Goal: Task Accomplishment & Management: Manage account settings

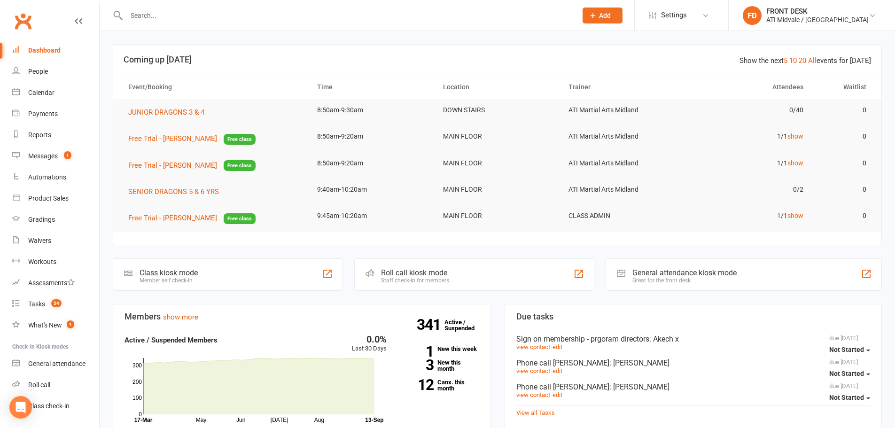
click at [169, 18] on input "text" at bounding box center [347, 15] width 447 height 13
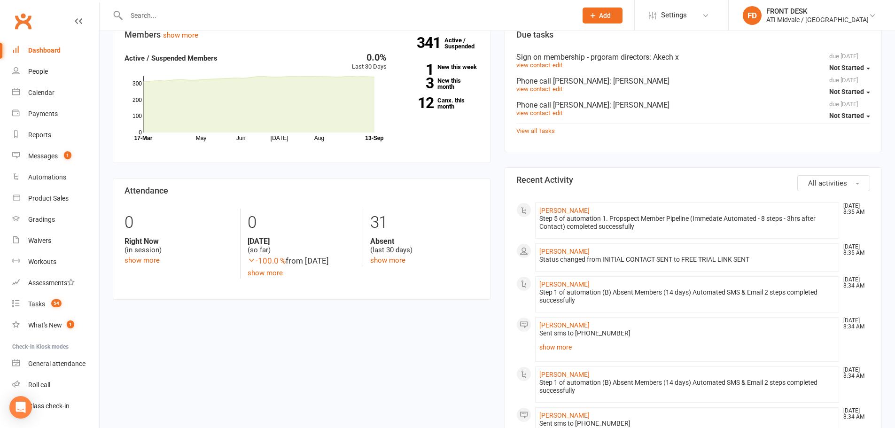
scroll to position [329, 0]
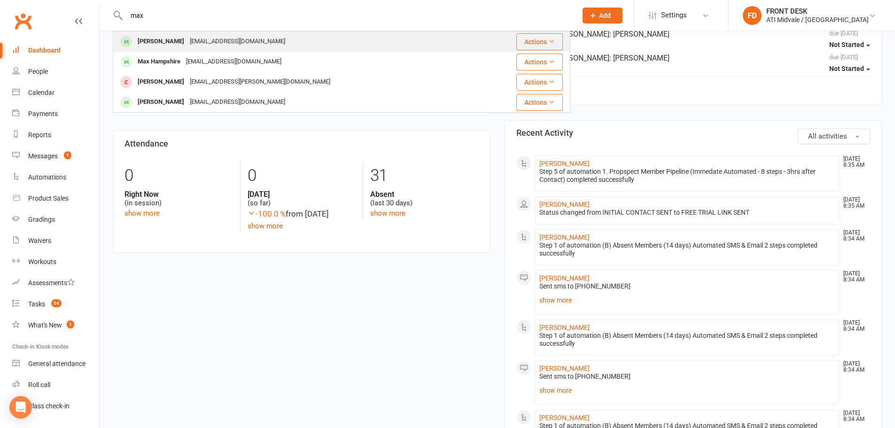
type input "max"
click at [241, 48] on div "jackph74@hotmail.com" at bounding box center [237, 42] width 101 height 14
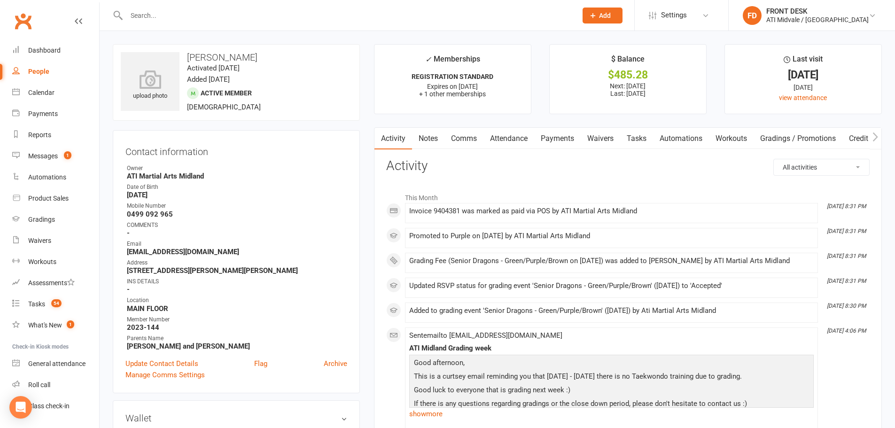
click at [498, 132] on link "Attendance" at bounding box center [508, 139] width 51 height 22
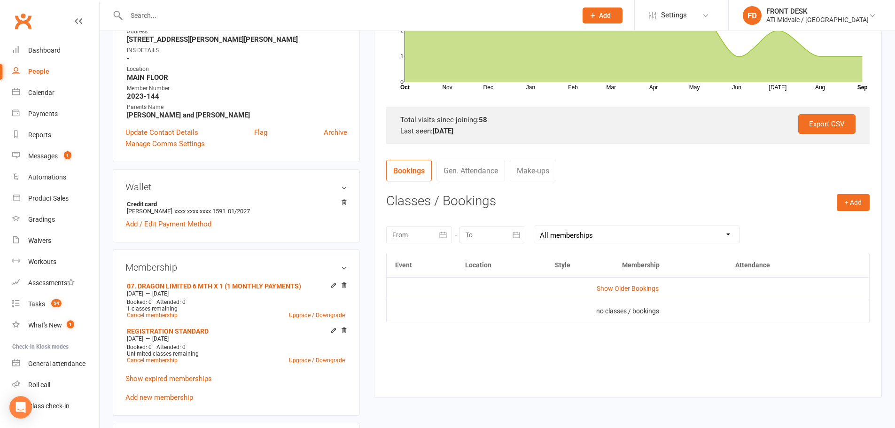
scroll to position [282, 0]
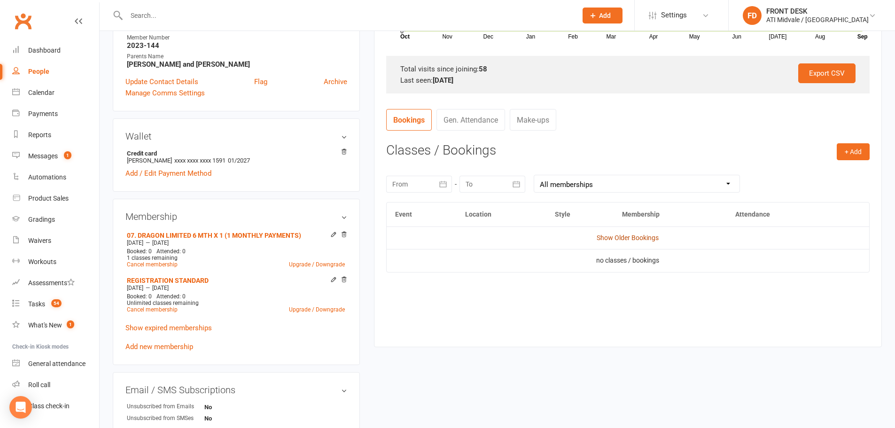
click at [621, 234] on link "Show Older Bookings" at bounding box center [628, 238] width 62 height 8
click at [637, 241] on link "Hide Older Bookings" at bounding box center [627, 238] width 59 height 8
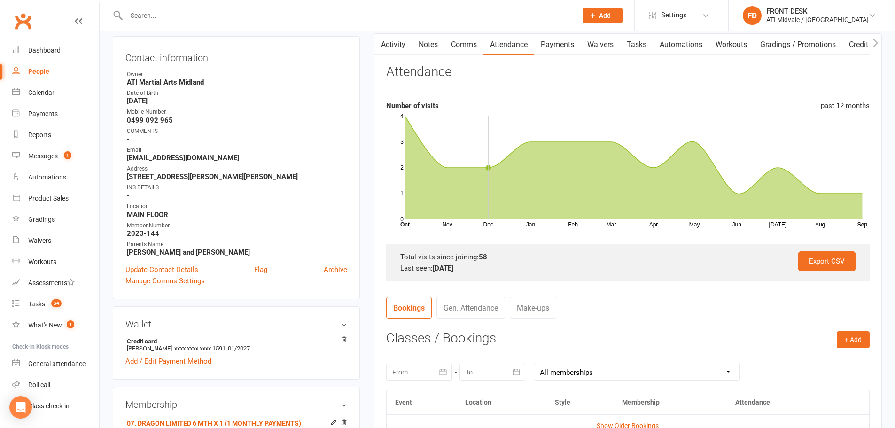
scroll to position [0, 0]
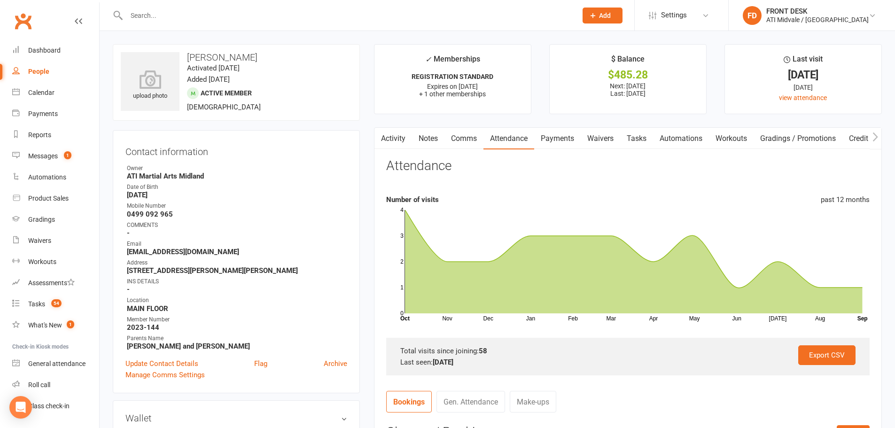
click at [151, 20] on input "text" at bounding box center [347, 15] width 447 height 13
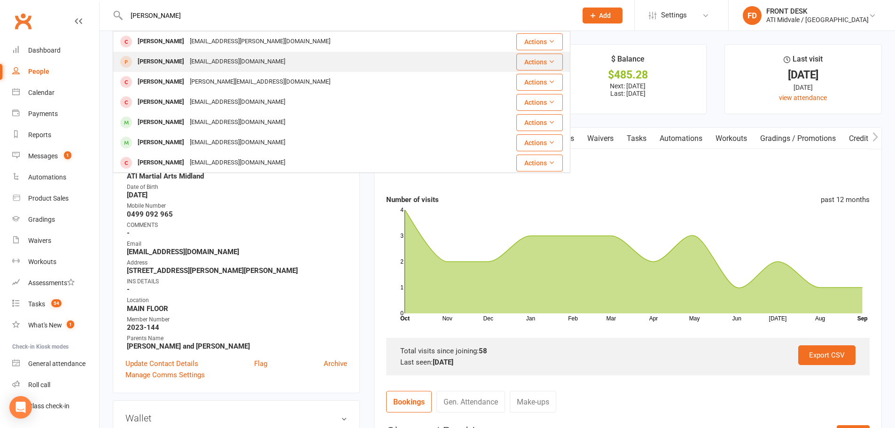
type input "maxwell"
click at [171, 59] on div "Maxwell Lindberg" at bounding box center [161, 62] width 52 height 14
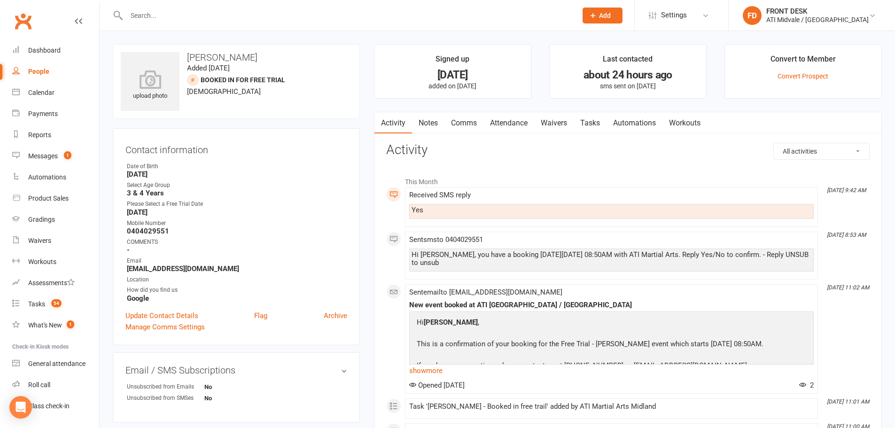
click at [522, 119] on link "Attendance" at bounding box center [508, 123] width 51 height 22
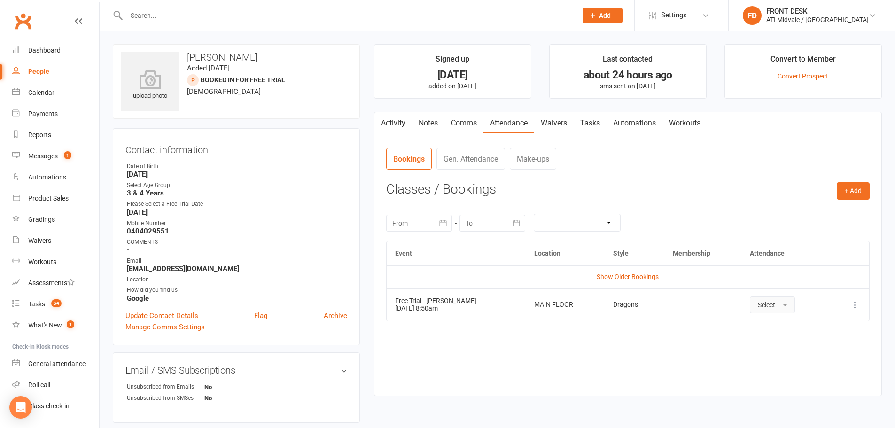
click at [775, 308] on button "Select" at bounding box center [772, 304] width 45 height 17
click at [766, 320] on link "Attended" at bounding box center [796, 326] width 93 height 19
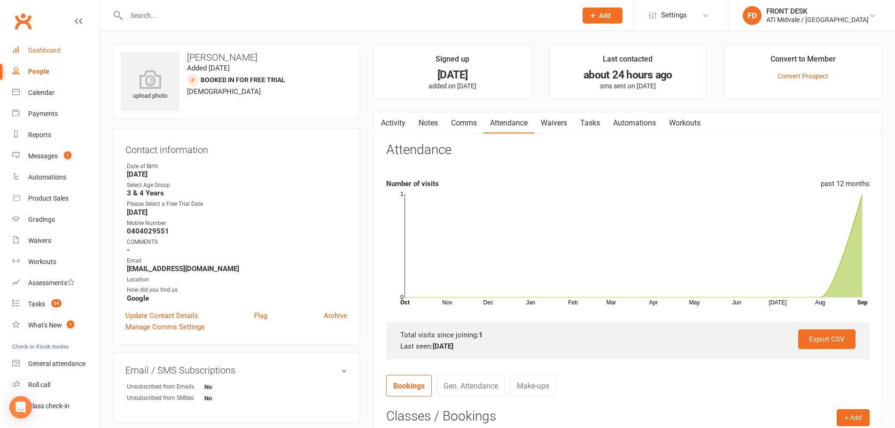
click at [34, 54] on link "Dashboard" at bounding box center [55, 50] width 87 height 21
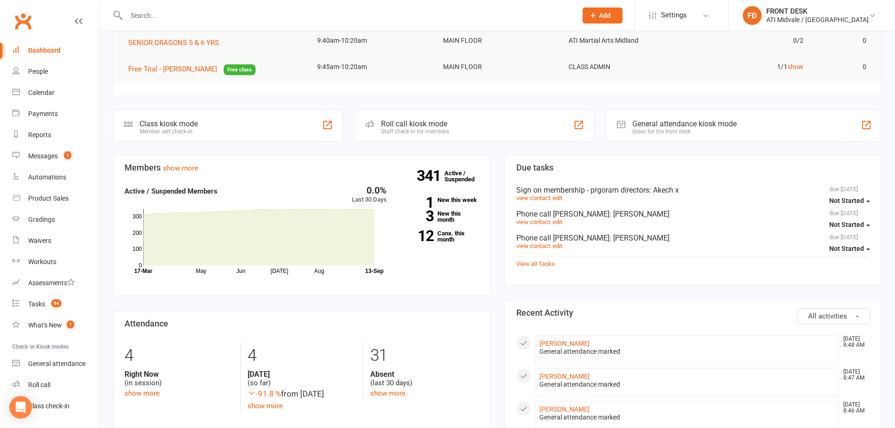
scroll to position [141, 0]
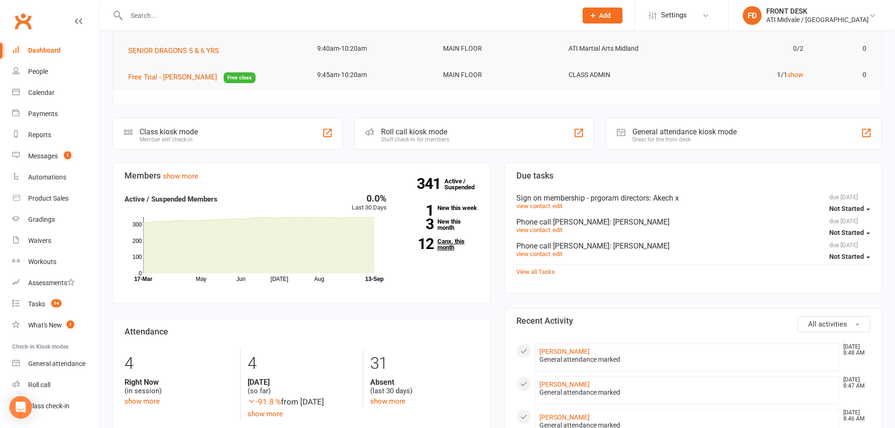
click at [446, 241] on link "12 Canx. this month" at bounding box center [440, 244] width 78 height 12
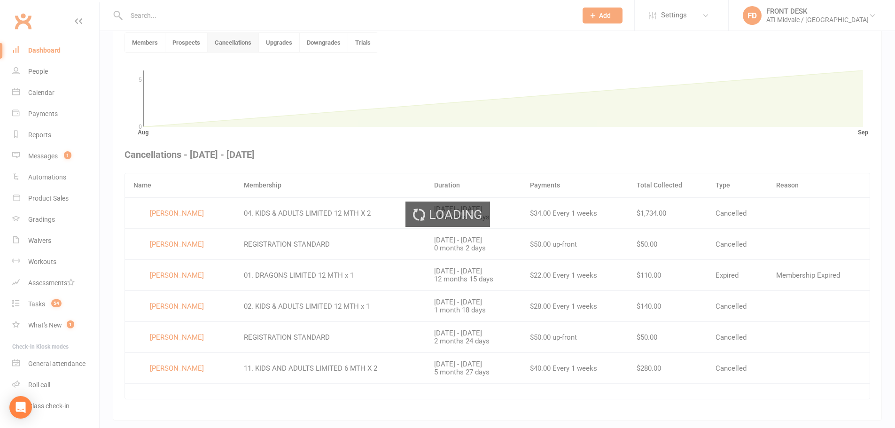
scroll to position [256, 0]
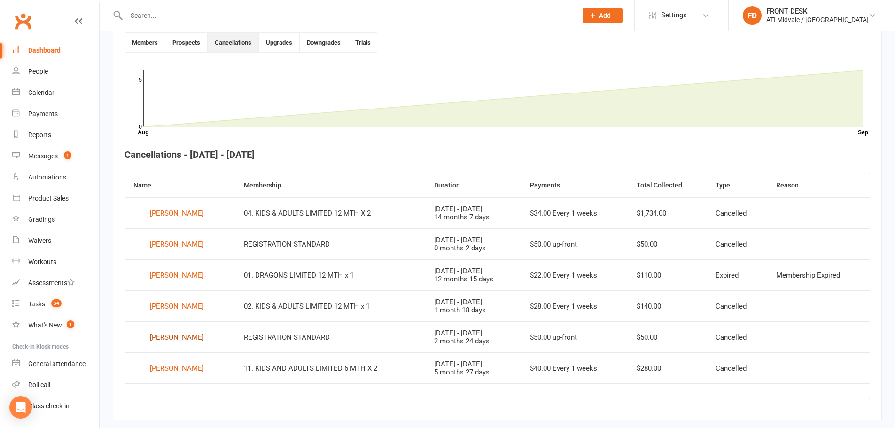
click at [179, 334] on div "Angus Nguyen" at bounding box center [177, 337] width 54 height 14
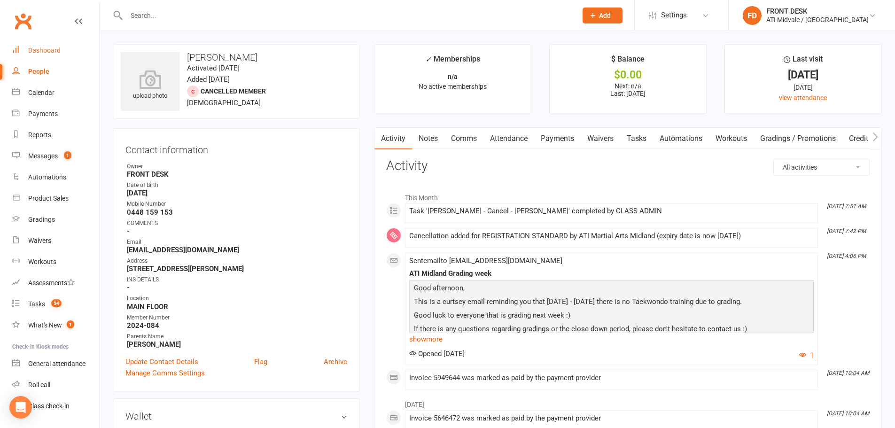
click at [41, 47] on div "Dashboard" at bounding box center [44, 51] width 32 height 8
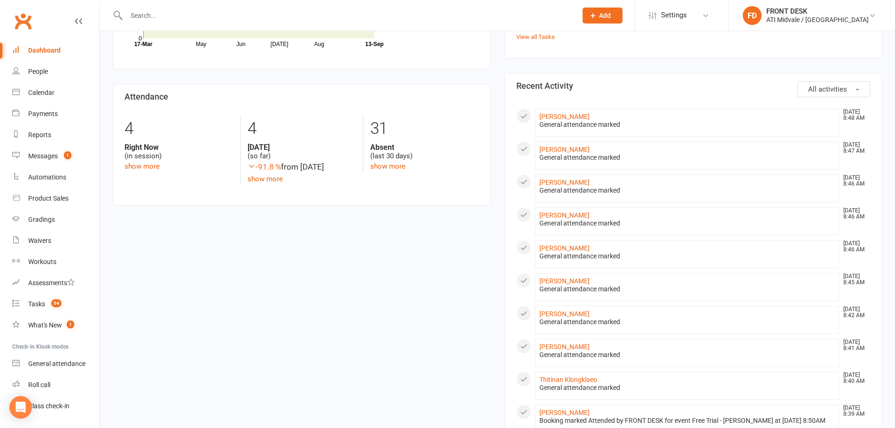
scroll to position [282, 0]
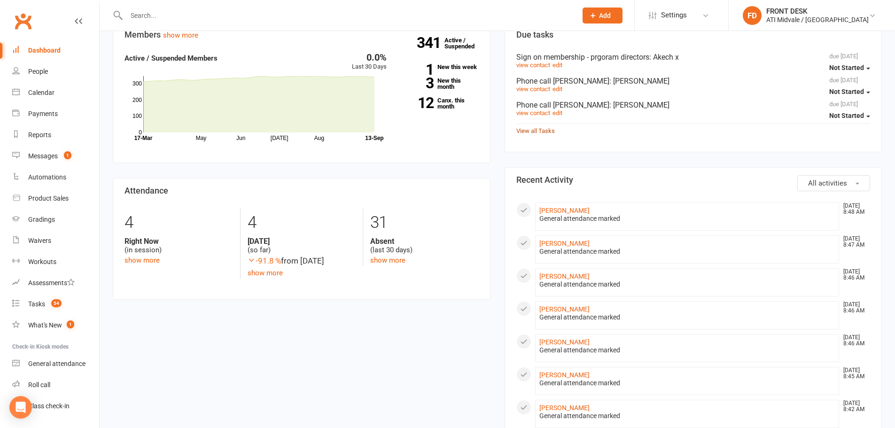
click at [530, 130] on link "View all Tasks" at bounding box center [535, 130] width 39 height 7
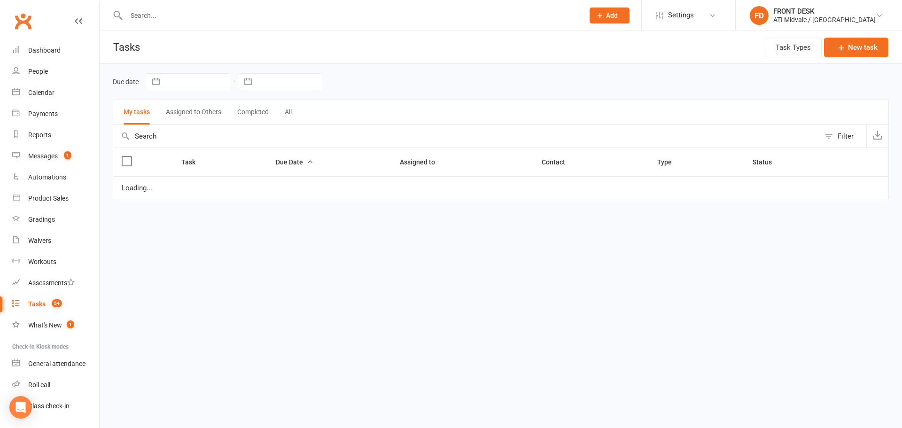
select select "waiting"
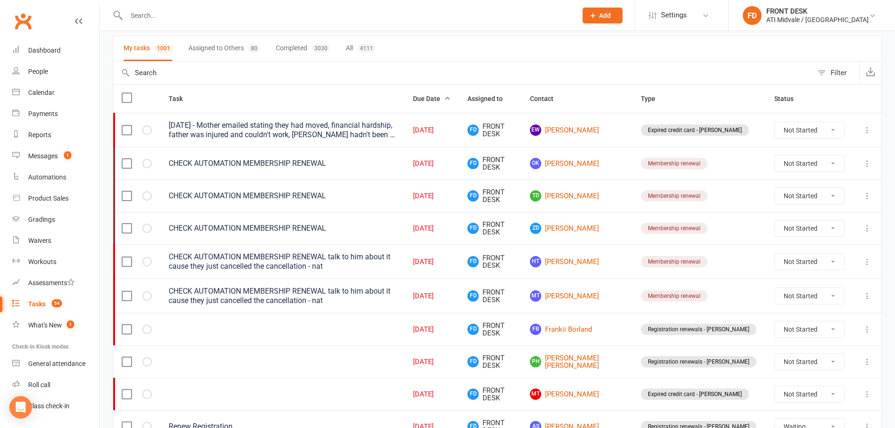
scroll to position [47, 0]
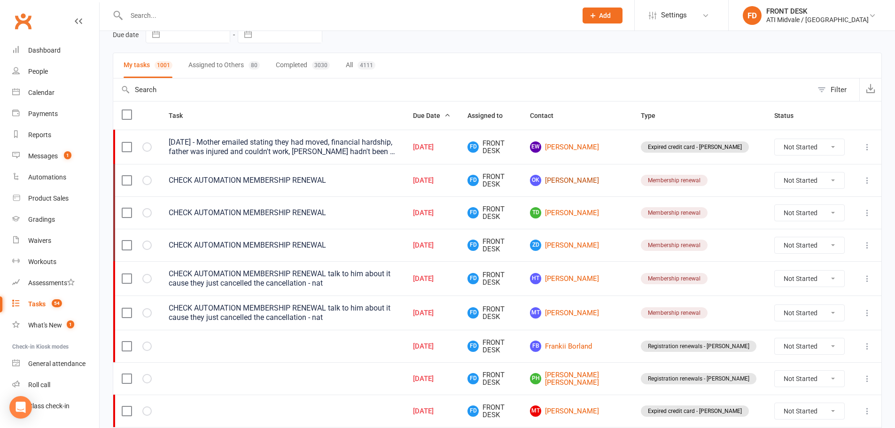
click at [588, 179] on link "OK Otis Kerr" at bounding box center [577, 180] width 94 height 11
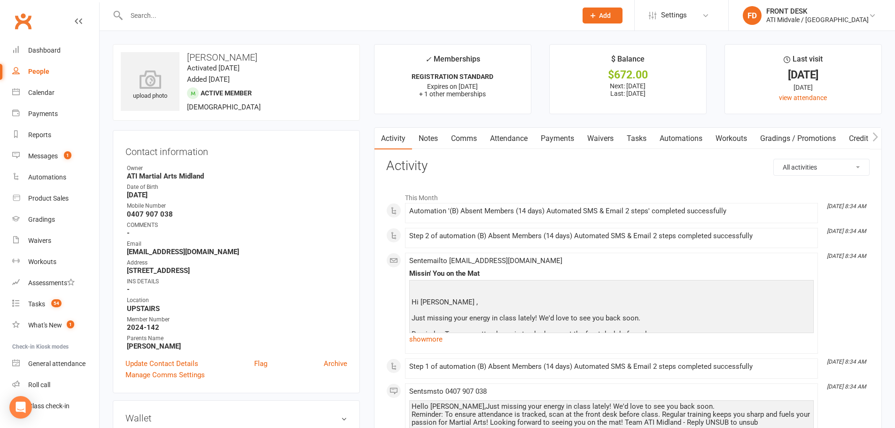
click at [569, 137] on link "Payments" at bounding box center [557, 139] width 47 height 22
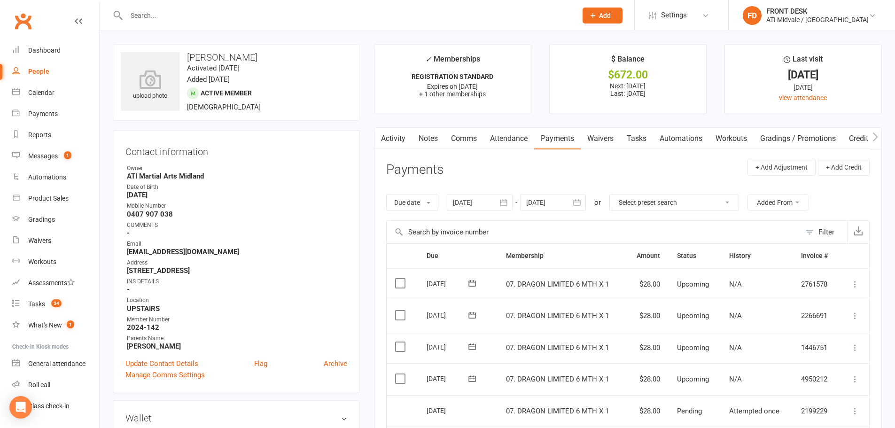
click at [671, 138] on link "Automations" at bounding box center [681, 139] width 56 height 22
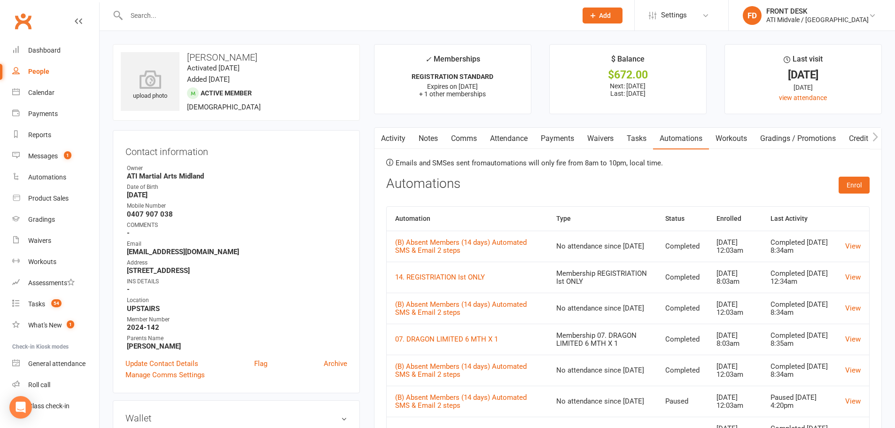
click at [383, 140] on icon "button" at bounding box center [380, 137] width 6 height 10
click at [388, 138] on link "Activity" at bounding box center [393, 139] width 38 height 22
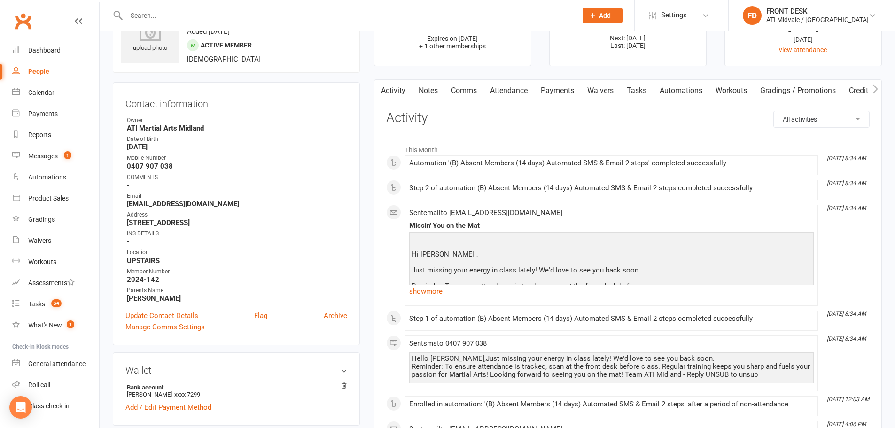
scroll to position [47, 0]
click at [629, 88] on link "Tasks" at bounding box center [636, 92] width 33 height 22
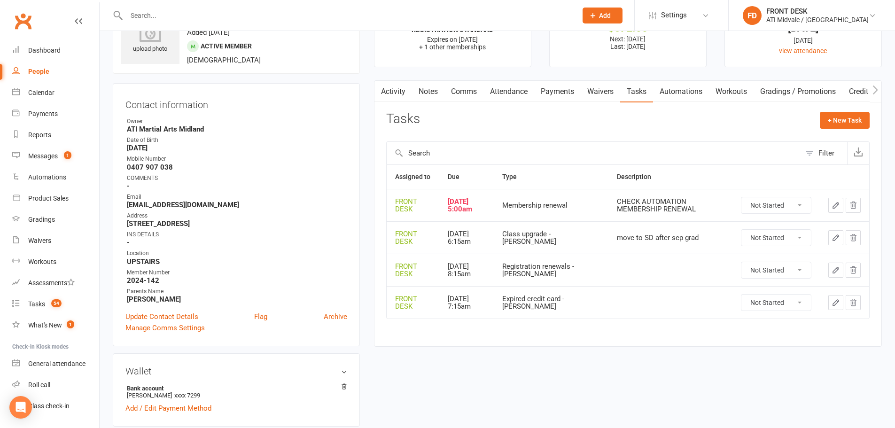
click at [668, 93] on link "Automations" at bounding box center [681, 92] width 56 height 22
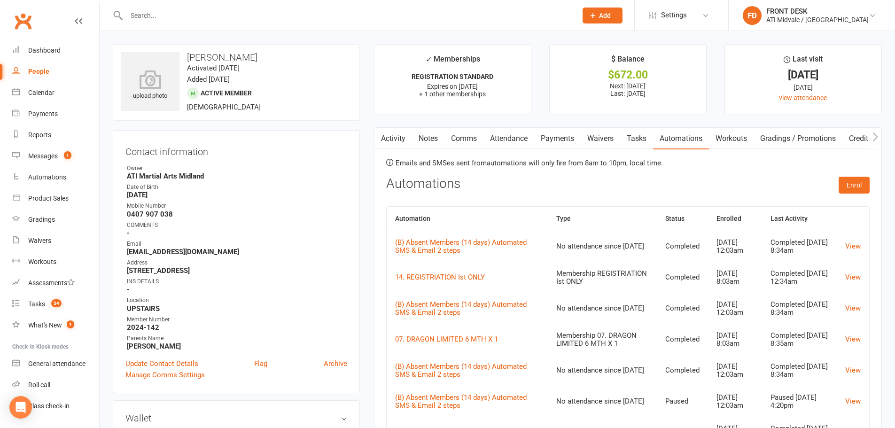
click at [644, 142] on link "Tasks" at bounding box center [636, 139] width 33 height 22
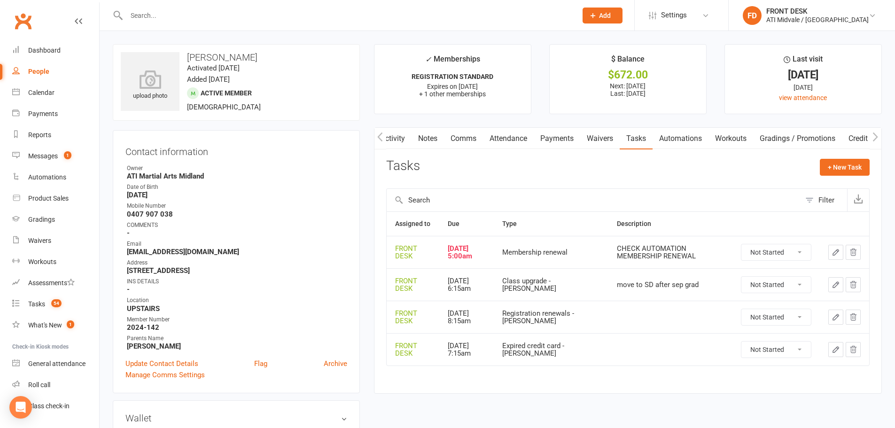
click at [792, 256] on select "Not Started In Progress Waiting Complete" at bounding box center [776, 252] width 70 height 16
click at [741, 244] on select "Not Started In Progress Waiting Complete" at bounding box center [776, 252] width 70 height 16
select select "unstarted"
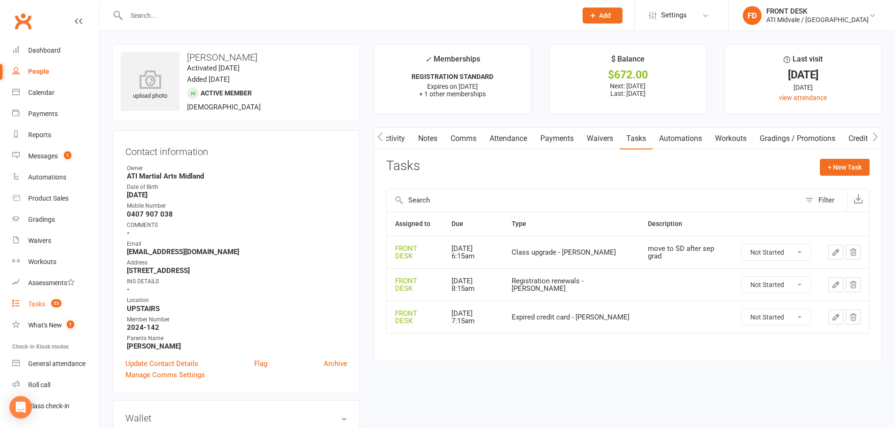
click at [37, 299] on link "Tasks 53" at bounding box center [55, 304] width 87 height 21
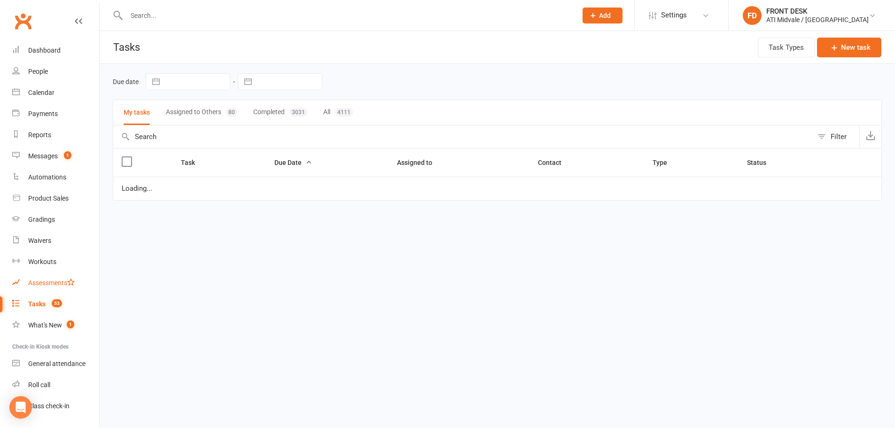
select select "waiting"
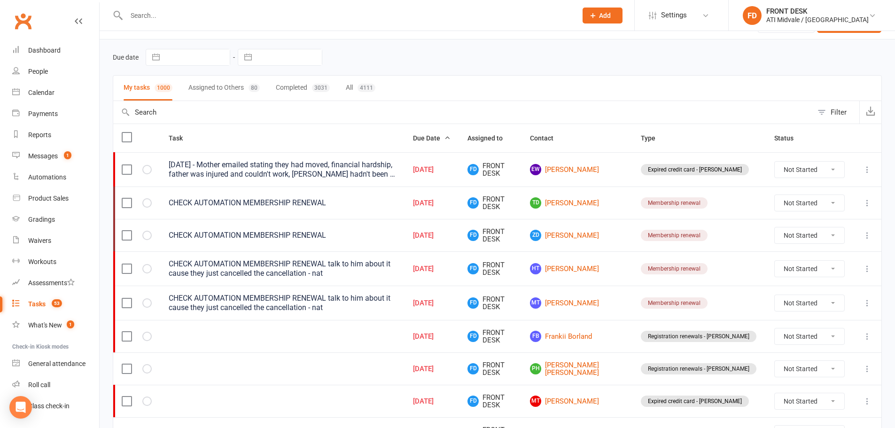
scroll to position [47, 0]
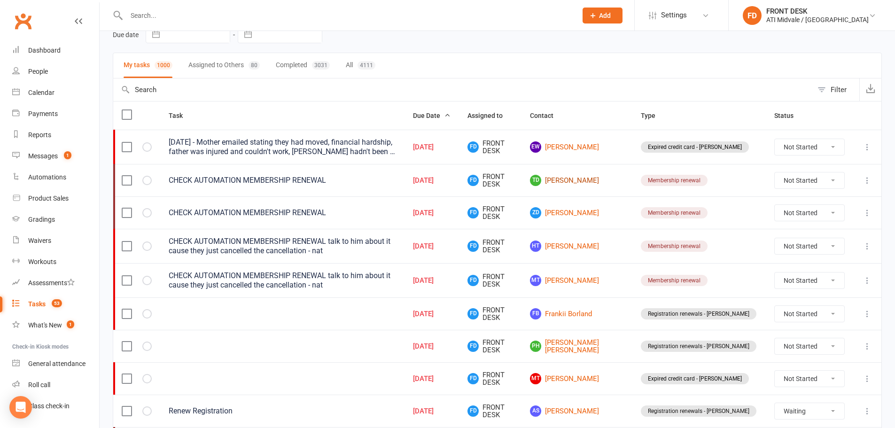
click at [606, 180] on link "TD Tyler Danda" at bounding box center [577, 180] width 94 height 11
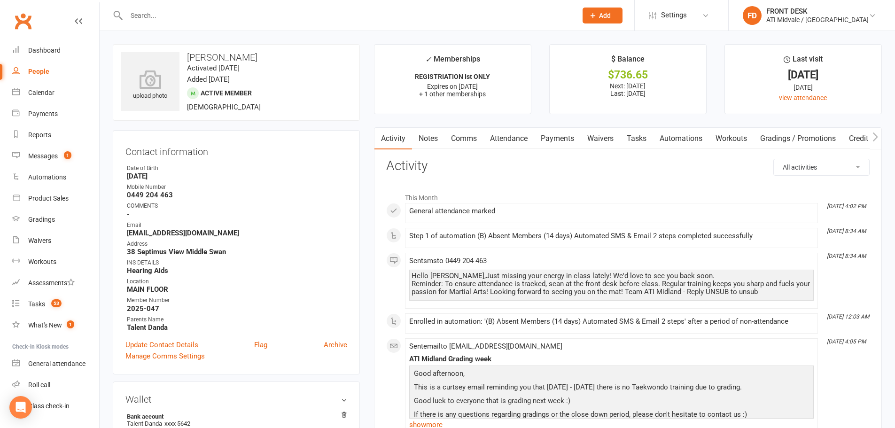
click at [690, 140] on link "Automations" at bounding box center [681, 139] width 56 height 22
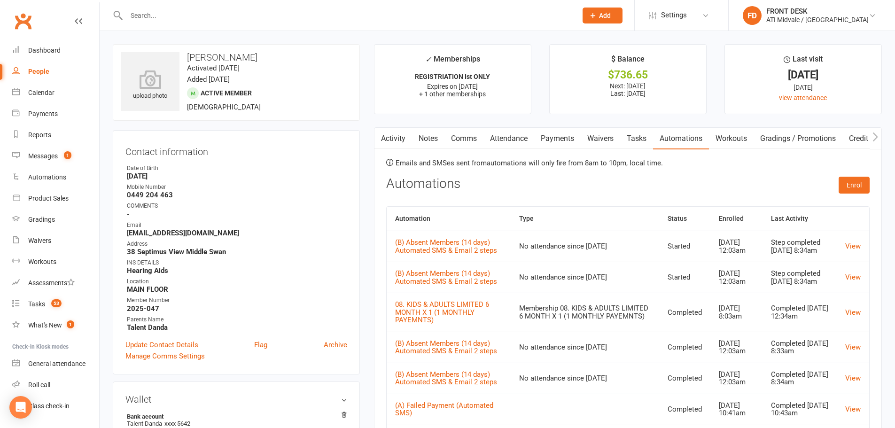
click at [645, 133] on link "Tasks" at bounding box center [636, 139] width 33 height 22
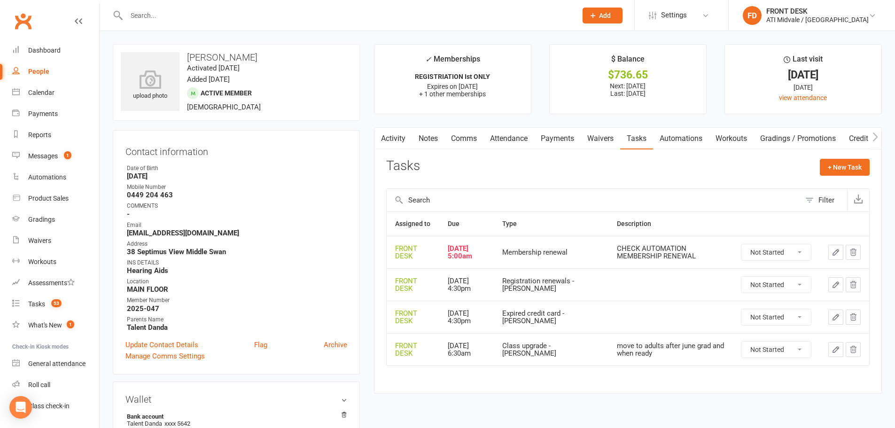
click at [837, 254] on icon "button" at bounding box center [835, 252] width 8 height 8
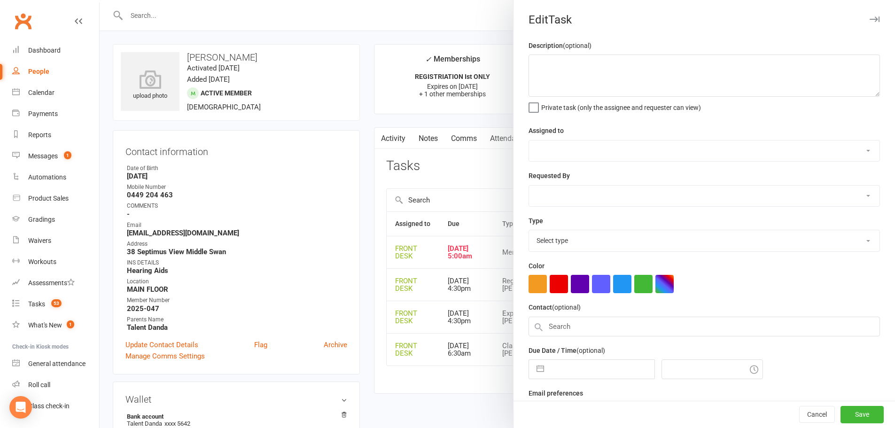
type textarea "CHECK AUTOMATION MEMBERSHIP RENEWAL"
select select "4288"
type input "04 Sep 2025"
type input "5:00am"
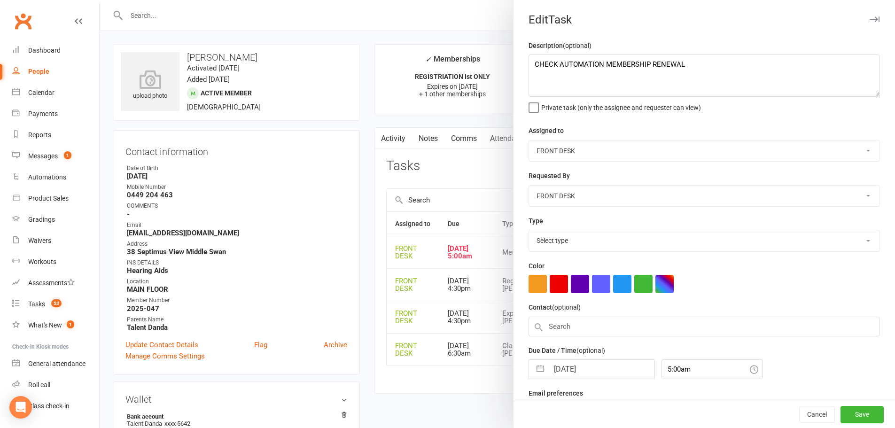
select select "21245"
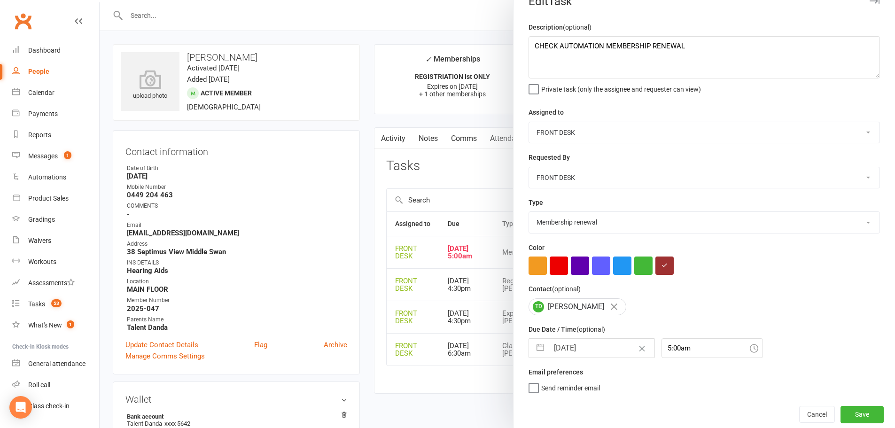
click at [542, 351] on button "button" at bounding box center [540, 348] width 17 height 19
select select "7"
select select "2025"
select select "8"
select select "2025"
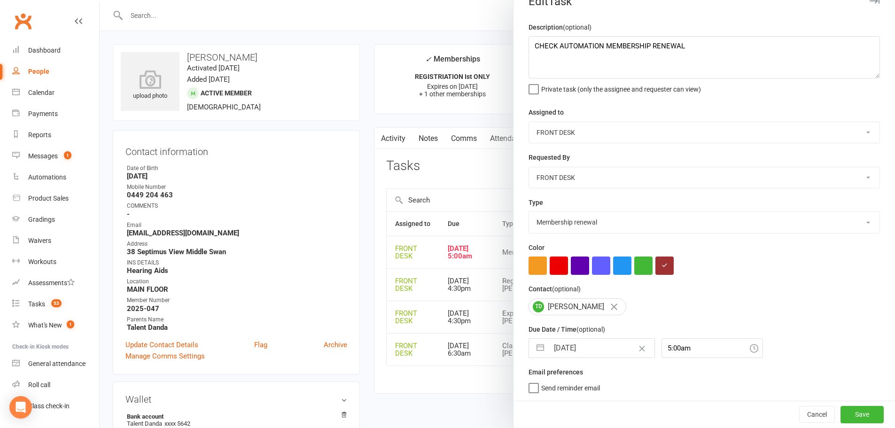
select select "9"
select select "2025"
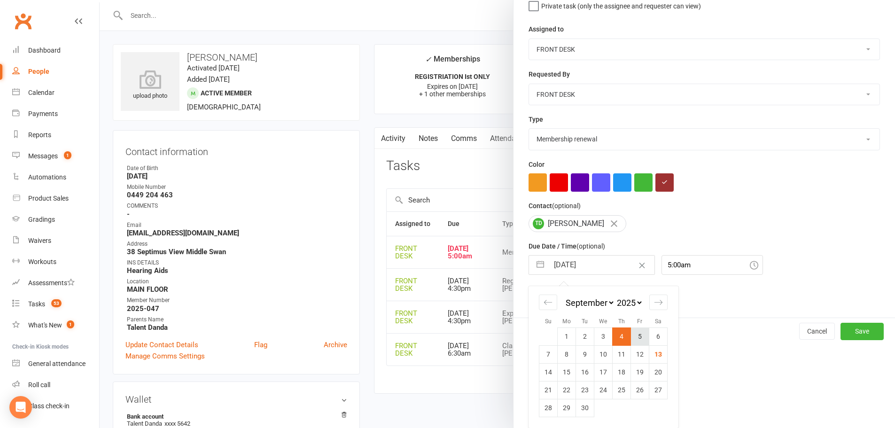
scroll to position [105, 0]
click at [606, 304] on select "January February March April May June July August September October November De…" at bounding box center [589, 302] width 51 height 11
select select "1"
select select "2025"
select select "2"
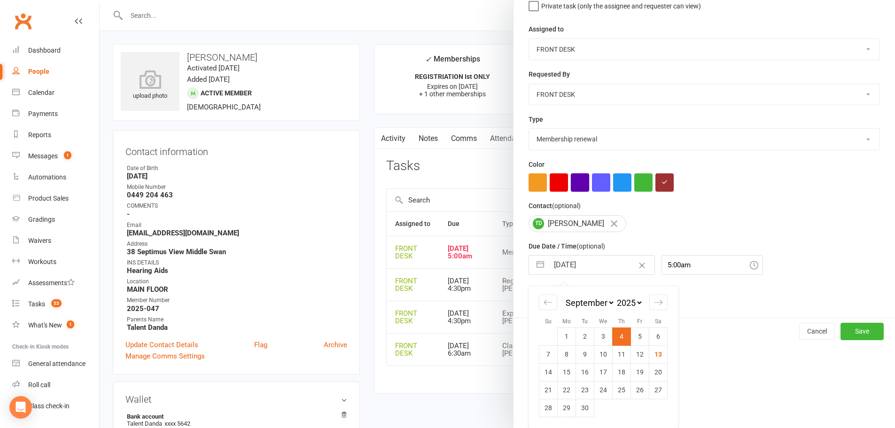
select select "2025"
select select "3"
select select "2025"
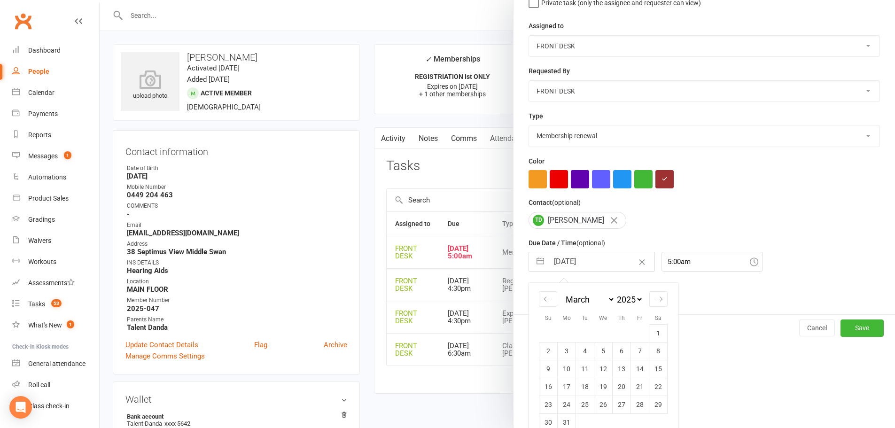
click at [624, 297] on select "2035 2034 2033 2032 2031 2030 2029 2028 2027 2026 2025 2024 2023 2022 2021 2020…" at bounding box center [629, 299] width 28 height 11
select select "1"
select select "2026"
select select "2"
select select "2026"
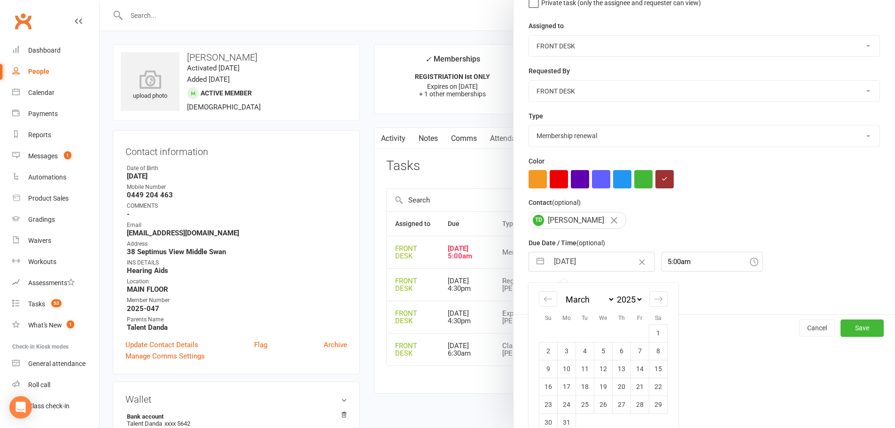
select select "3"
select select "2026"
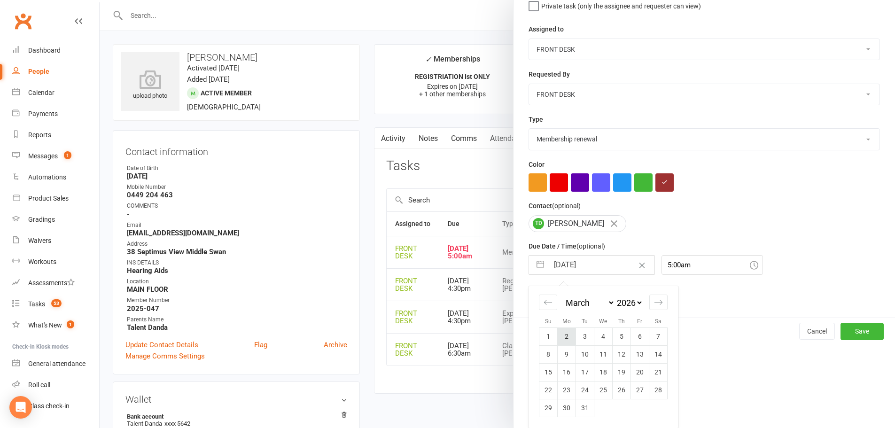
click at [564, 337] on td "2" at bounding box center [567, 336] width 18 height 18
type input "02 Mar 2026"
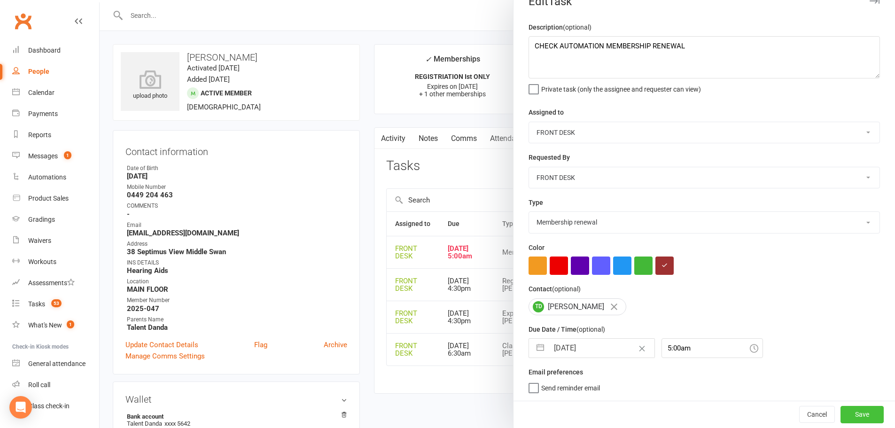
click at [842, 412] on button "Save" at bounding box center [861, 414] width 43 height 17
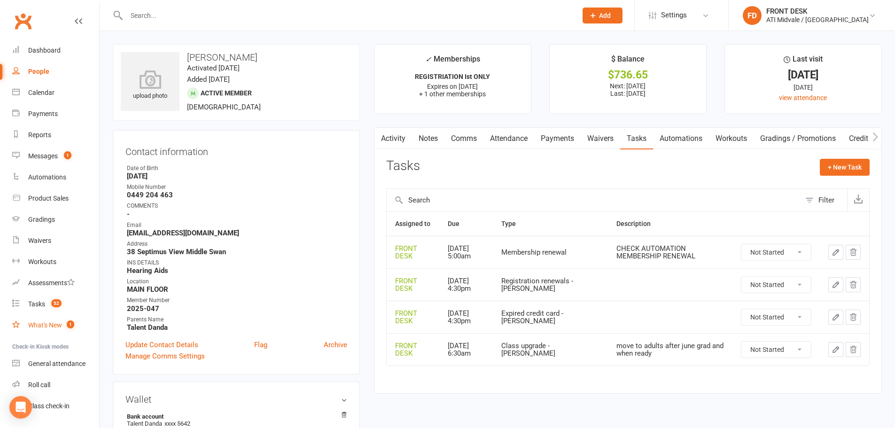
click at [45, 324] on div "What's New" at bounding box center [45, 325] width 34 height 8
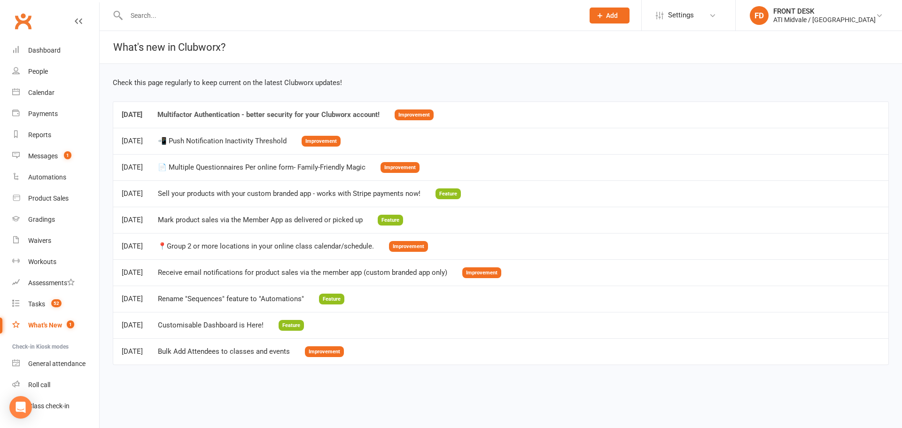
click at [311, 111] on div "Multifactor Authentication - better security for your Clubworx account!" at bounding box center [268, 115] width 222 height 8
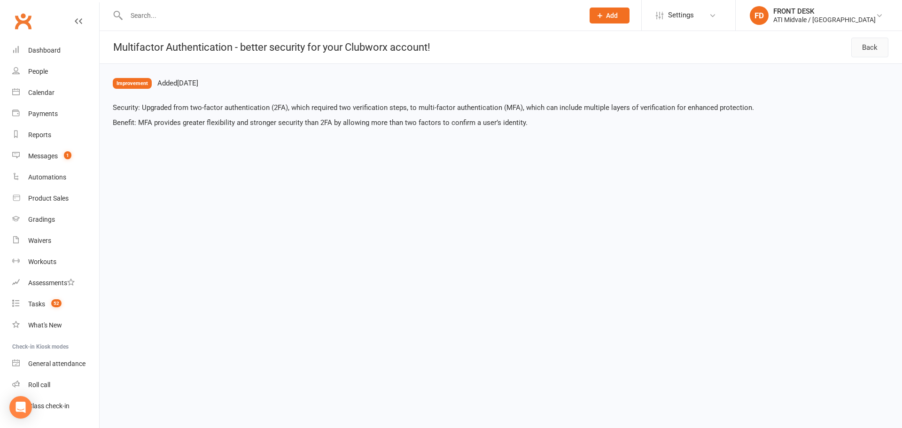
click at [877, 54] on link "Back" at bounding box center [869, 48] width 37 height 20
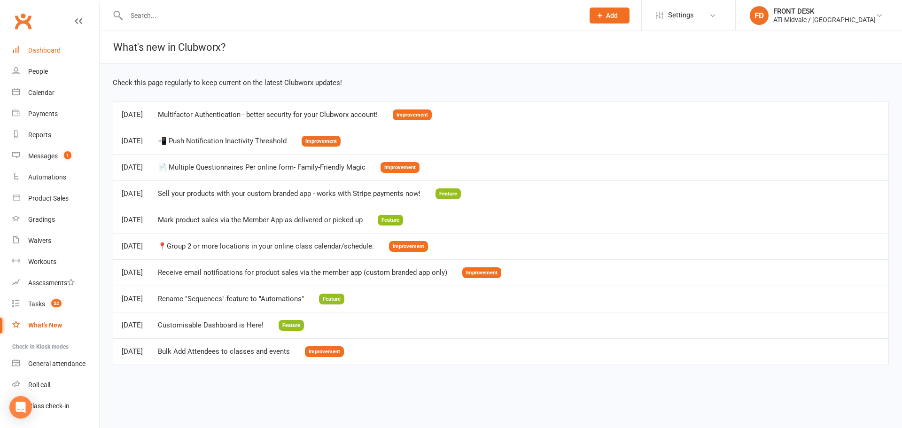
click at [66, 56] on link "Dashboard" at bounding box center [55, 50] width 87 height 21
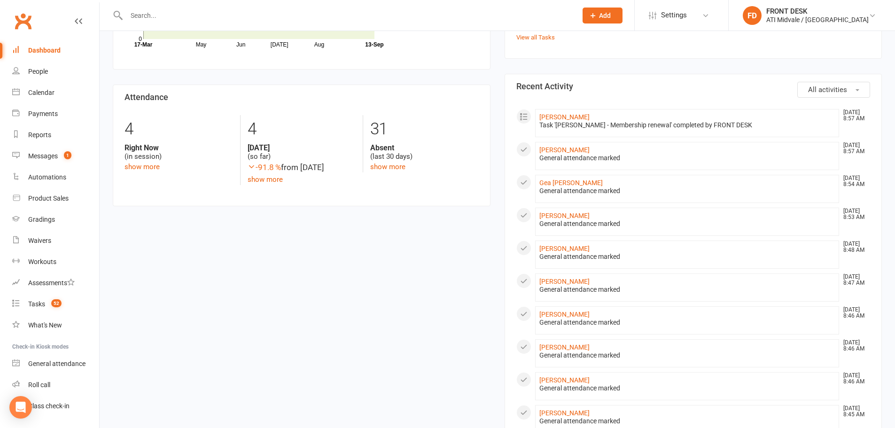
scroll to position [376, 0]
click at [44, 305] on div "Tasks" at bounding box center [36, 304] width 17 height 8
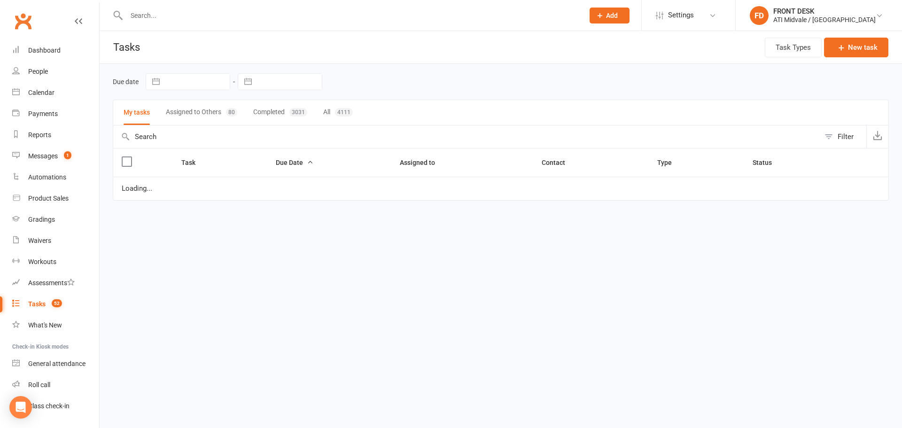
select select "waiting"
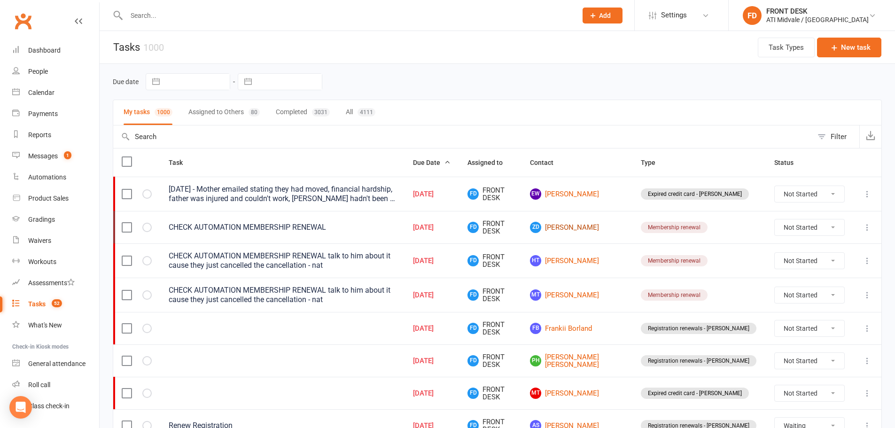
click at [592, 225] on link "ZD Zoey Danda" at bounding box center [577, 227] width 94 height 11
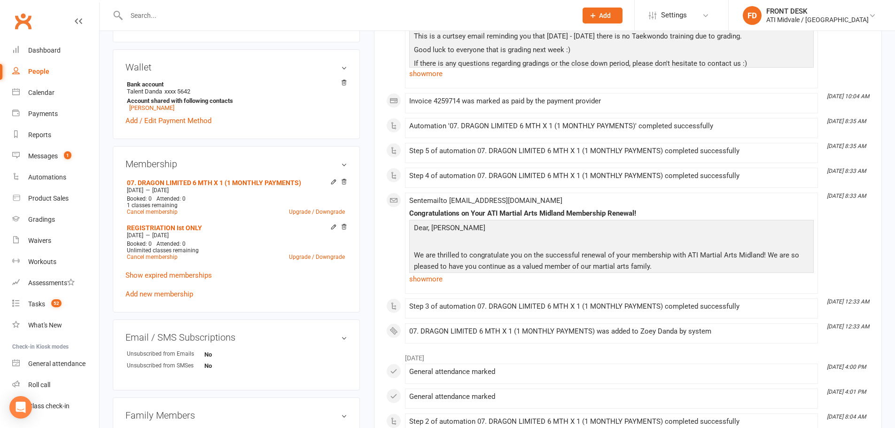
scroll to position [376, 0]
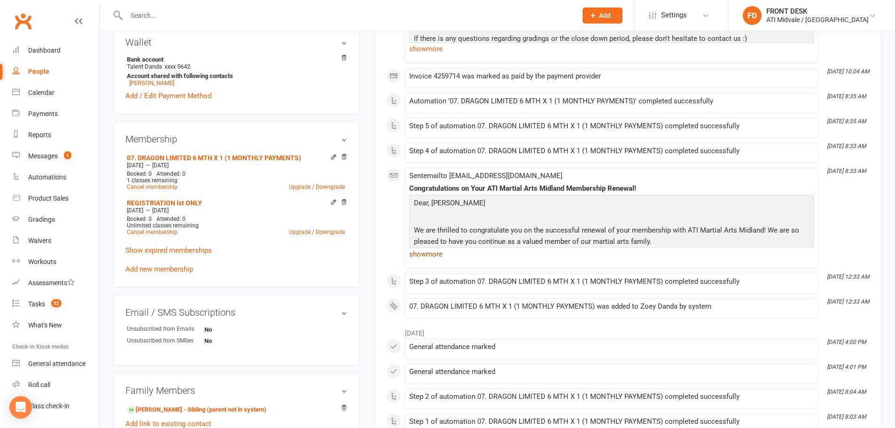
click at [440, 255] on link "show more" at bounding box center [611, 254] width 404 height 13
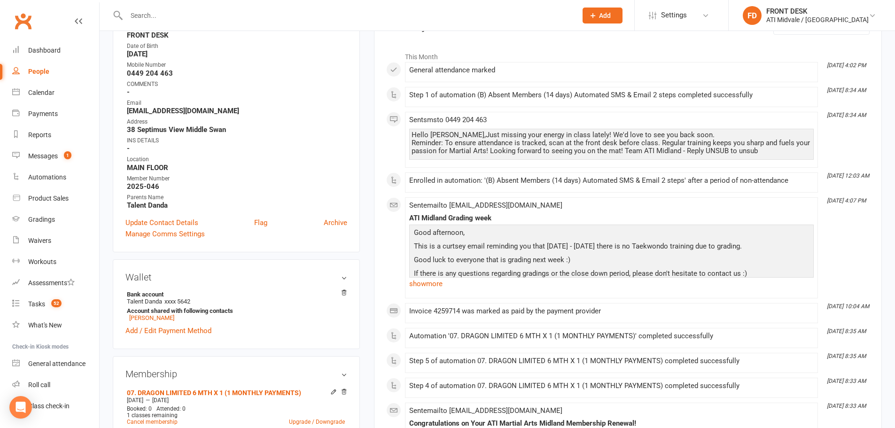
scroll to position [47, 0]
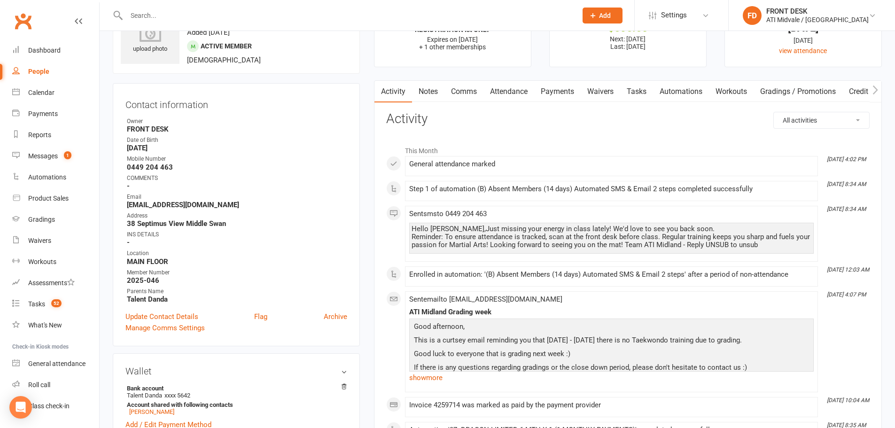
click at [639, 97] on link "Tasks" at bounding box center [636, 92] width 33 height 22
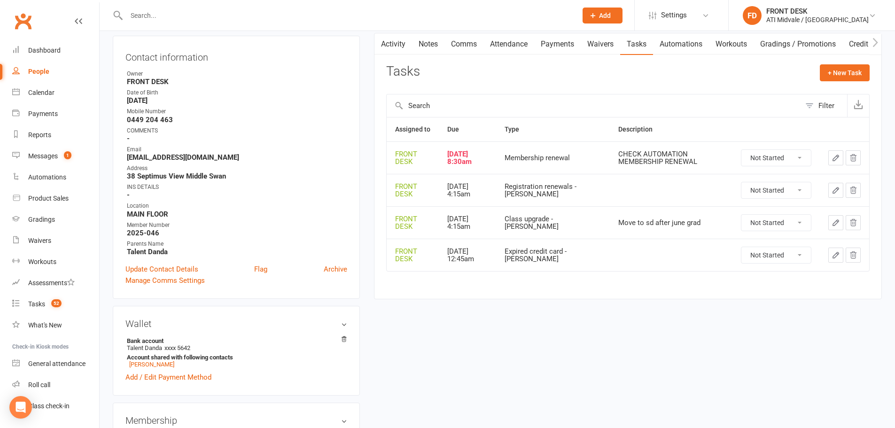
scroll to position [94, 0]
click at [833, 161] on icon "button" at bounding box center [836, 158] width 6 height 6
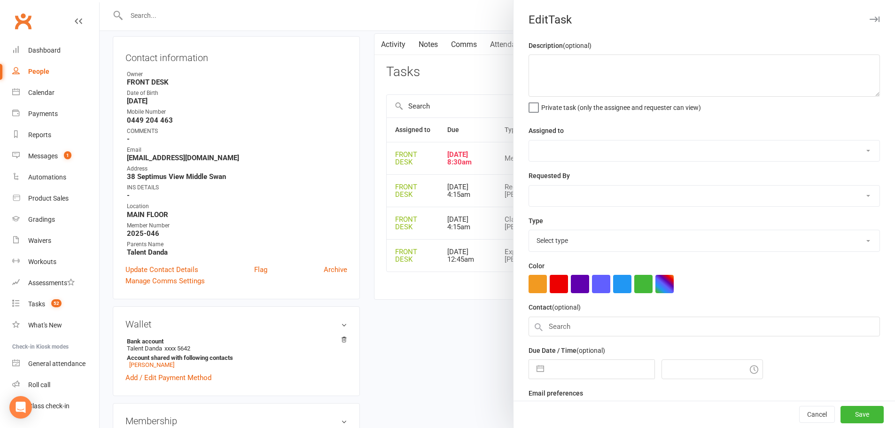
type textarea "CHECK AUTOMATION MEMBERSHIP RENEWAL"
select select "4288"
type input "04 Sep 2025"
type input "8:30am"
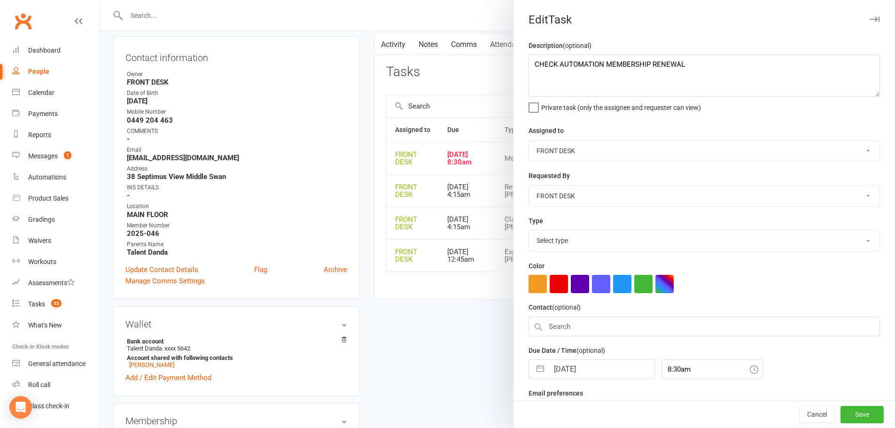
select select "21245"
click at [534, 373] on button "button" at bounding box center [540, 366] width 17 height 19
select select "7"
select select "2025"
select select "8"
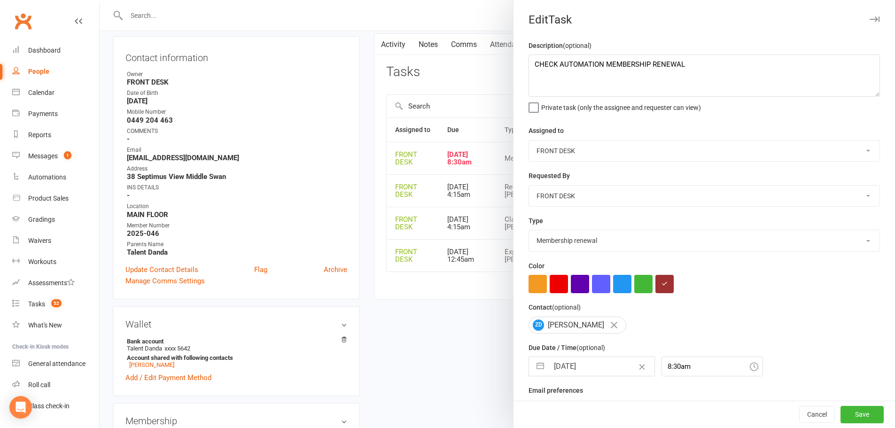
select select "2025"
select select "9"
select select "2025"
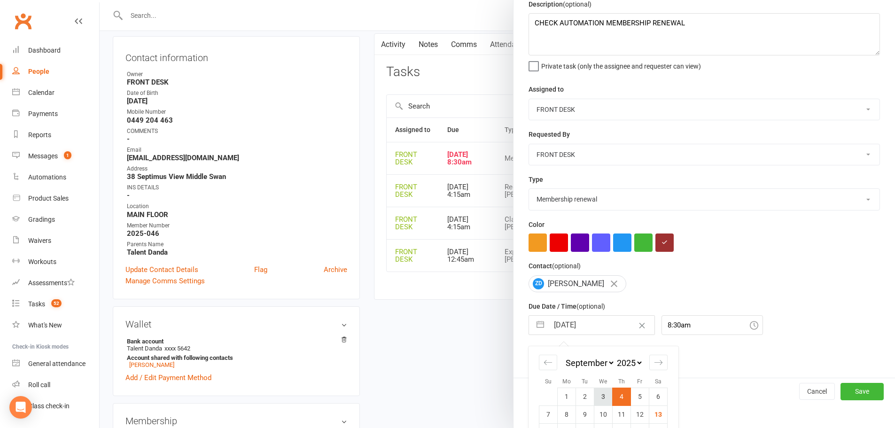
scroll to position [105, 0]
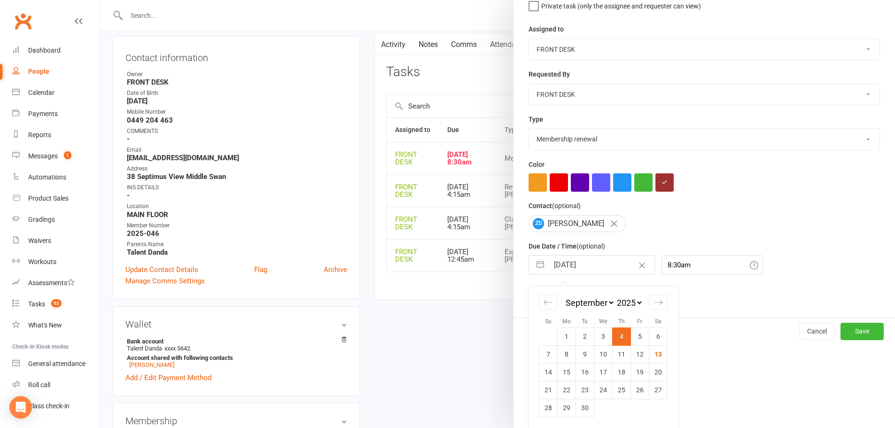
click at [615, 301] on select "2035 2034 2033 2032 2031 2030 2029 2028 2027 2026 2025 2024 2023 2022 2021 2020…" at bounding box center [629, 302] width 28 height 11
select select "7"
select select "2026"
select select "8"
select select "2026"
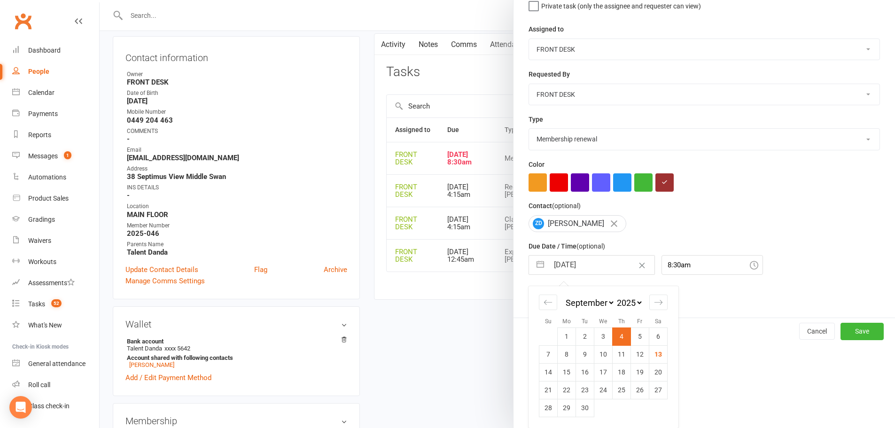
select select "9"
select select "2026"
click at [596, 305] on select "January February March April May June July August September October November De…" at bounding box center [589, 302] width 51 height 11
select select "1"
select select "2026"
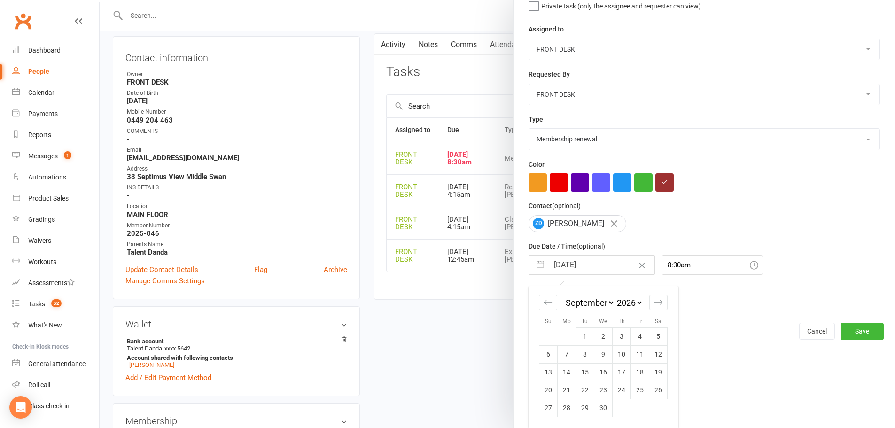
select select "2"
select select "2026"
select select "3"
select select "2026"
click at [567, 335] on td "2" at bounding box center [567, 336] width 18 height 18
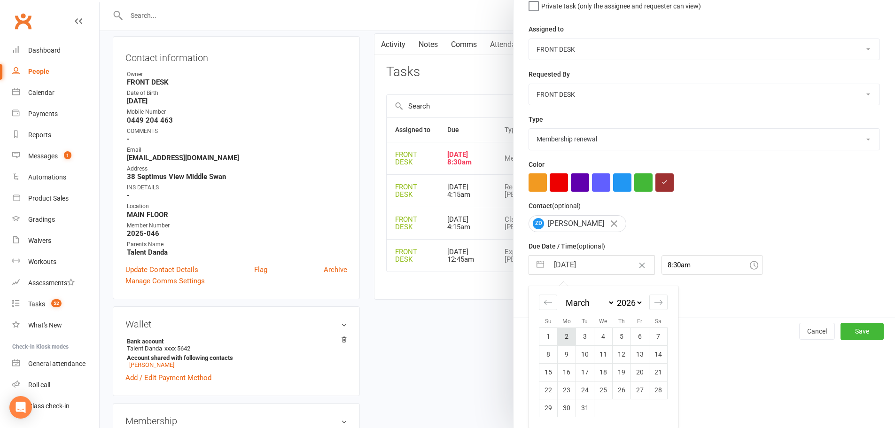
type input "02 Mar 2026"
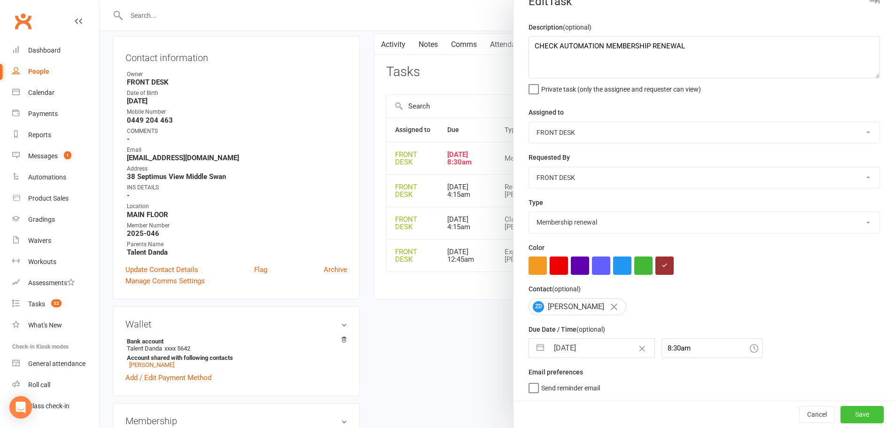
click at [850, 409] on button "Save" at bounding box center [861, 414] width 43 height 17
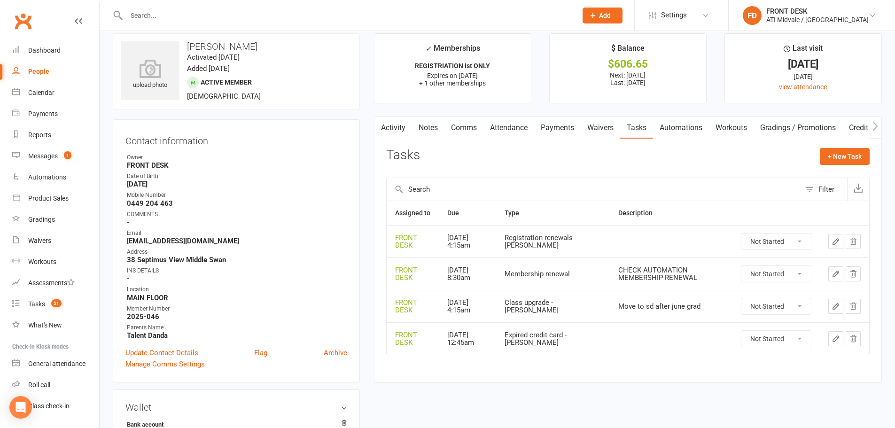
scroll to position [0, 0]
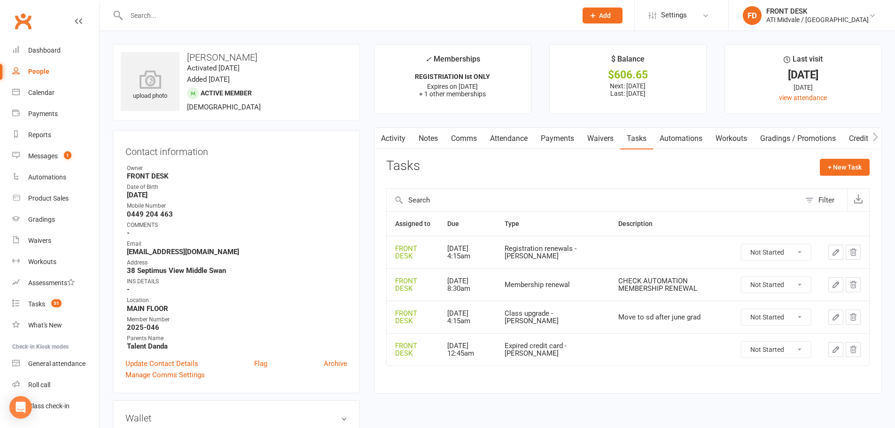
click at [556, 132] on link "Payments" at bounding box center [557, 139] width 47 height 22
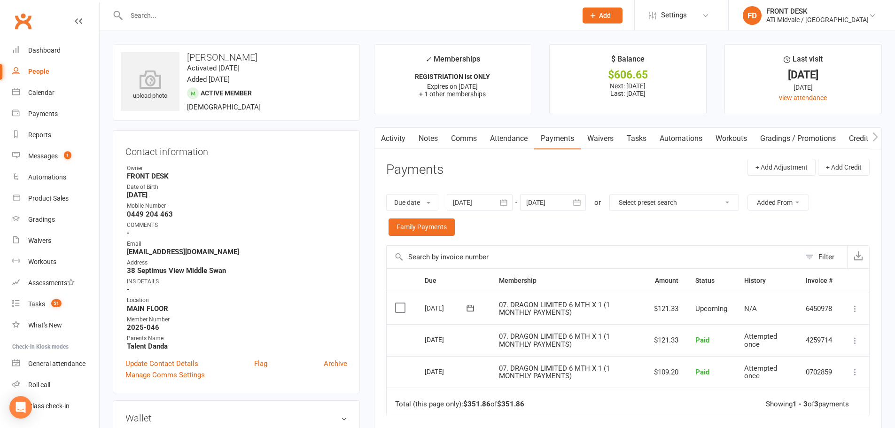
click at [409, 141] on link "Activity" at bounding box center [393, 139] width 38 height 22
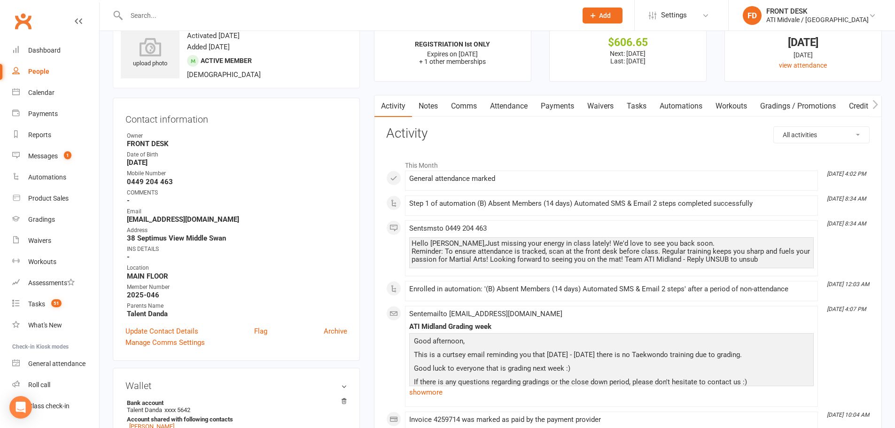
scroll to position [47, 0]
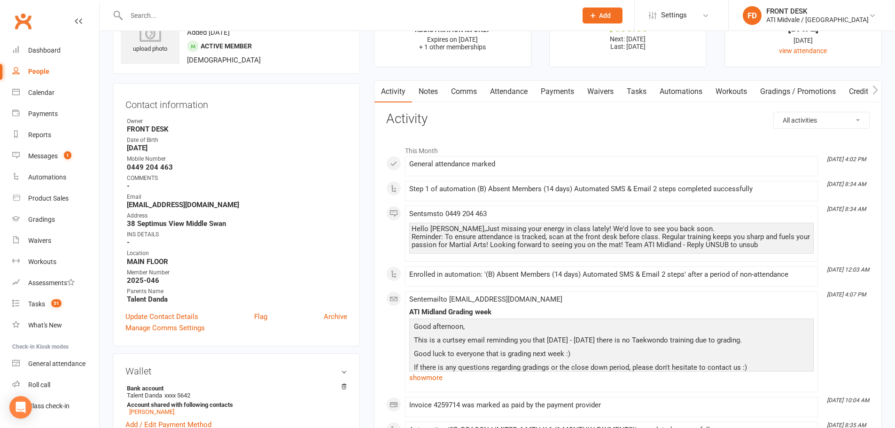
click at [564, 95] on link "Payments" at bounding box center [557, 92] width 47 height 22
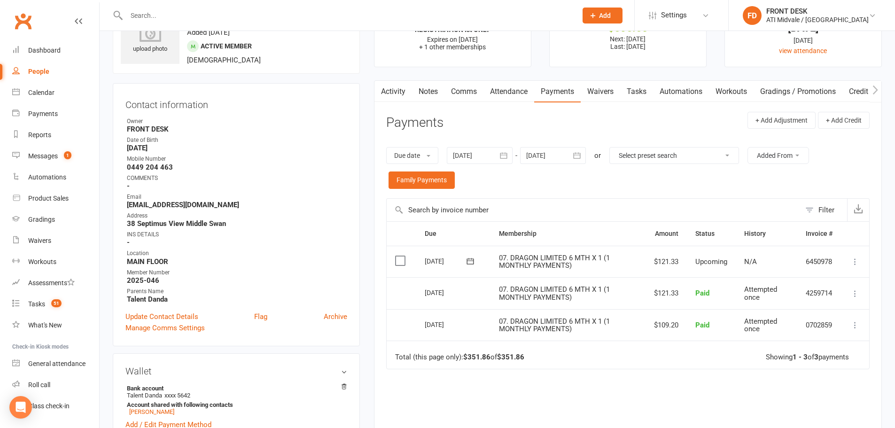
click at [628, 92] on link "Tasks" at bounding box center [636, 92] width 33 height 22
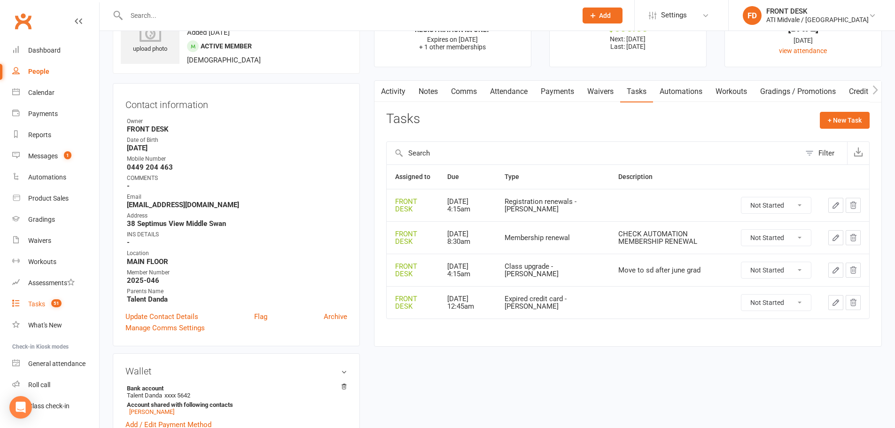
click at [47, 308] on link "Tasks 51" at bounding box center [55, 304] width 87 height 21
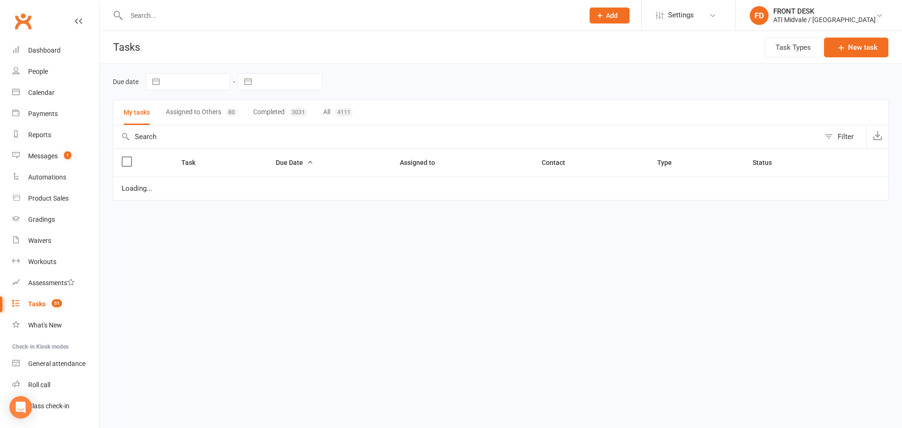
select select "waiting"
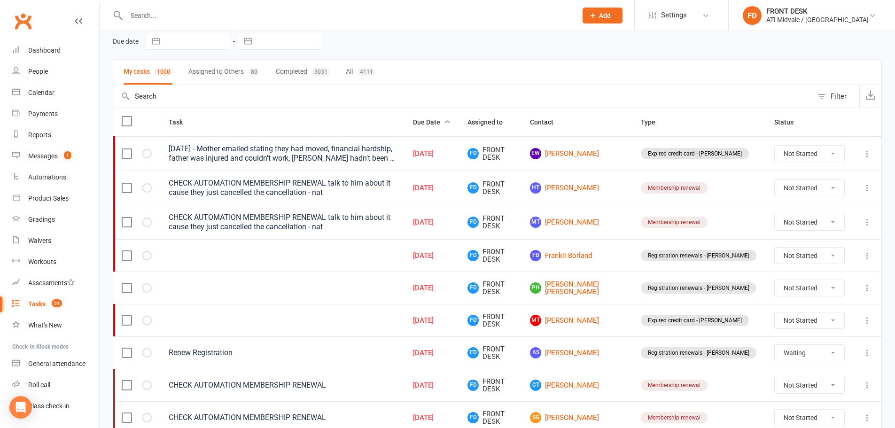
scroll to position [94, 0]
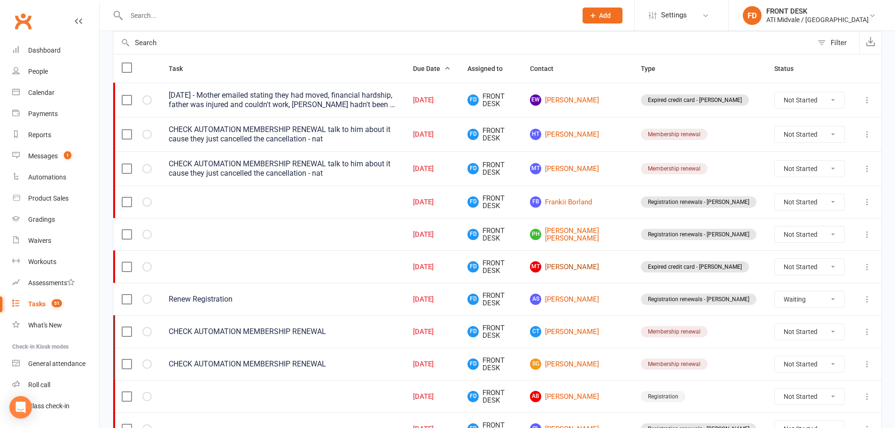
click at [582, 266] on link "MT Mayson Taylor" at bounding box center [577, 266] width 94 height 11
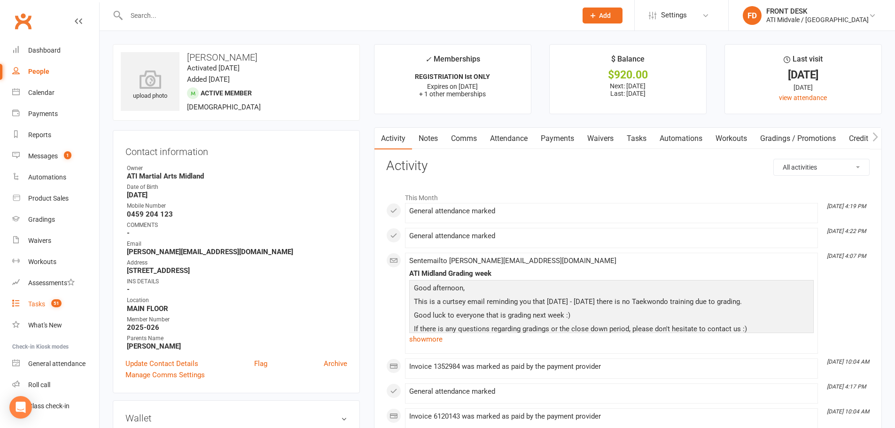
click at [44, 300] on link "Tasks 51" at bounding box center [55, 304] width 87 height 21
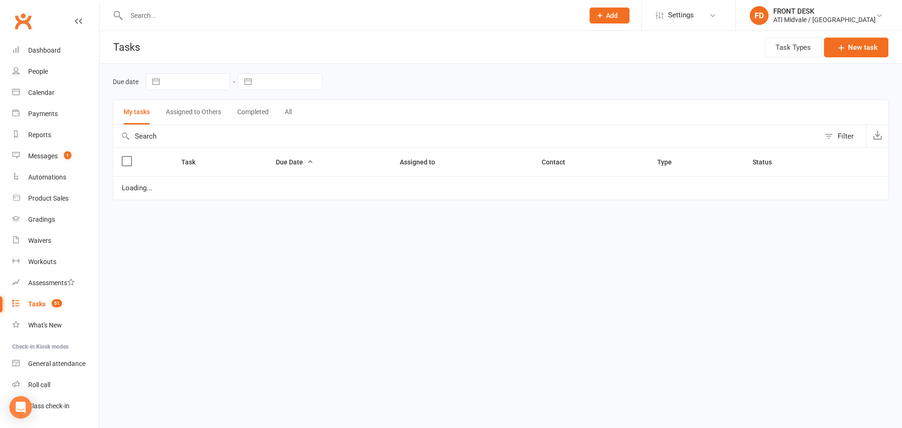
select select "waiting"
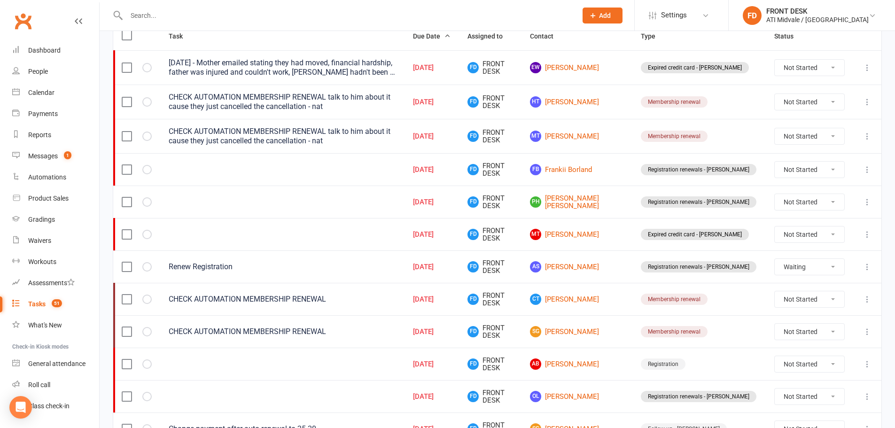
scroll to position [141, 0]
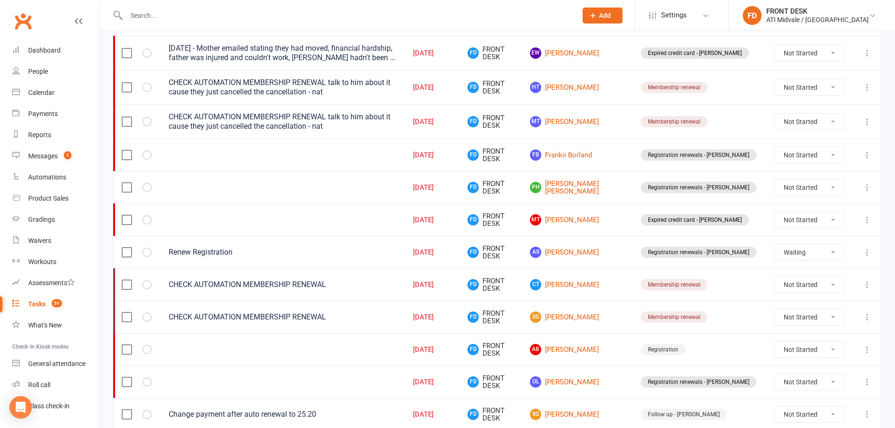
click at [165, 17] on input "text" at bounding box center [347, 15] width 447 height 13
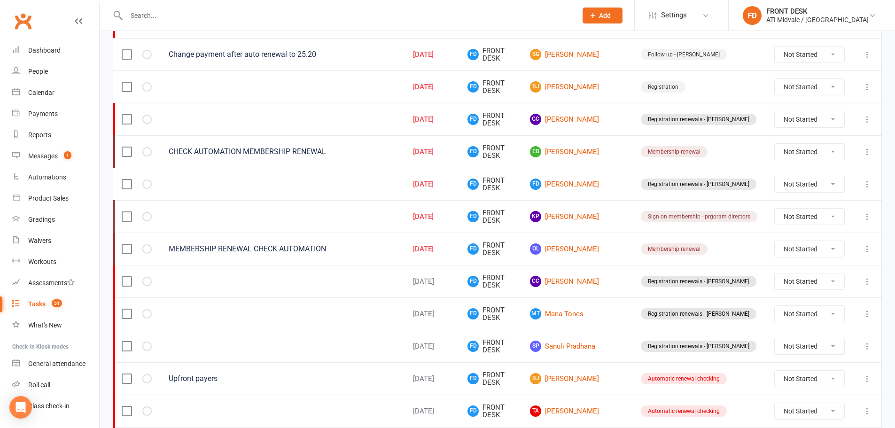
scroll to position [517, 0]
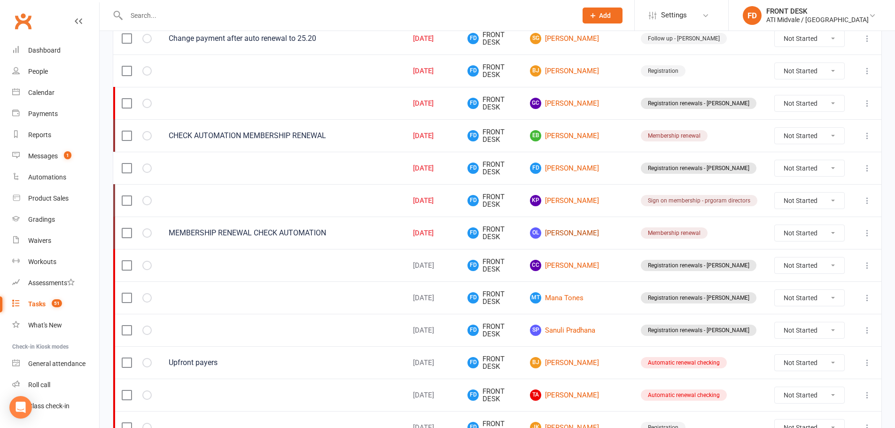
click at [591, 236] on link "OL Oliver Le" at bounding box center [577, 232] width 94 height 11
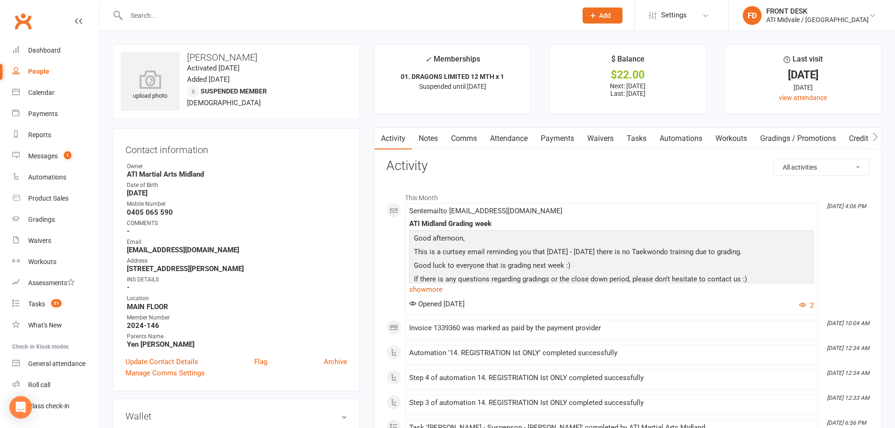
click at [643, 137] on link "Tasks" at bounding box center [636, 139] width 33 height 22
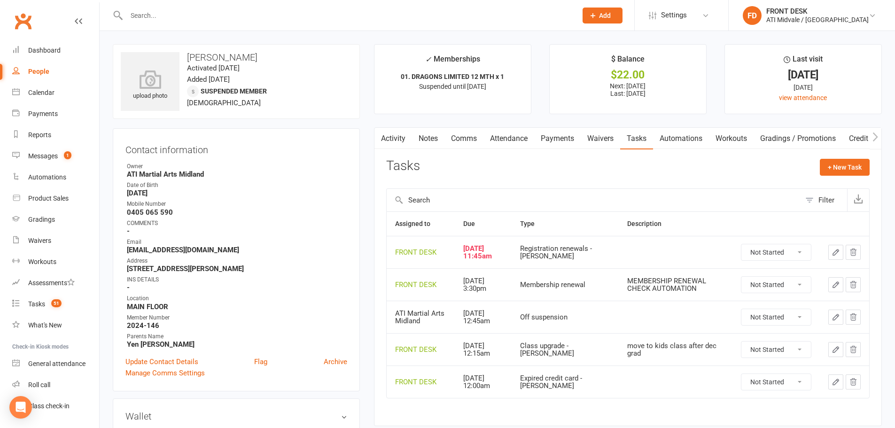
click at [836, 318] on icon "button" at bounding box center [836, 317] width 6 height 6
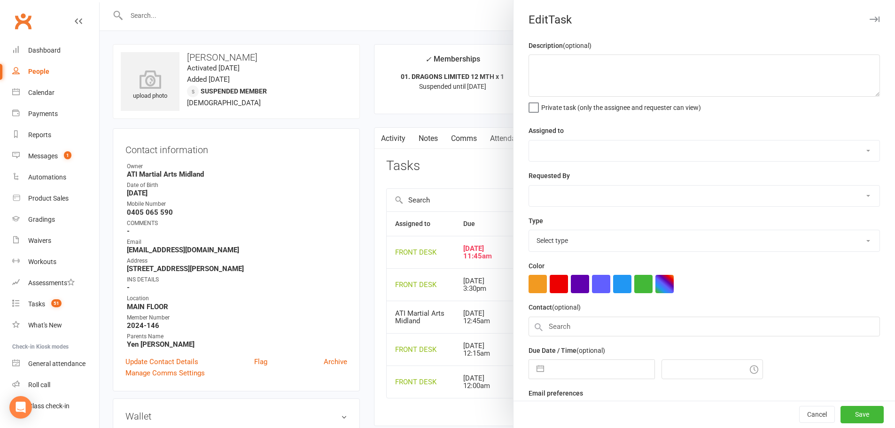
select select "32859"
select select "4288"
type input "[DATE]"
type input "12:45am"
select select "15878"
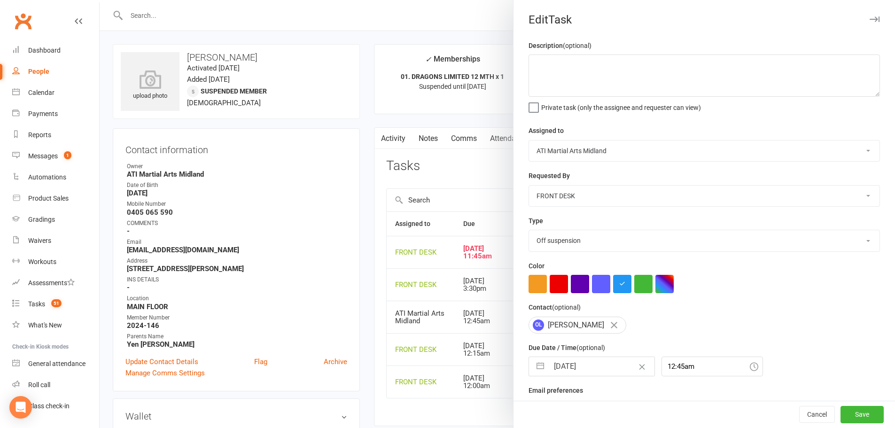
click at [538, 369] on button "button" at bounding box center [540, 366] width 17 height 19
select select "7"
select select "2025"
select select "8"
select select "2025"
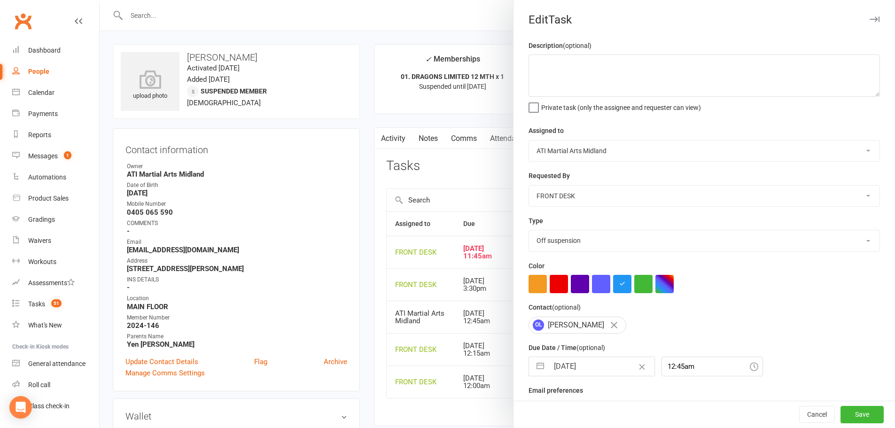
select select "9"
select select "2025"
click at [736, 328] on div "OL Oliver Le" at bounding box center [703, 325] width 351 height 17
click at [815, 415] on button "Cancel" at bounding box center [817, 414] width 36 height 17
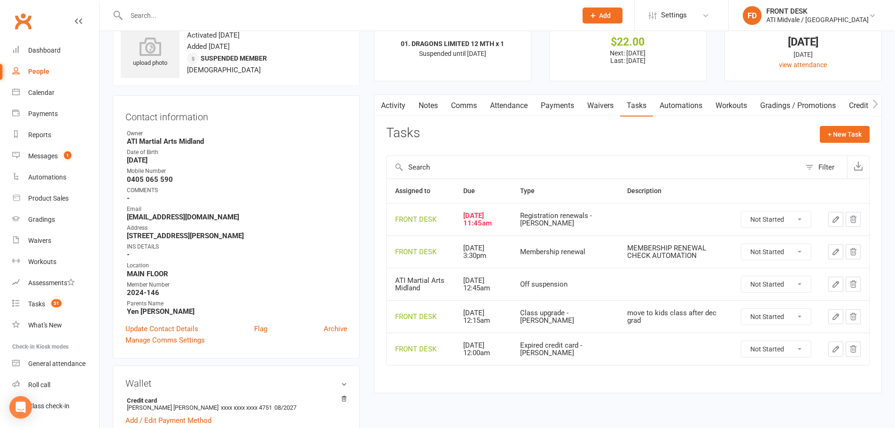
scroll to position [47, 0]
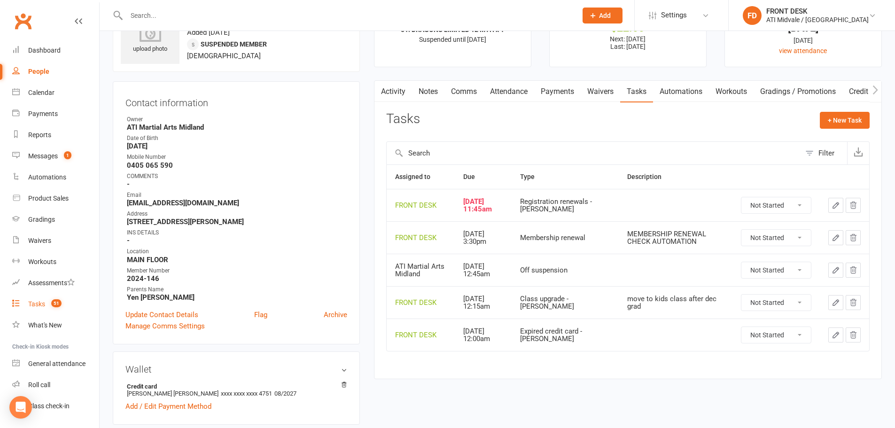
click at [32, 302] on div "Tasks" at bounding box center [36, 304] width 17 height 8
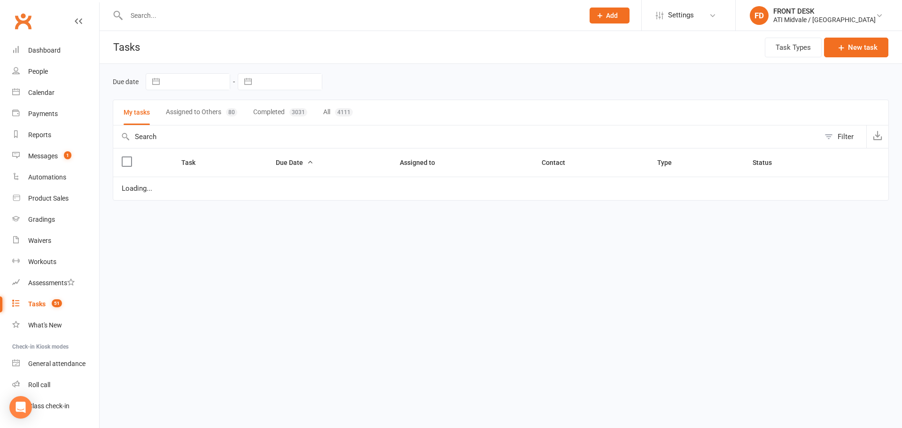
select select "waiting"
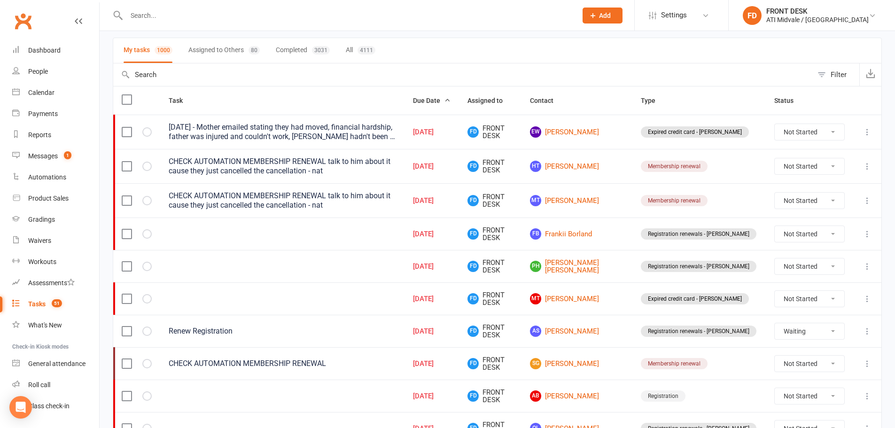
scroll to position [47, 0]
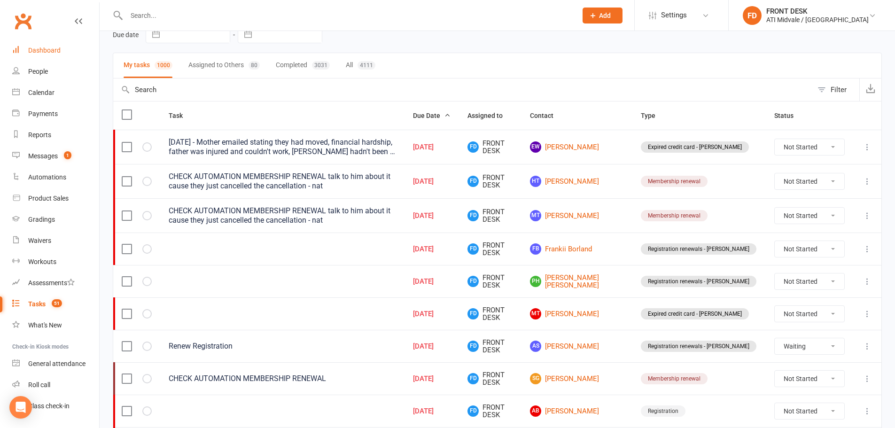
click at [38, 47] on div "Dashboard" at bounding box center [44, 51] width 32 height 8
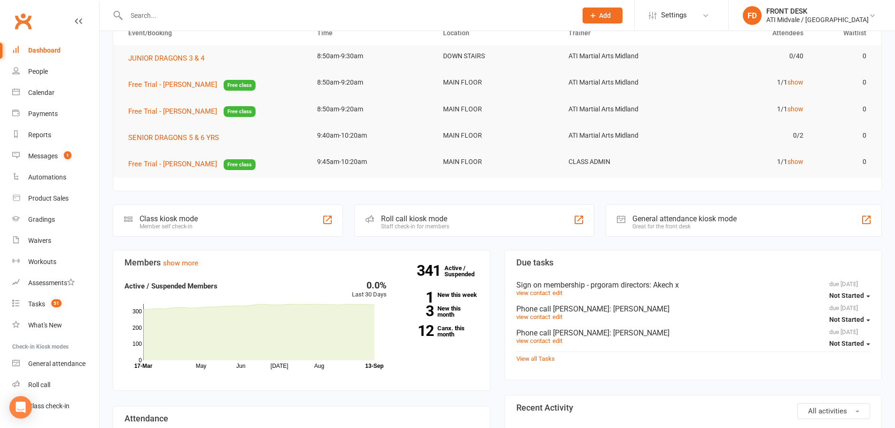
scroll to position [141, 0]
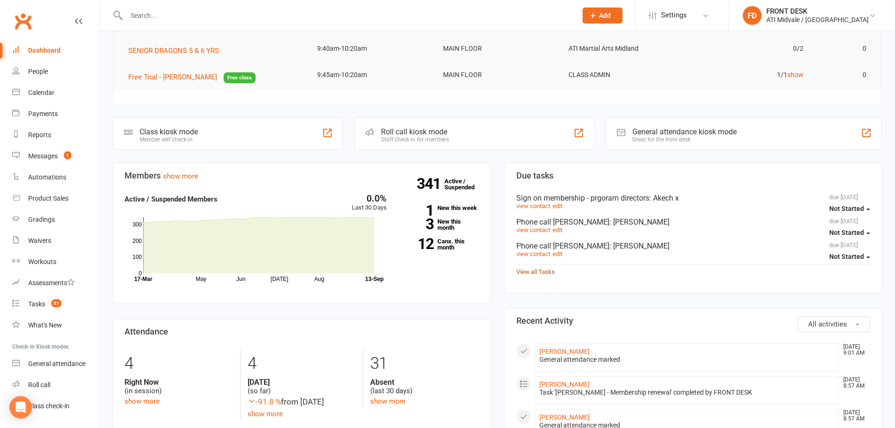
click at [532, 274] on link "View all Tasks" at bounding box center [535, 271] width 39 height 7
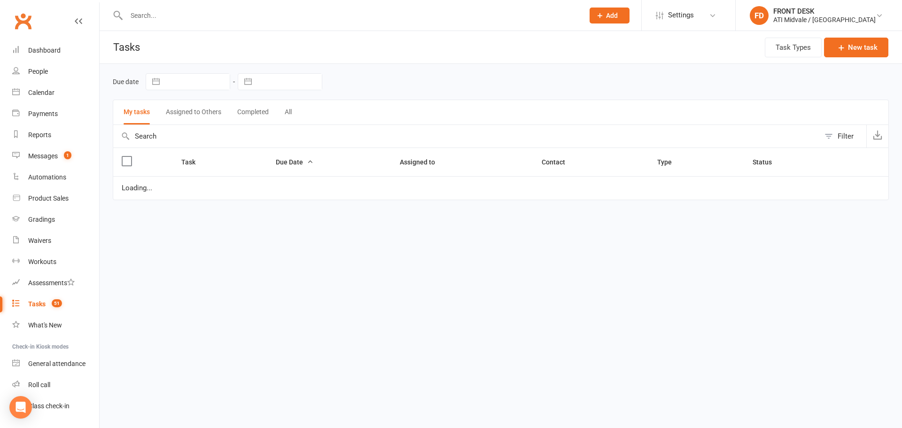
select select "waiting"
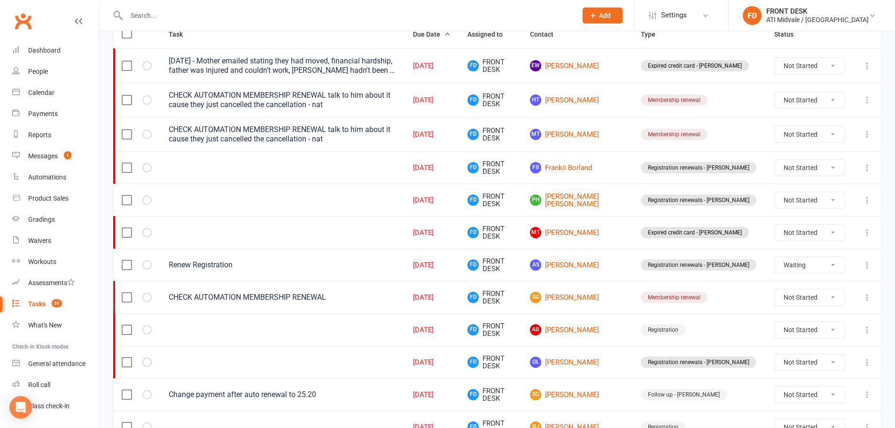
scroll to position [71, 0]
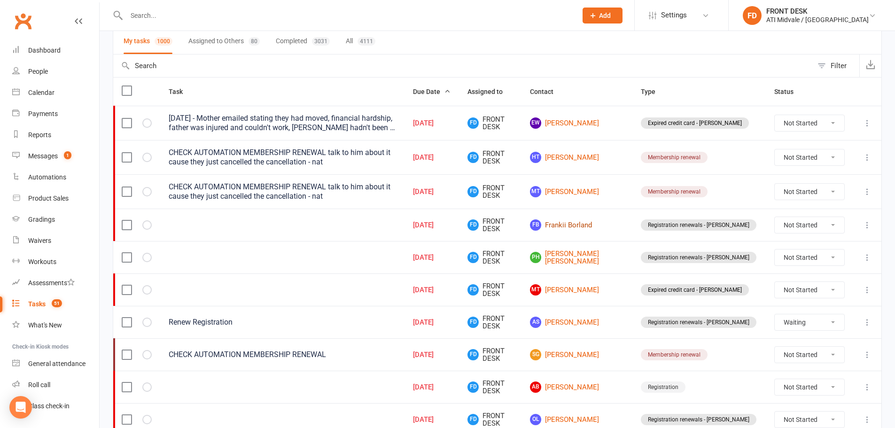
click at [591, 222] on link "FB Frankii Borland" at bounding box center [577, 224] width 94 height 11
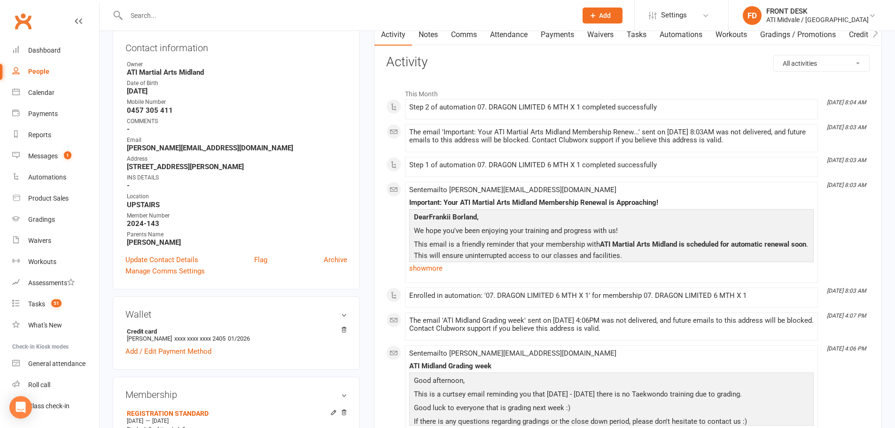
scroll to position [47, 0]
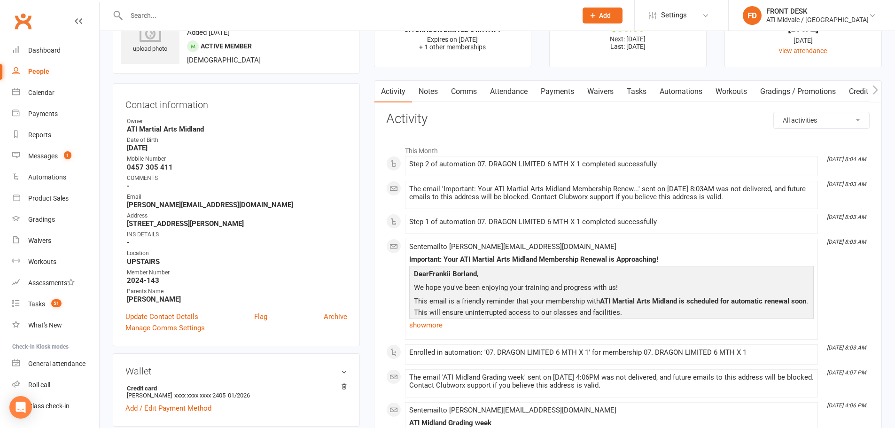
click at [638, 85] on link "Tasks" at bounding box center [636, 92] width 33 height 22
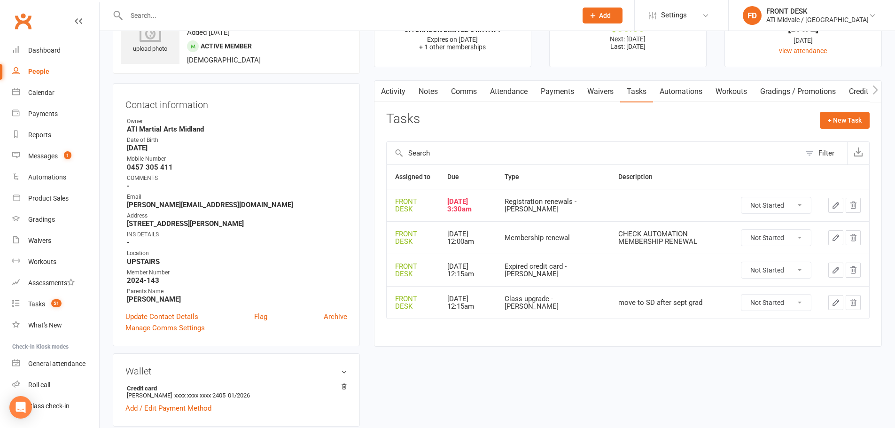
click at [832, 205] on icon "button" at bounding box center [835, 205] width 8 height 8
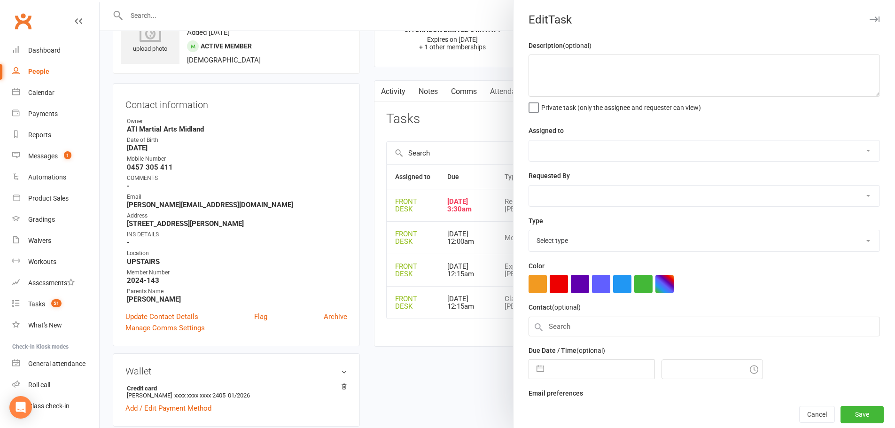
select select "4288"
type input "[DATE]"
type input "3:30am"
select select "23431"
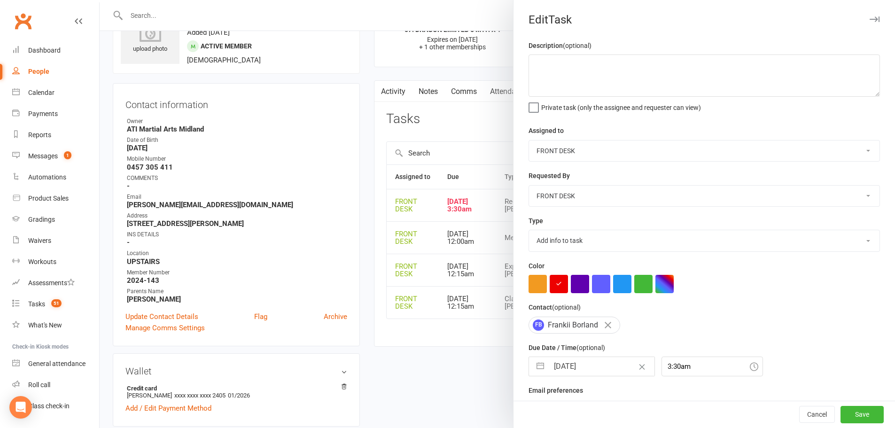
click at [539, 374] on button "button" at bounding box center [540, 366] width 17 height 19
select select "7"
select select "2025"
select select "8"
select select "2025"
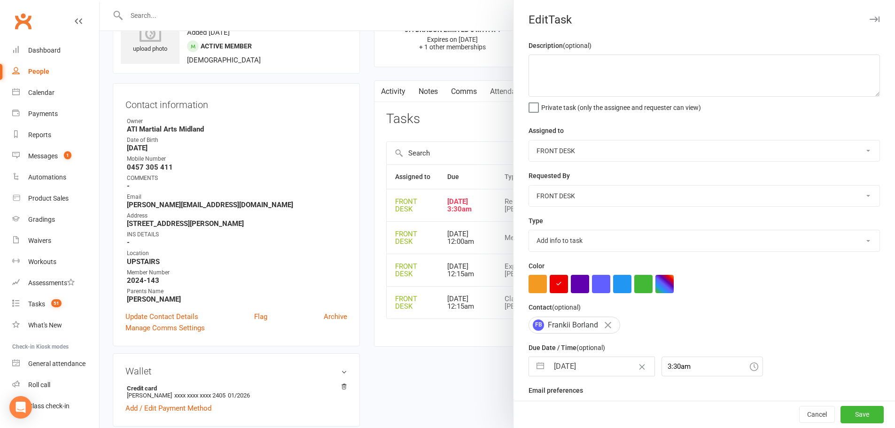
select select "9"
select select "2025"
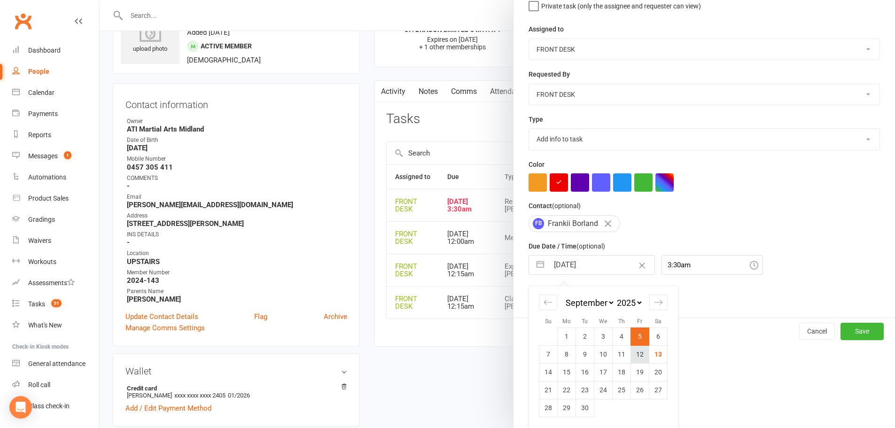
scroll to position [105, 0]
click at [626, 306] on select "2035 2034 2033 2032 2031 2030 2029 2028 2027 2026 2025 2024 2023 2022 2021 2020…" at bounding box center [629, 302] width 28 height 11
select select "7"
select select "2026"
select select "8"
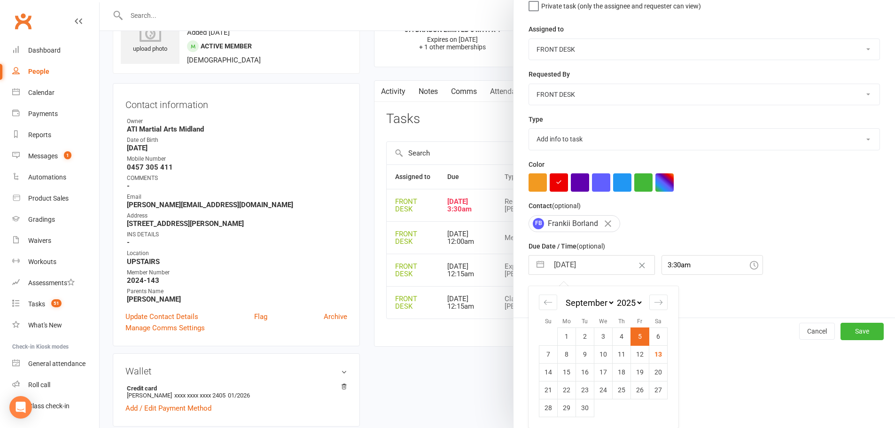
select select "2026"
select select "9"
select select "2026"
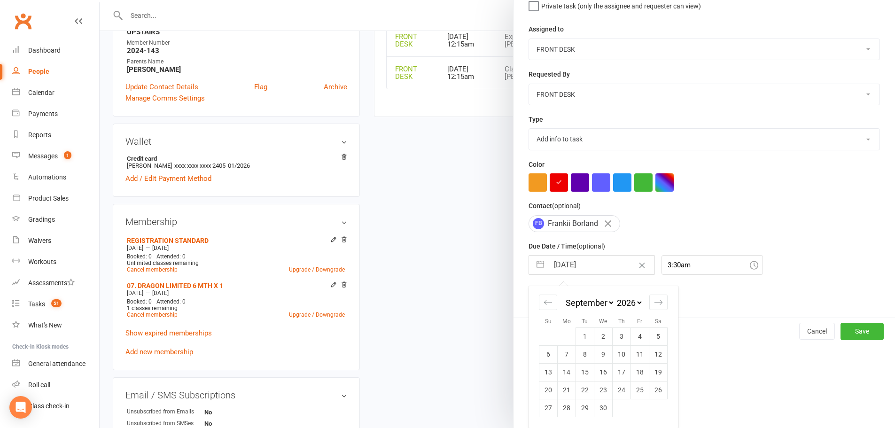
scroll to position [282, 0]
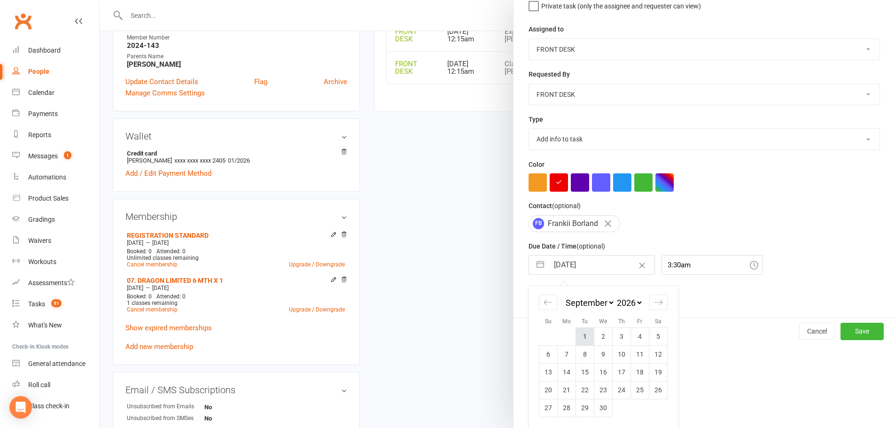
click at [580, 336] on td "1" at bounding box center [585, 336] width 18 height 18
type input "01 Sep 2026"
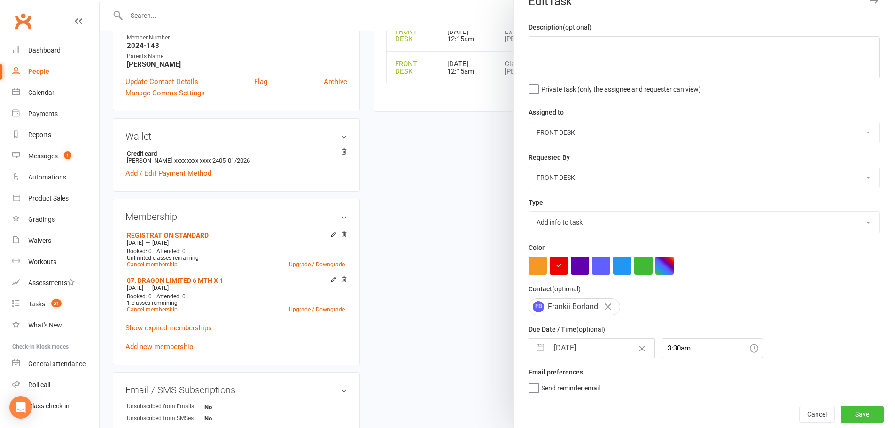
click at [844, 407] on button "Save" at bounding box center [861, 414] width 43 height 17
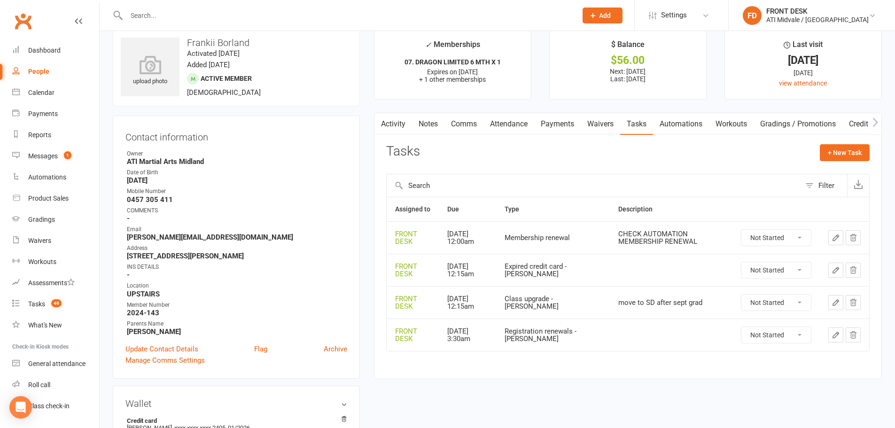
scroll to position [0, 0]
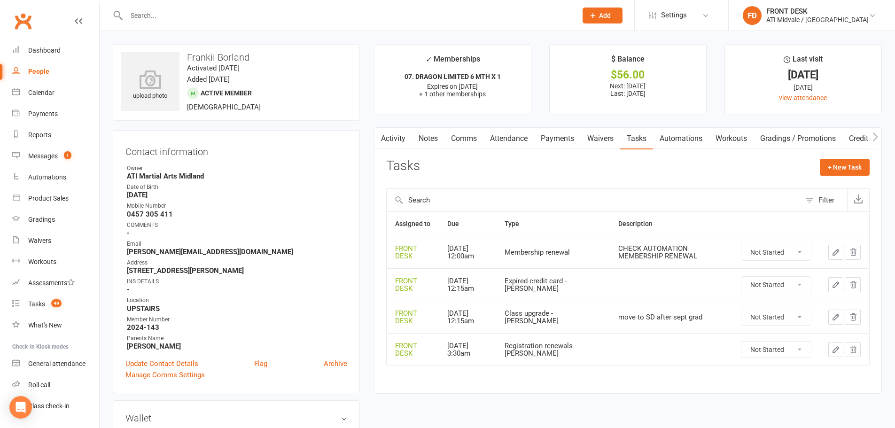
click at [668, 137] on link "Automations" at bounding box center [681, 139] width 56 height 22
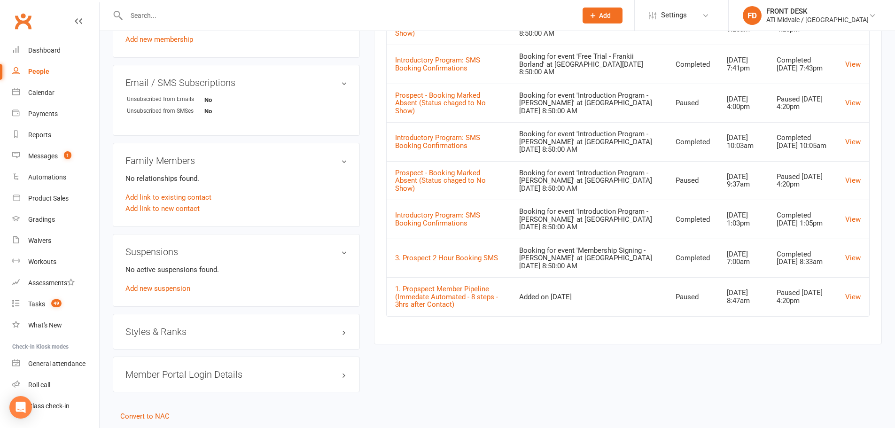
scroll to position [611, 0]
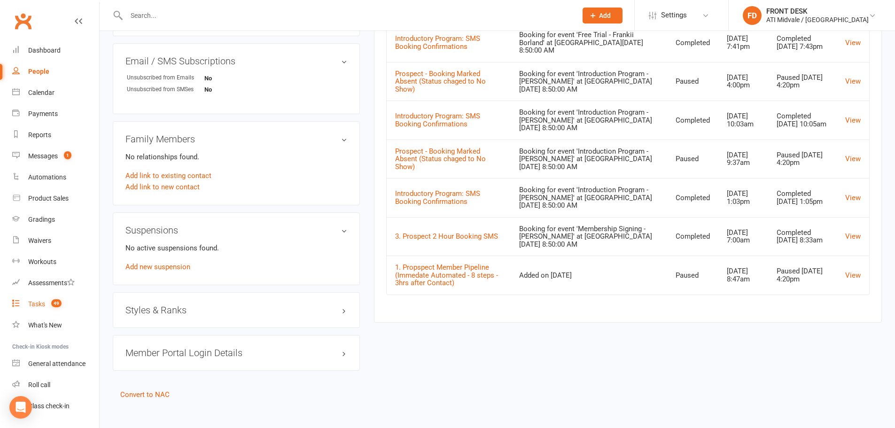
click at [35, 307] on div "Tasks" at bounding box center [36, 304] width 17 height 8
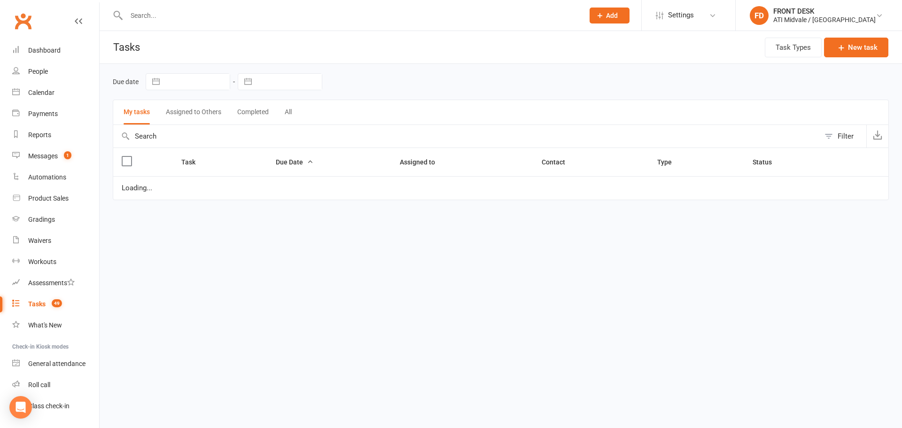
select select "waiting"
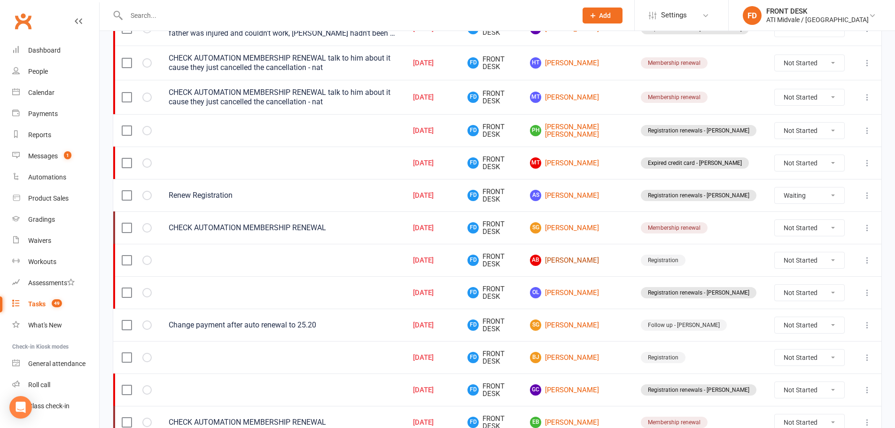
scroll to position [188, 0]
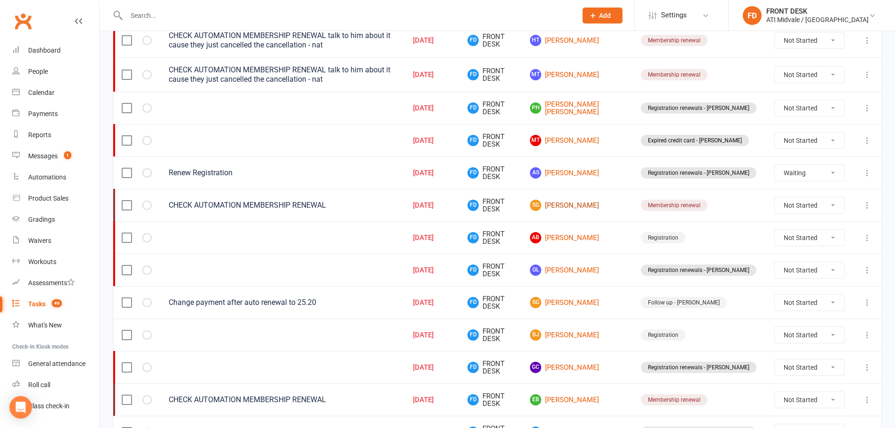
click at [598, 202] on link "SG Shaun Goleta" at bounding box center [577, 205] width 94 height 11
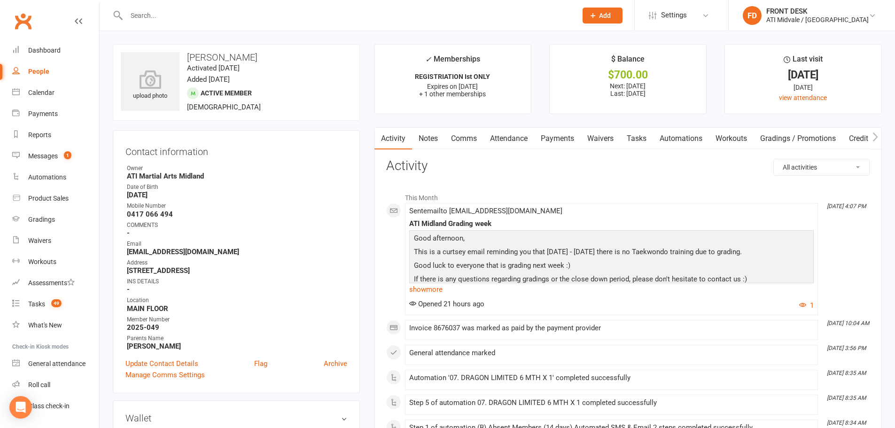
click at [565, 137] on link "Payments" at bounding box center [557, 139] width 47 height 22
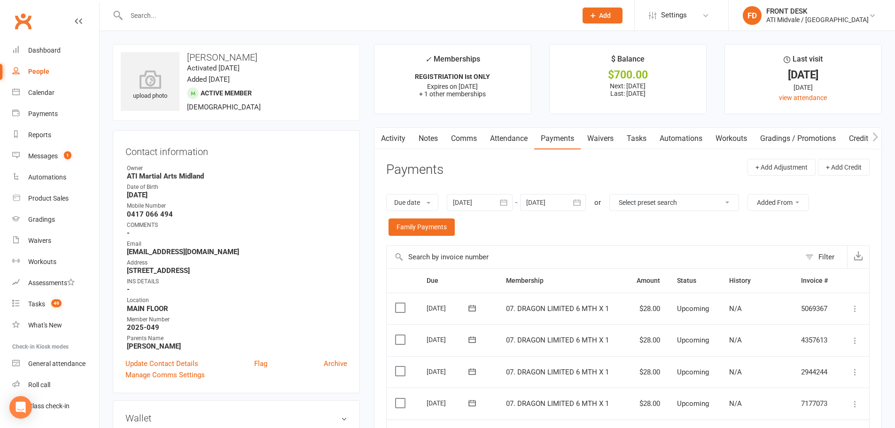
click at [640, 137] on link "Tasks" at bounding box center [636, 139] width 33 height 22
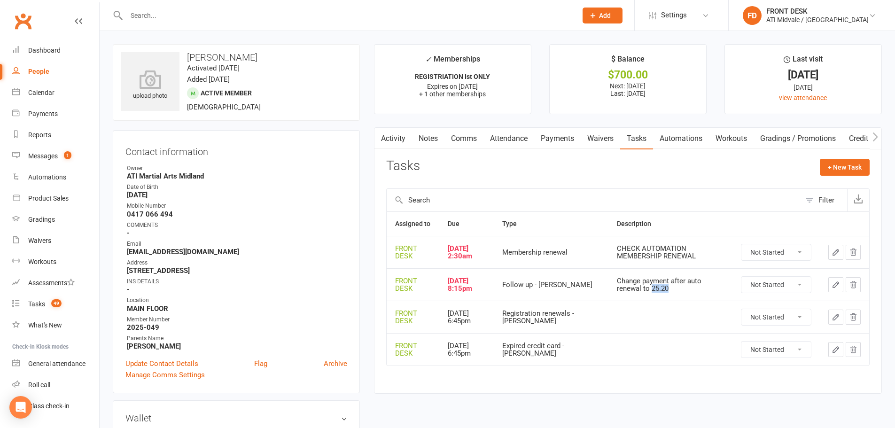
drag, startPoint x: 635, startPoint y: 291, endPoint x: 615, endPoint y: 292, distance: 19.8
click at [617, 292] on div "Change payment after auto renewal to 25.20" at bounding box center [670, 285] width 107 height 16
click at [568, 142] on link "Payments" at bounding box center [557, 139] width 47 height 22
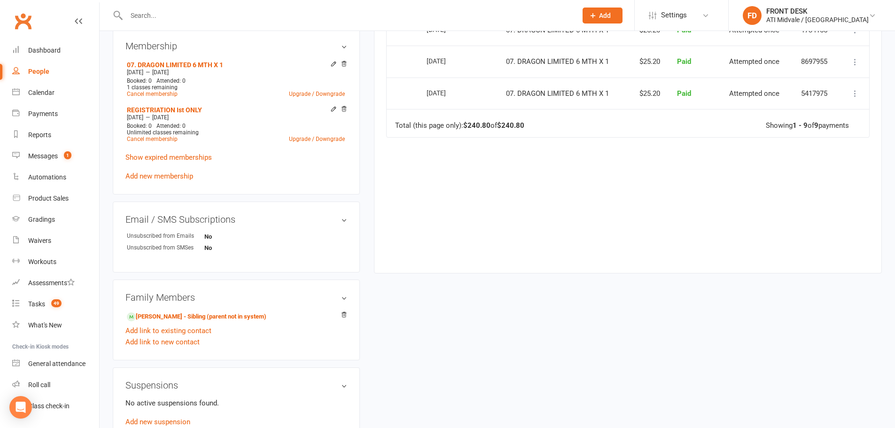
scroll to position [470, 0]
click at [196, 316] on link "[PERSON_NAME] - Sibling (parent not in system)" at bounding box center [197, 316] width 140 height 10
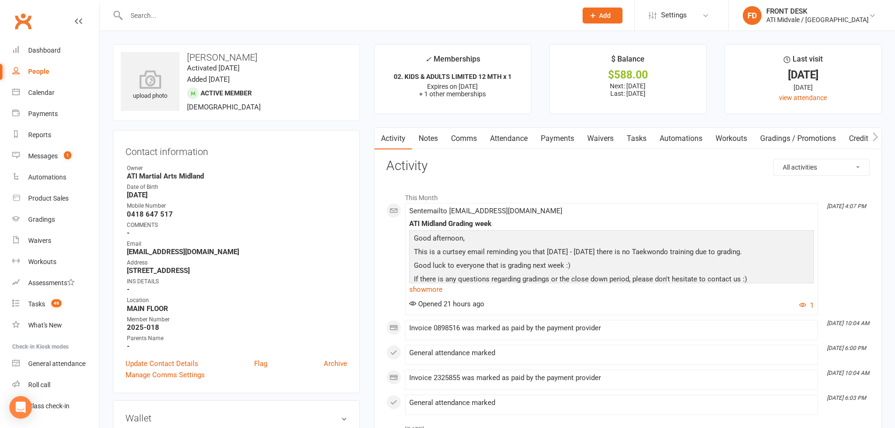
click at [559, 140] on link "Payments" at bounding box center [557, 139] width 47 height 22
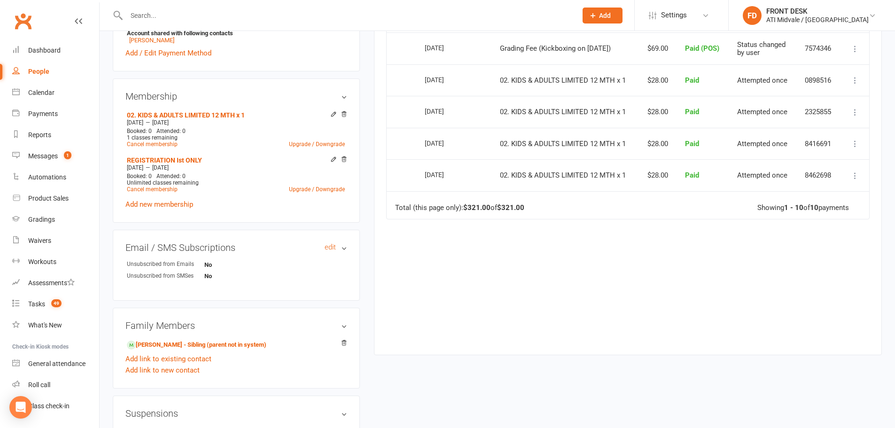
scroll to position [423, 0]
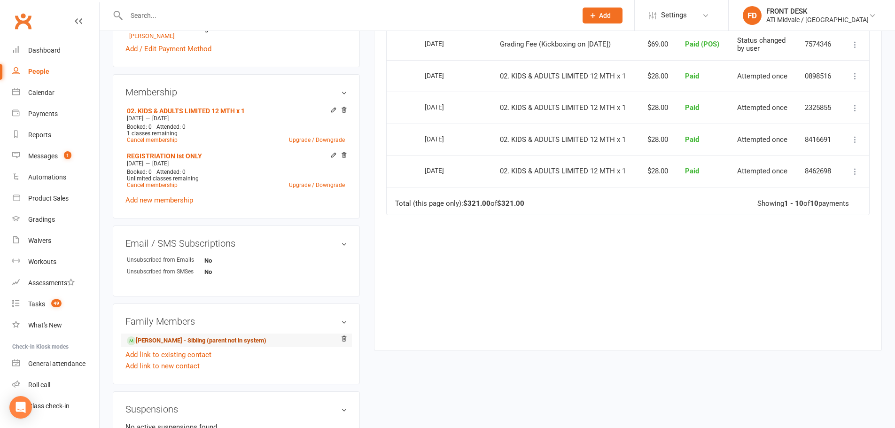
click at [161, 343] on link "Shaun Goleta - Sibling (parent not in system)" at bounding box center [197, 341] width 140 height 10
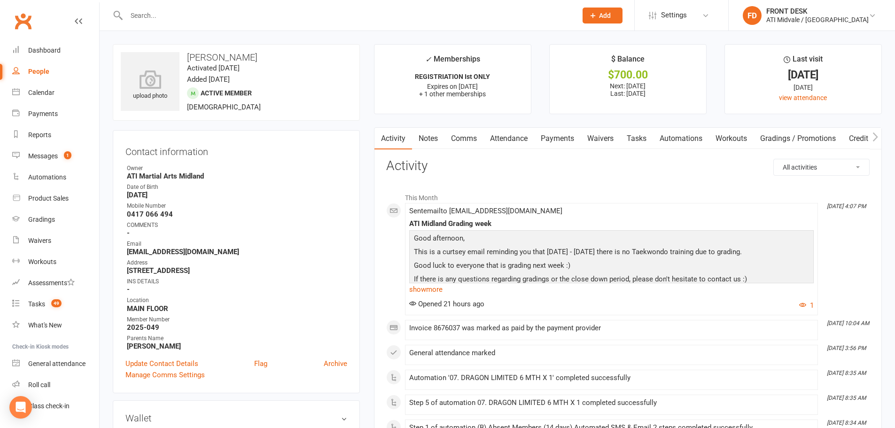
click at [561, 141] on link "Payments" at bounding box center [557, 139] width 47 height 22
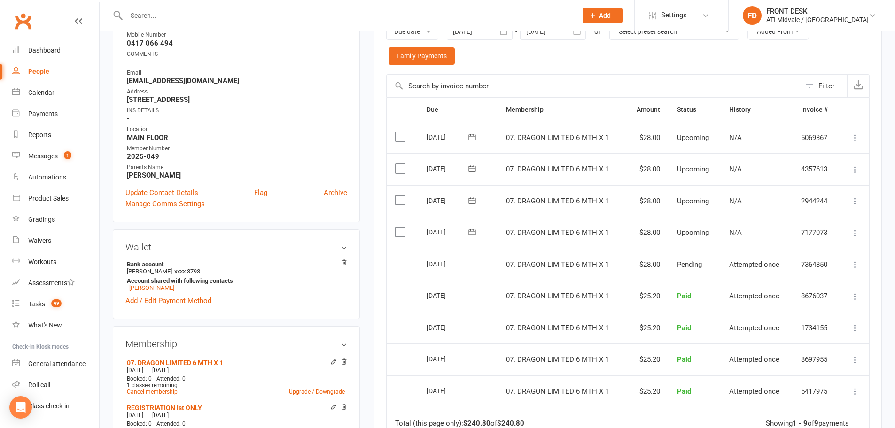
scroll to position [188, 0]
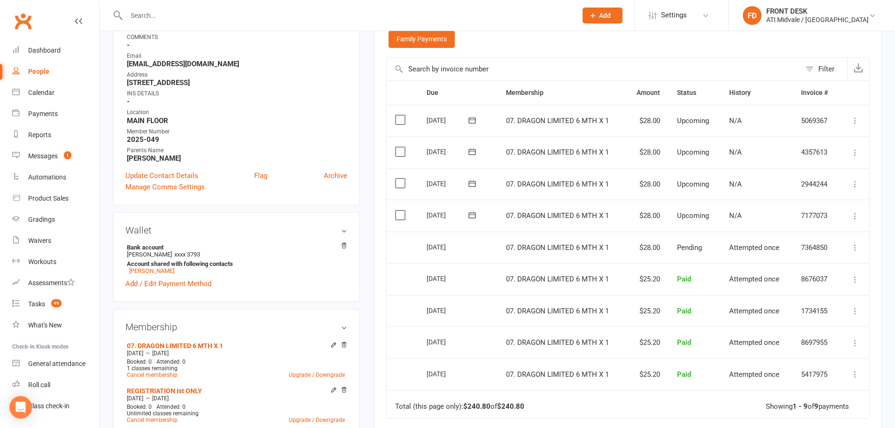
click at [469, 217] on icon at bounding box center [471, 214] width 9 height 9
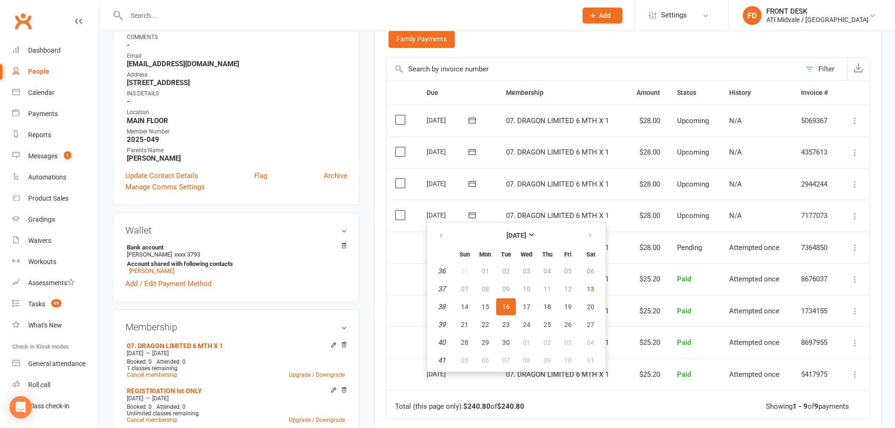
click at [746, 217] on div "N/A" at bounding box center [756, 216] width 55 height 8
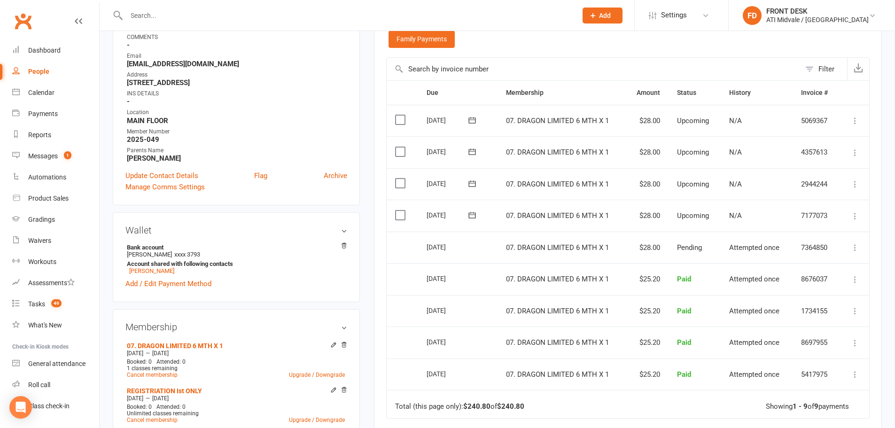
click at [853, 216] on icon at bounding box center [854, 215] width 9 height 9
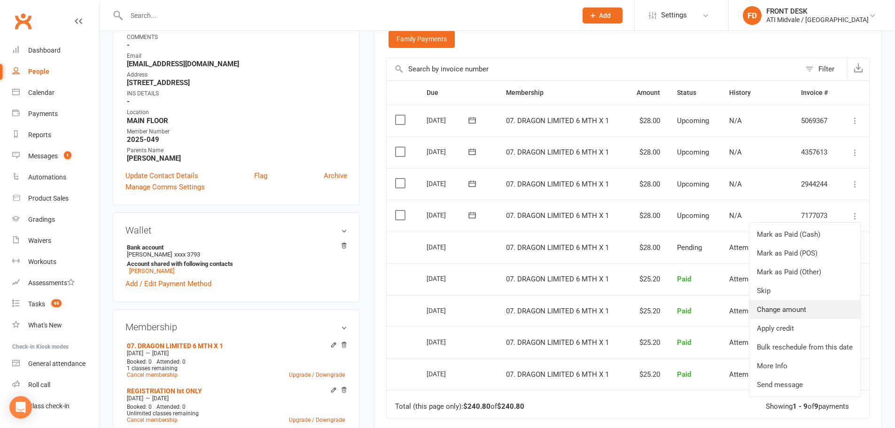
click at [801, 314] on link "Change amount" at bounding box center [804, 309] width 111 height 19
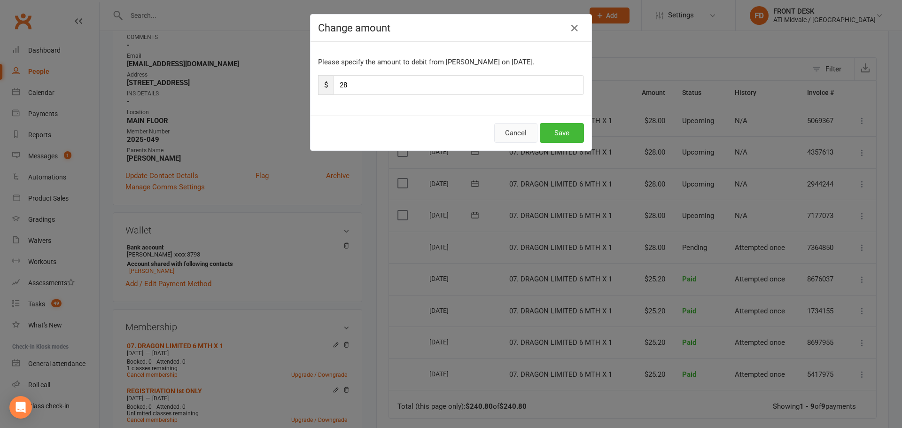
click at [519, 126] on button "Cancel" at bounding box center [515, 133] width 43 height 20
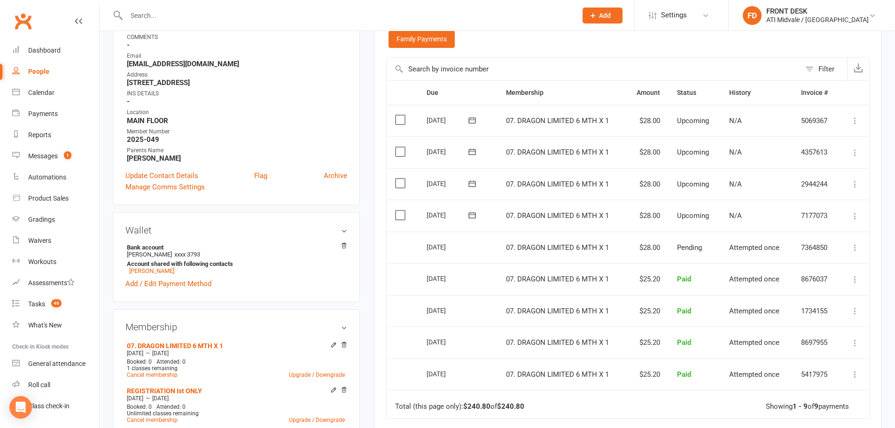
click at [471, 215] on icon at bounding box center [471, 215] width 7 height 6
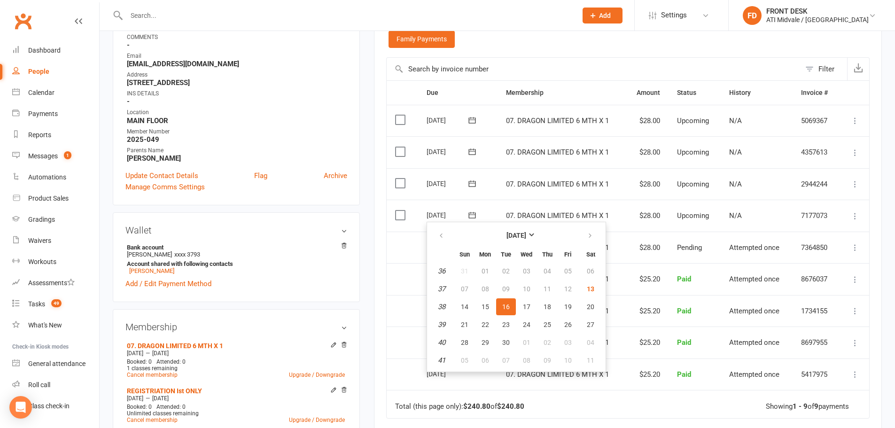
click at [490, 212] on td "16 Sep 2025 2025-09-16" at bounding box center [457, 216] width 79 height 32
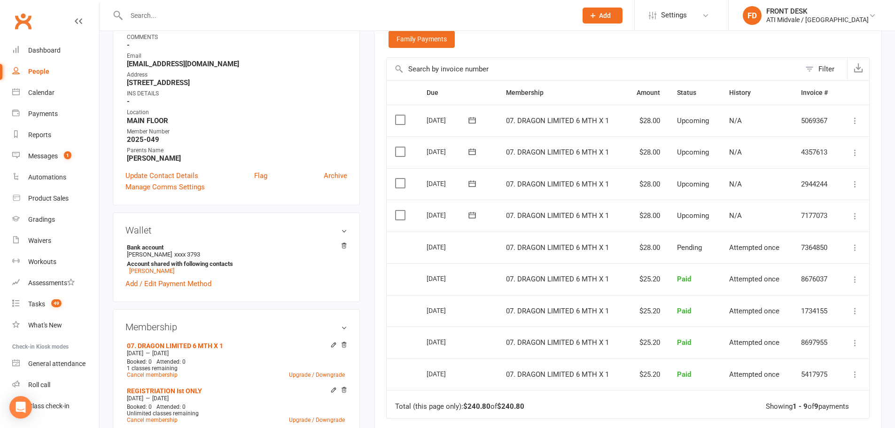
click at [858, 219] on icon at bounding box center [854, 215] width 9 height 9
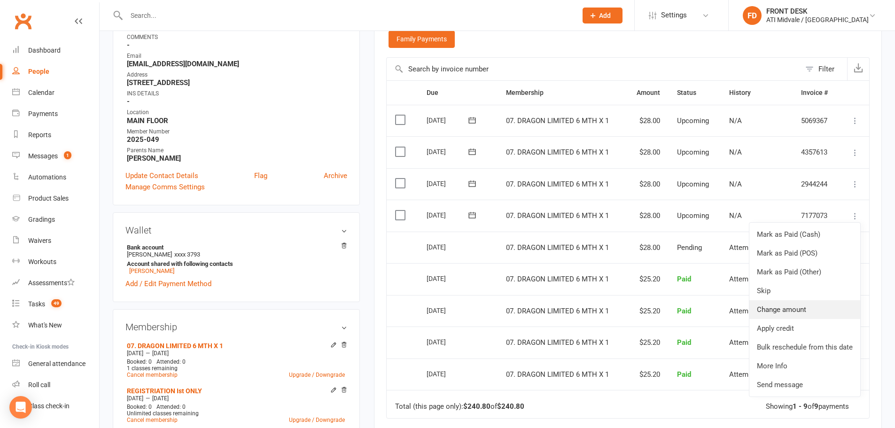
click at [802, 311] on link "Change amount" at bounding box center [804, 309] width 111 height 19
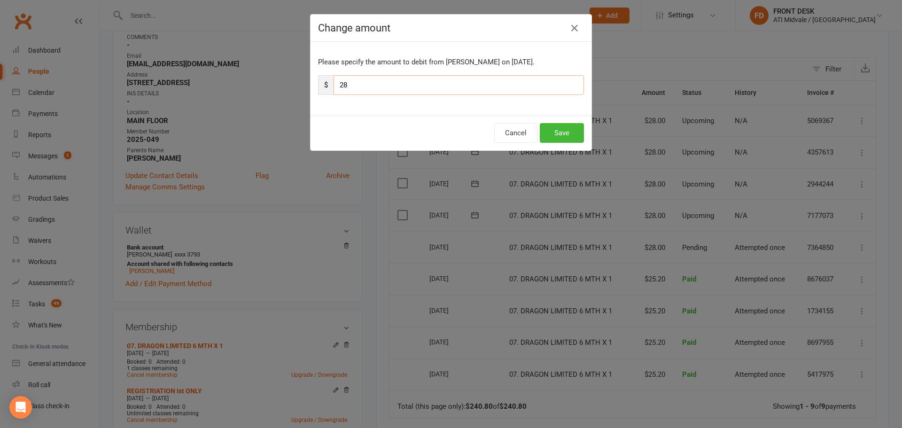
drag, startPoint x: 355, startPoint y: 89, endPoint x: 313, endPoint y: 89, distance: 41.8
click at [313, 89] on div "Please specify the amount to debit from Shaun Goleta on Sep 16, 2025. $ 28" at bounding box center [451, 79] width 281 height 74
type input "25.20"
click at [545, 128] on button "Save" at bounding box center [562, 133] width 44 height 20
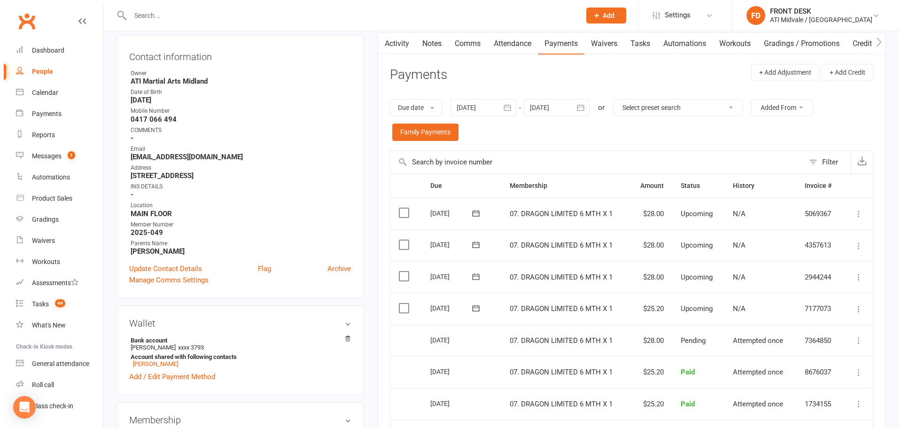
scroll to position [94, 0]
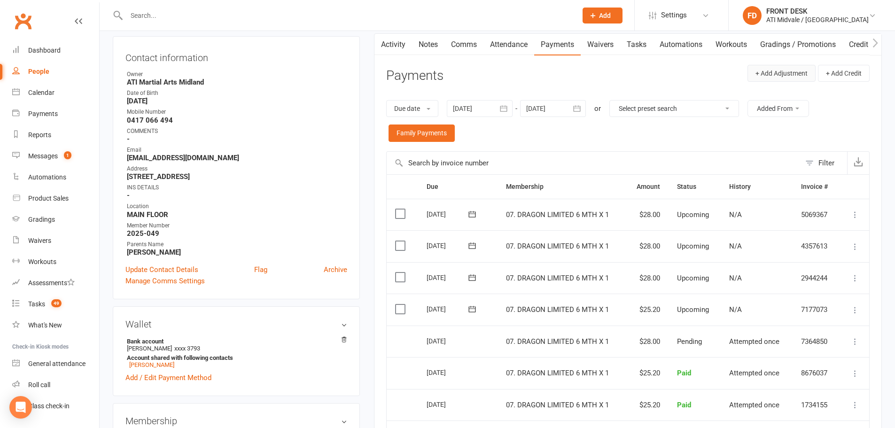
click at [777, 71] on button "+ Add Adjustment" at bounding box center [781, 73] width 68 height 17
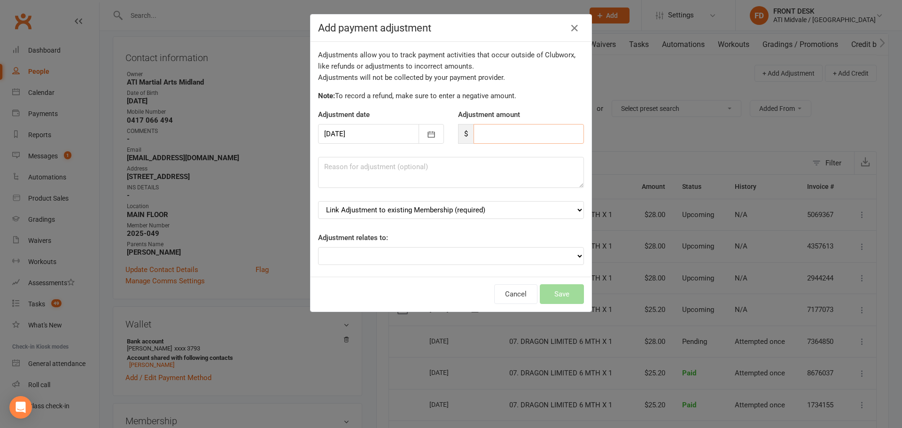
click at [511, 132] on input "number" at bounding box center [529, 134] width 110 height 20
type input "25.20"
click at [420, 24] on h4 "Add payment adjustment" at bounding box center [451, 28] width 266 height 12
drag, startPoint x: 437, startPoint y: 24, endPoint x: 466, endPoint y: 25, distance: 29.1
click at [466, 25] on h4 "Add payment adjustment" at bounding box center [451, 28] width 266 height 12
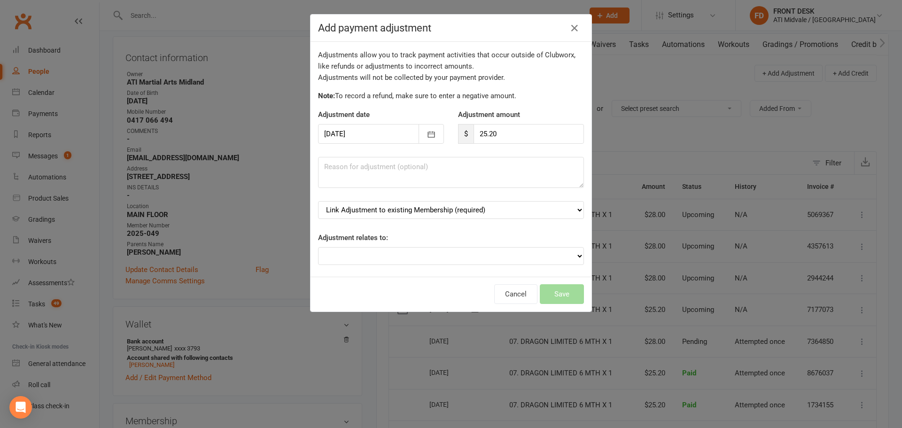
drag, startPoint x: 465, startPoint y: 24, endPoint x: 484, endPoint y: 26, distance: 19.4
click at [484, 26] on h4 "Add payment adjustment" at bounding box center [451, 28] width 266 height 12
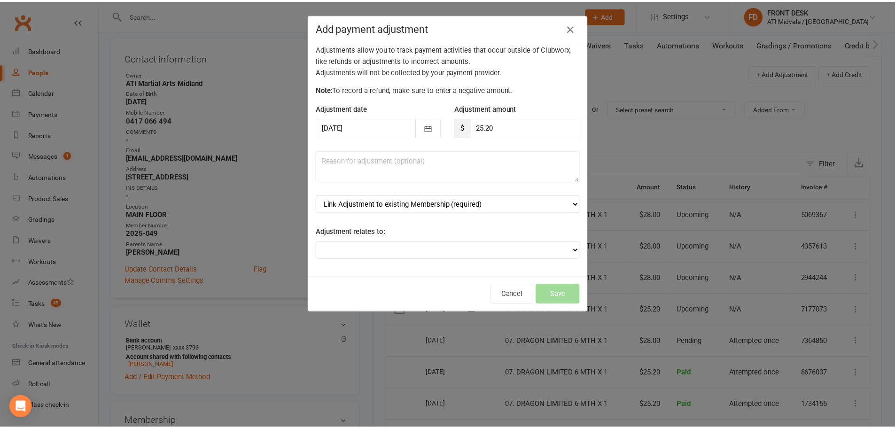
scroll to position [9, 0]
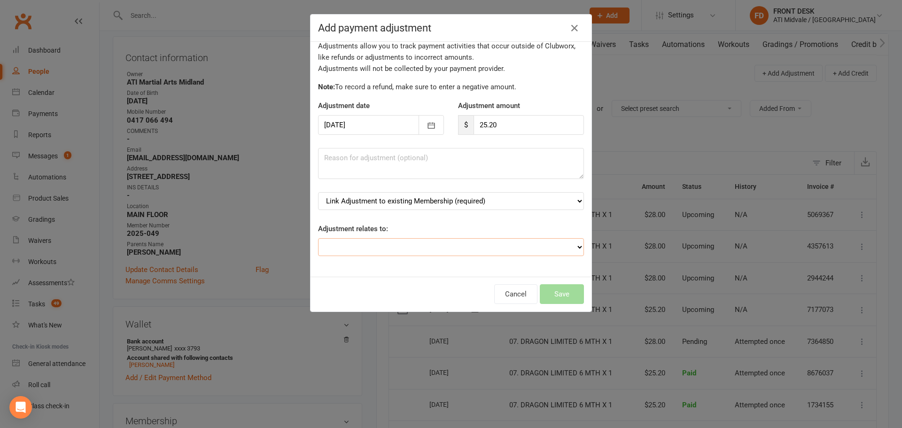
click at [412, 242] on select "Adjustment for an Autopayment Cash adjustment POS Sale adjustment Other adjustm…" at bounding box center [451, 247] width 266 height 18
select select "0"
click at [318, 238] on select "Adjustment for an Autopayment Cash adjustment POS Sale adjustment Other adjustm…" at bounding box center [451, 247] width 266 height 18
click at [573, 29] on icon "button" at bounding box center [574, 28] width 11 height 11
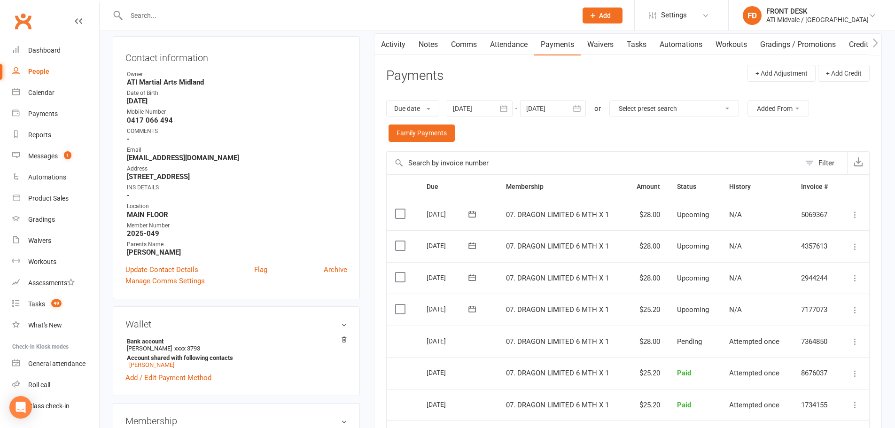
click at [633, 40] on link "Tasks" at bounding box center [636, 45] width 33 height 22
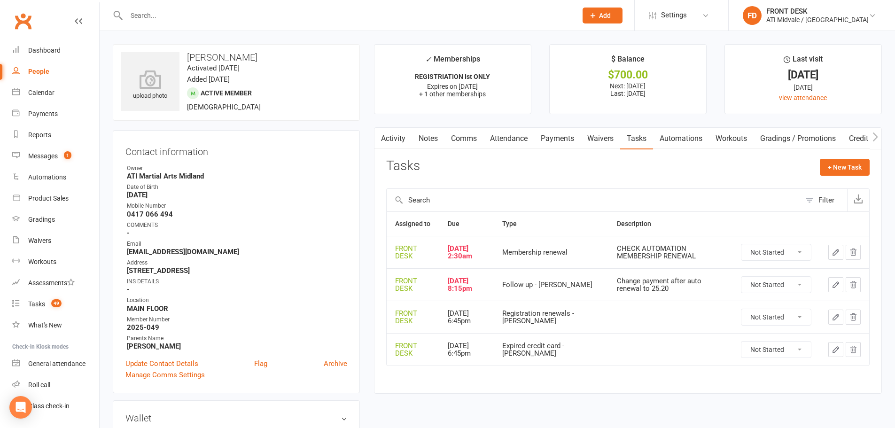
click at [548, 136] on link "Payments" at bounding box center [557, 139] width 47 height 22
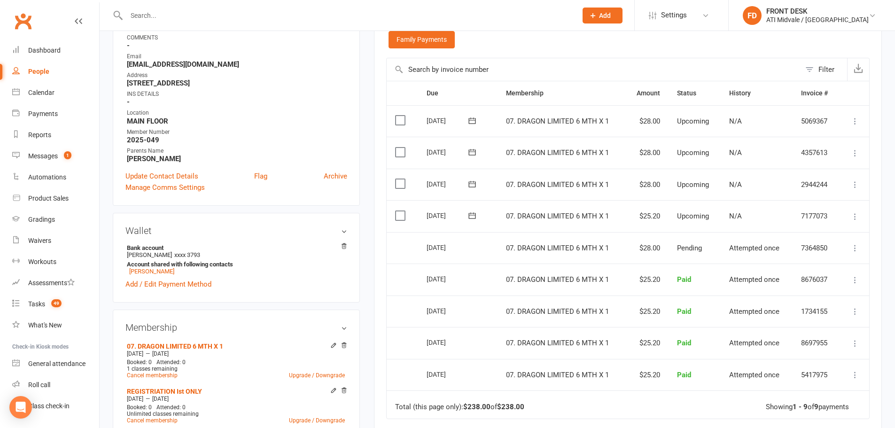
scroll to position [188, 0]
click at [404, 186] on label at bounding box center [401, 183] width 13 height 9
click at [401, 179] on input "checkbox" at bounding box center [398, 179] width 6 height 0
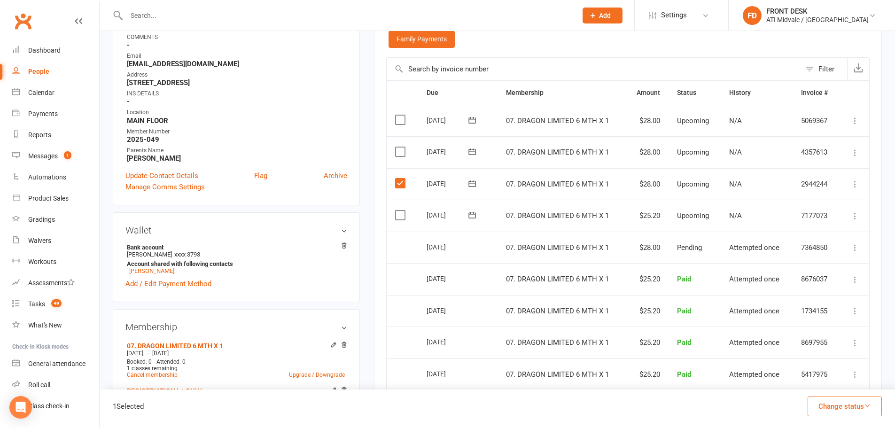
click at [400, 153] on label at bounding box center [401, 151] width 13 height 9
click at [400, 147] on input "checkbox" at bounding box center [398, 147] width 6 height 0
click at [400, 121] on label at bounding box center [401, 119] width 13 height 9
click at [400, 115] on input "checkbox" at bounding box center [398, 115] width 6 height 0
click at [855, 187] on icon at bounding box center [854, 183] width 9 height 9
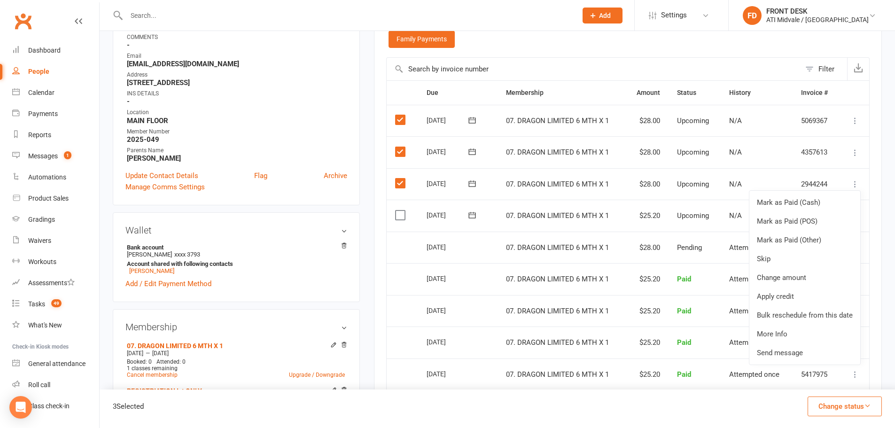
click at [836, 410] on button "Change status" at bounding box center [844, 406] width 74 height 20
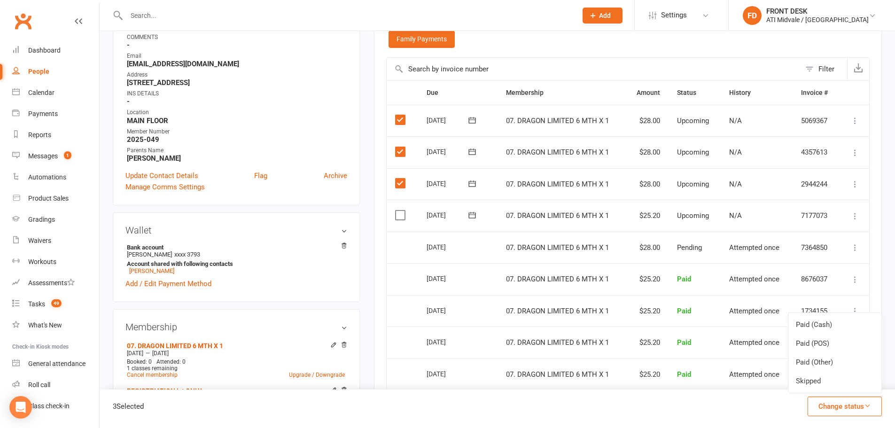
click at [720, 397] on div "3 Selected Change status Paid (Cash) Paid (POS) Paid (Other) Skipped" at bounding box center [497, 408] width 795 height 39
click at [397, 182] on label at bounding box center [401, 183] width 13 height 9
click at [397, 179] on input "checkbox" at bounding box center [398, 179] width 6 height 0
click at [404, 156] on label at bounding box center [401, 151] width 13 height 9
click at [401, 147] on input "checkbox" at bounding box center [398, 147] width 6 height 0
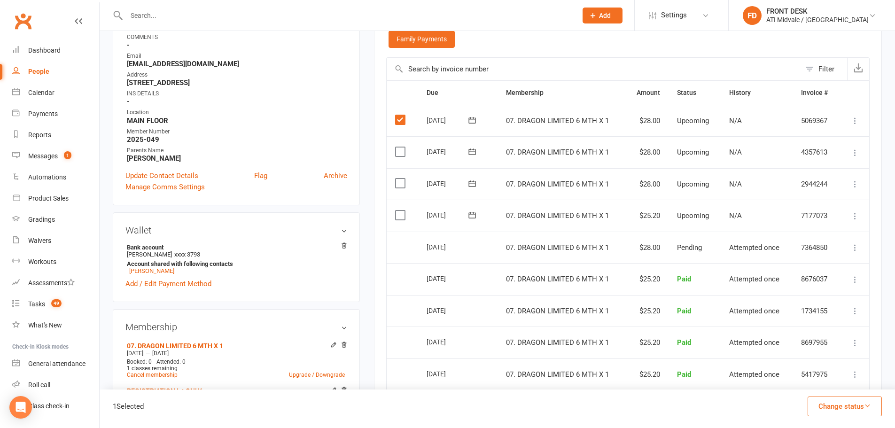
click at [398, 122] on label at bounding box center [401, 119] width 13 height 9
click at [398, 115] on input "checkbox" at bounding box center [398, 115] width 6 height 0
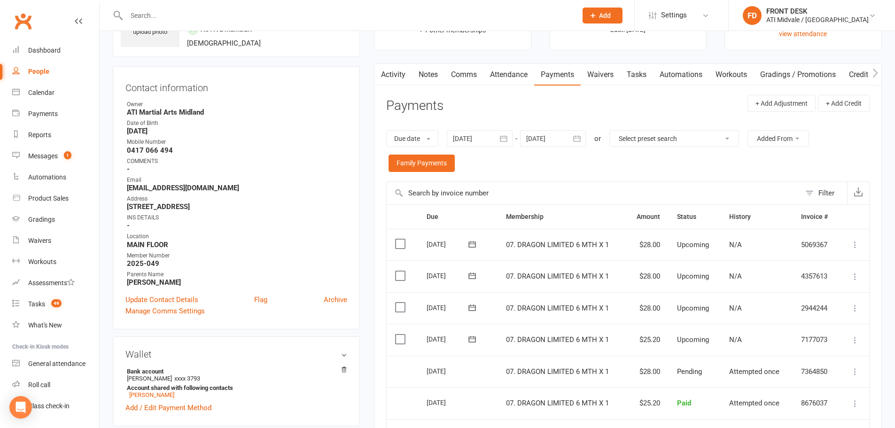
scroll to position [47, 0]
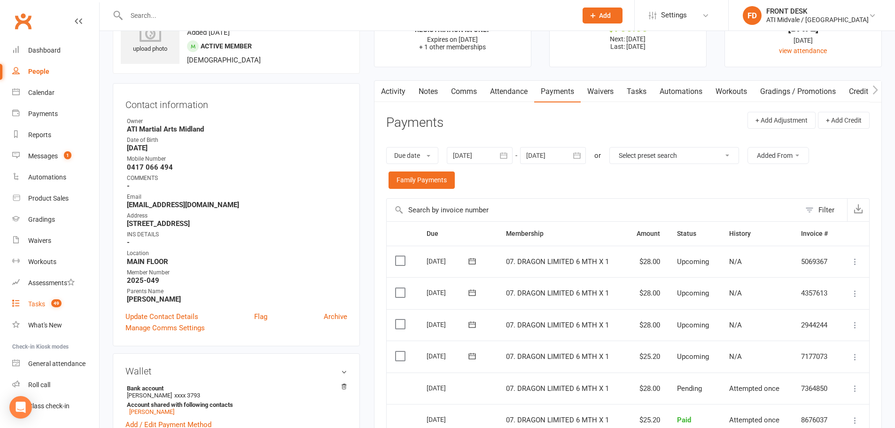
click at [39, 306] on div "Tasks" at bounding box center [36, 304] width 17 height 8
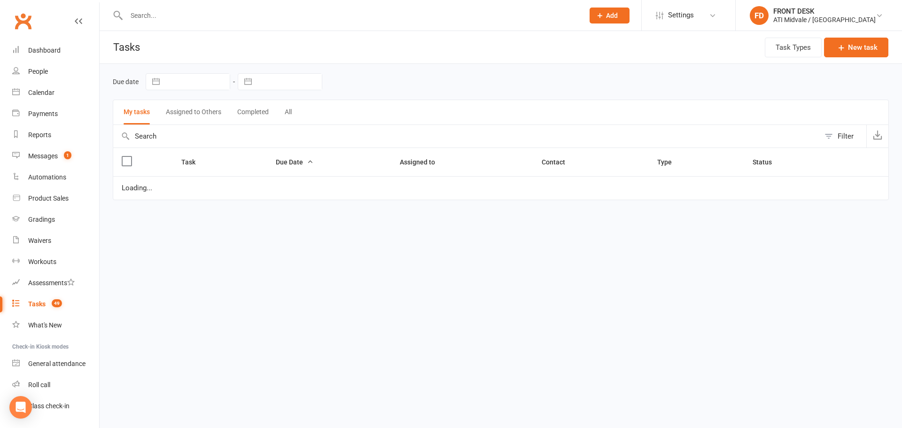
select select "waiting"
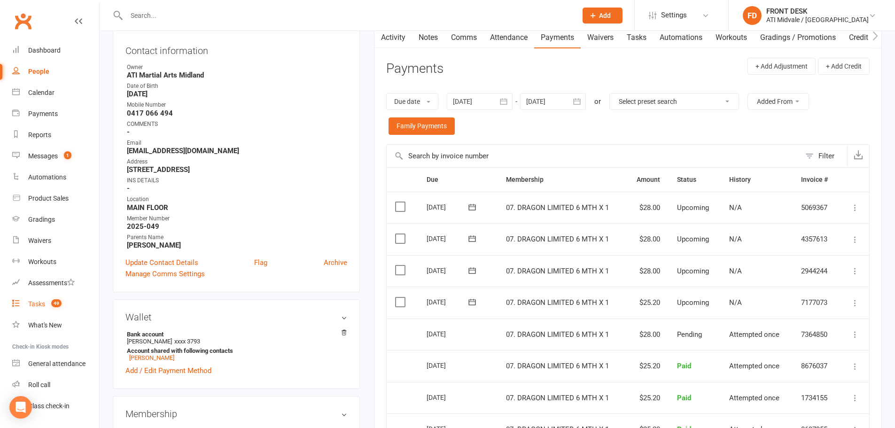
scroll to position [47, 0]
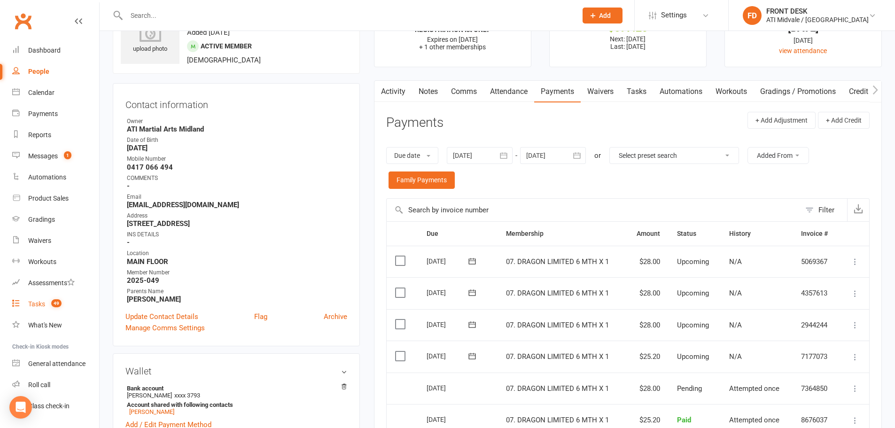
click at [642, 89] on link "Tasks" at bounding box center [636, 92] width 33 height 22
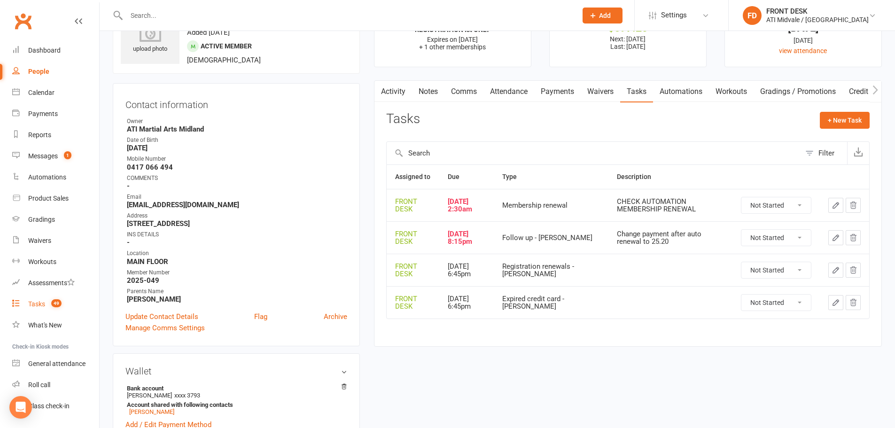
click at [558, 94] on link "Payments" at bounding box center [557, 92] width 47 height 22
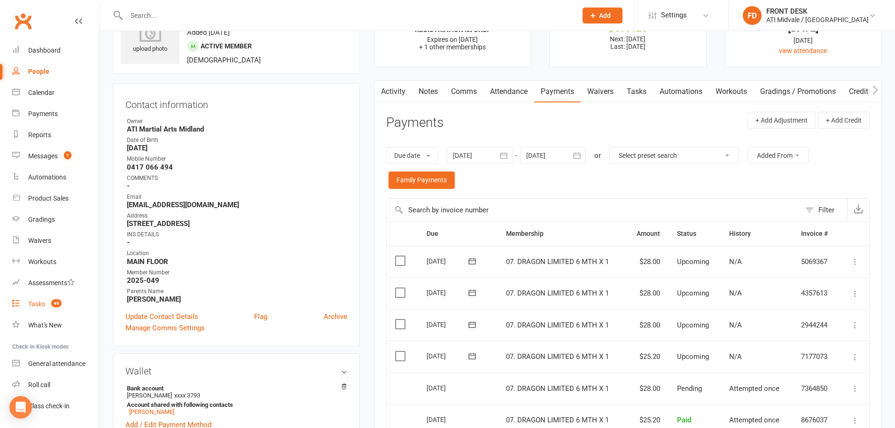
click at [425, 86] on link "Notes" at bounding box center [428, 92] width 32 height 22
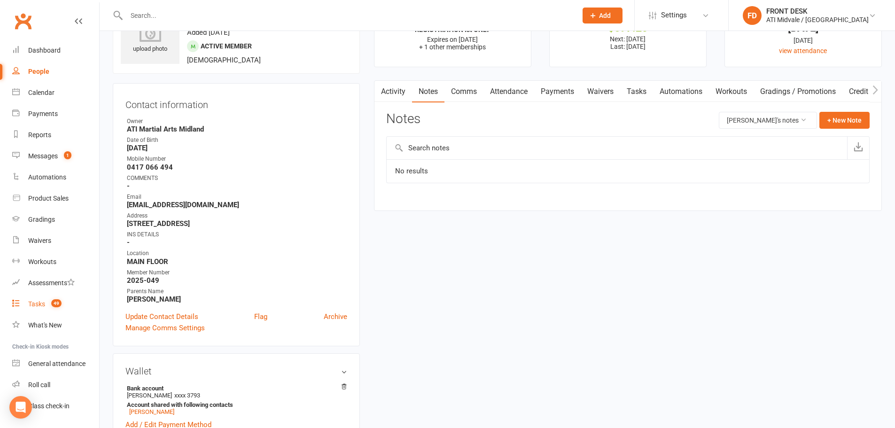
click at [559, 90] on link "Payments" at bounding box center [557, 92] width 47 height 22
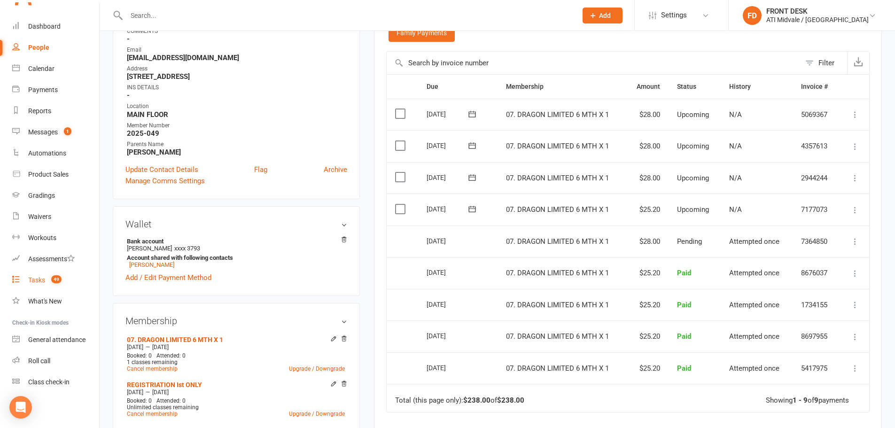
scroll to position [235, 0]
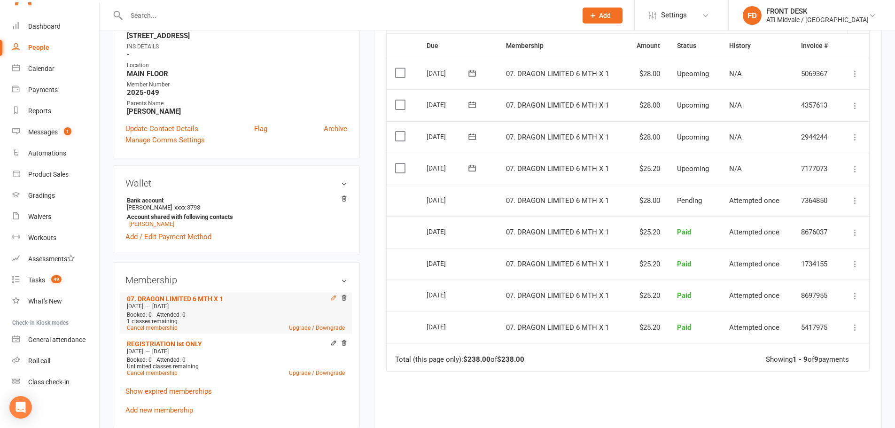
click at [330, 295] on icon at bounding box center [333, 298] width 7 height 7
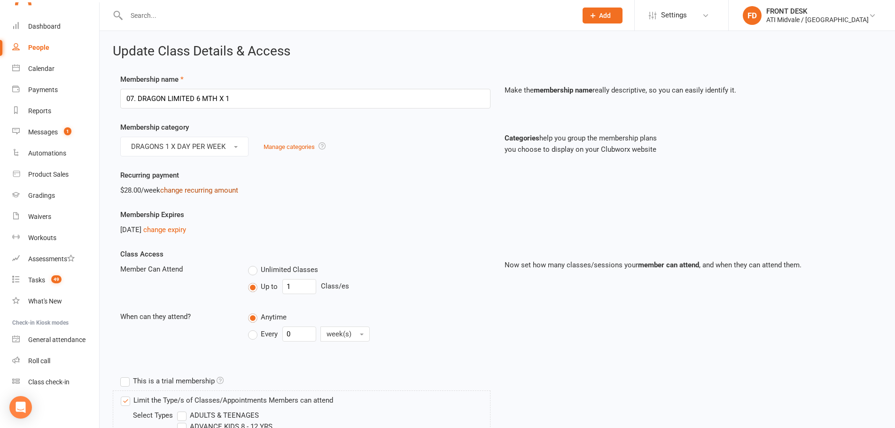
click at [195, 193] on link "change recurring amount" at bounding box center [199, 190] width 78 height 8
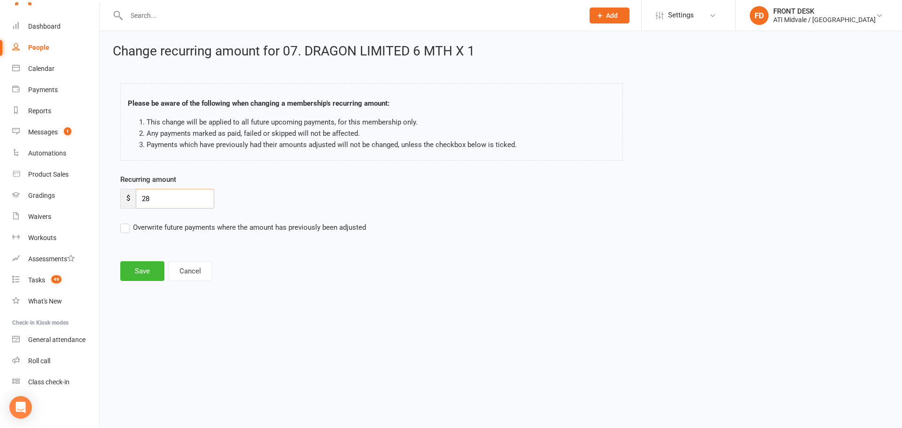
drag, startPoint x: 152, startPoint y: 203, endPoint x: 112, endPoint y: 196, distance: 41.0
click at [112, 196] on div "Change recurring amount for 07. DRAGON LIMITED 6 MTH X 1 Please be aware of the…" at bounding box center [501, 163] width 802 height 265
type input "25.20"
click at [171, 222] on label "Overwrite future payments where the amount has previously been adjusted" at bounding box center [243, 227] width 246 height 11
click at [171, 222] on input "Overwrite future payments where the amount has previously been adjusted" at bounding box center [243, 222] width 246 height 0
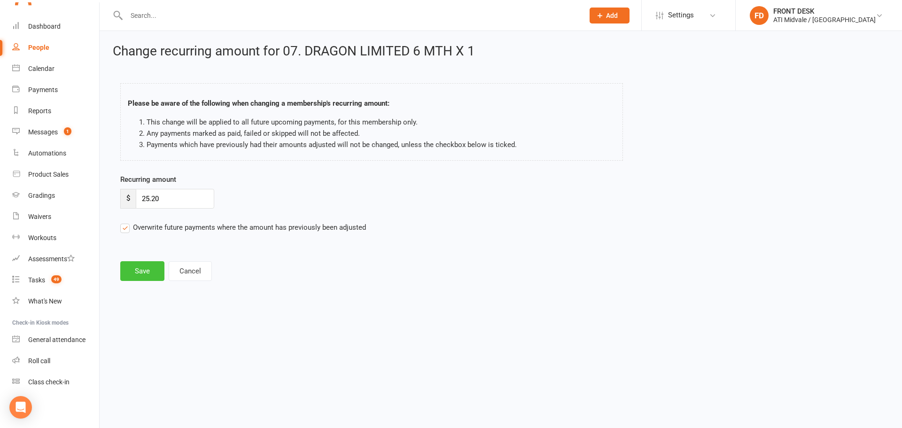
click at [142, 274] on button "Save" at bounding box center [142, 271] width 44 height 20
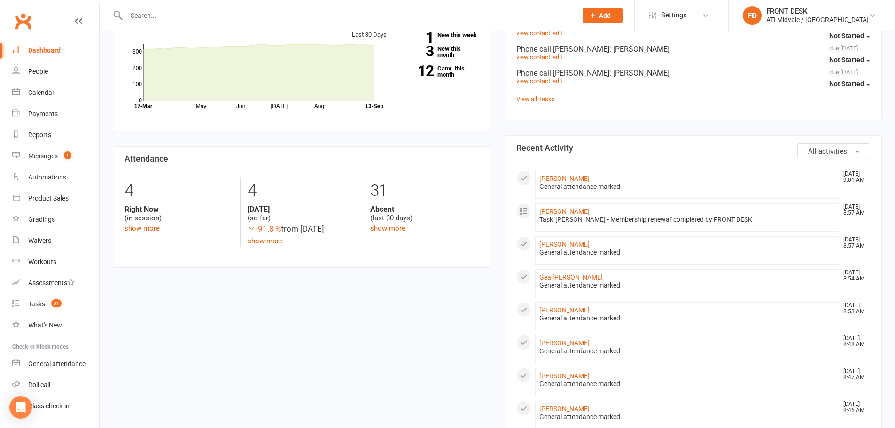
scroll to position [329, 0]
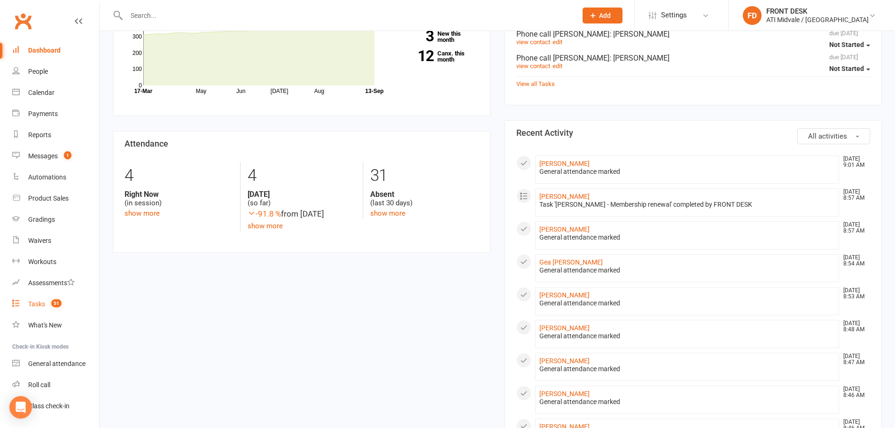
click at [37, 304] on div "Tasks" at bounding box center [36, 304] width 17 height 8
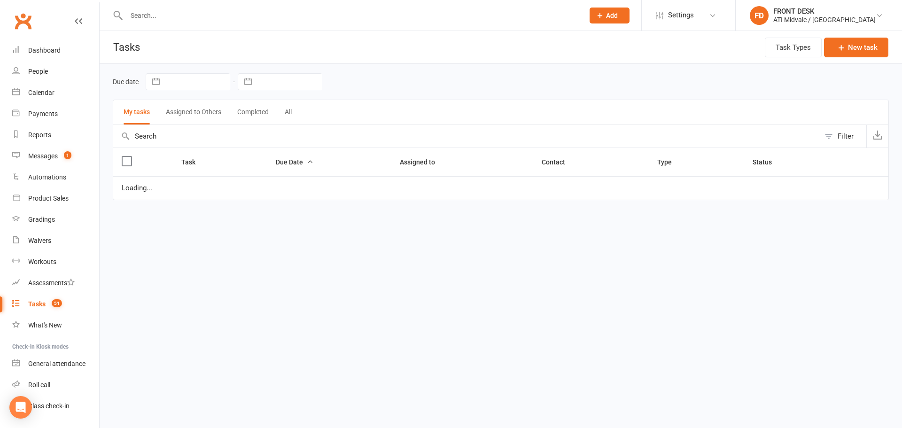
select select "waiting"
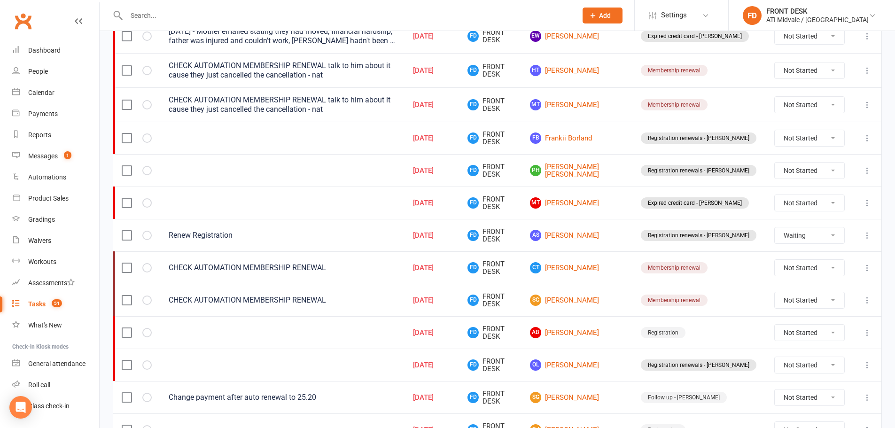
scroll to position [141, 0]
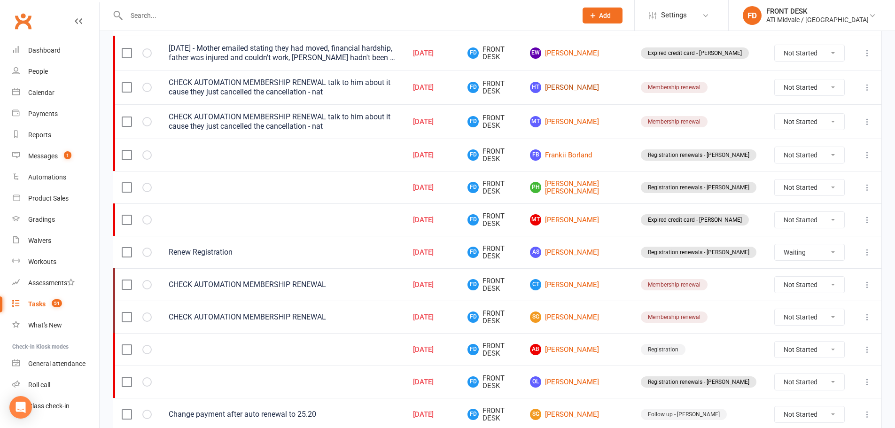
click at [601, 85] on link "HT Harrison Taylor" at bounding box center [577, 87] width 94 height 11
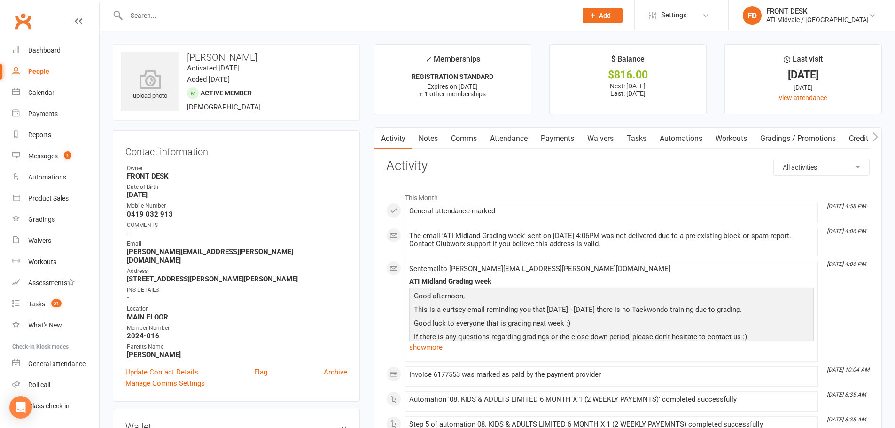
click at [629, 134] on link "Tasks" at bounding box center [636, 139] width 33 height 22
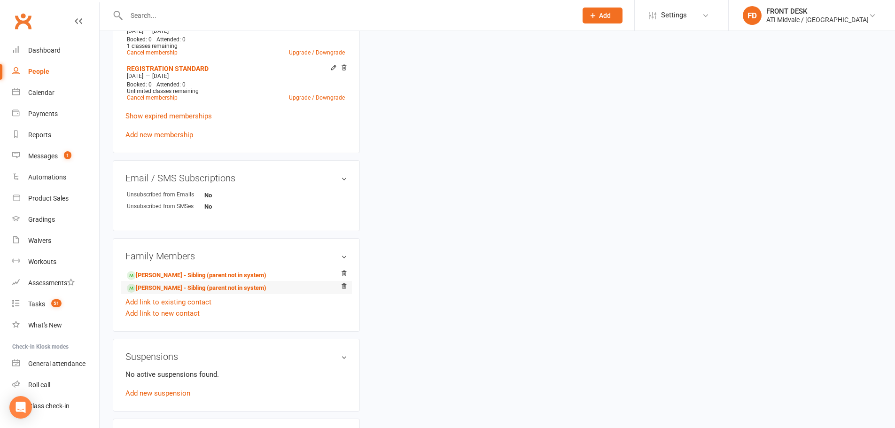
scroll to position [511, 0]
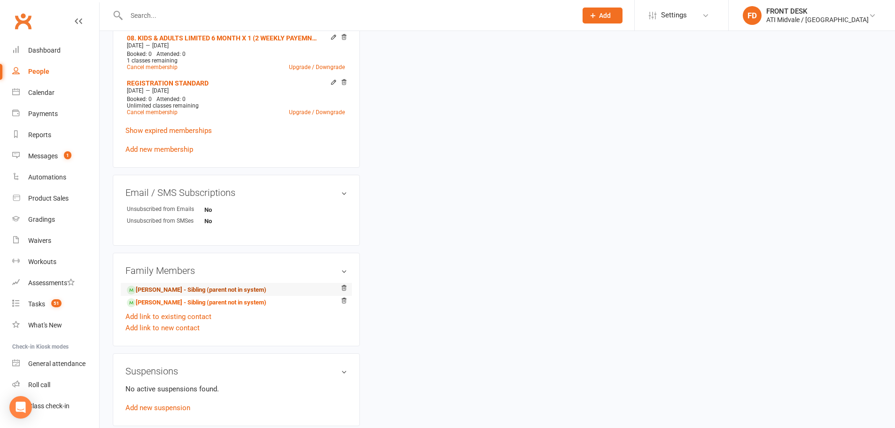
click at [217, 285] on link "Charlotte Taylor - Sibling (parent not in system)" at bounding box center [197, 290] width 140 height 10
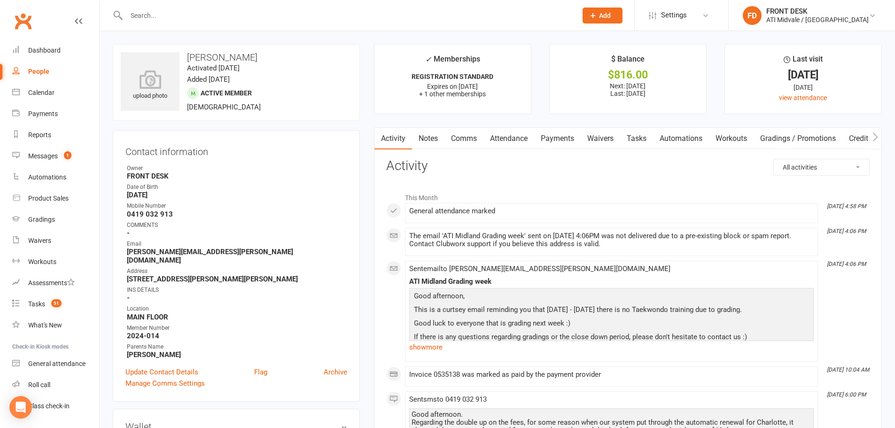
click at [639, 136] on link "Tasks" at bounding box center [636, 139] width 33 height 22
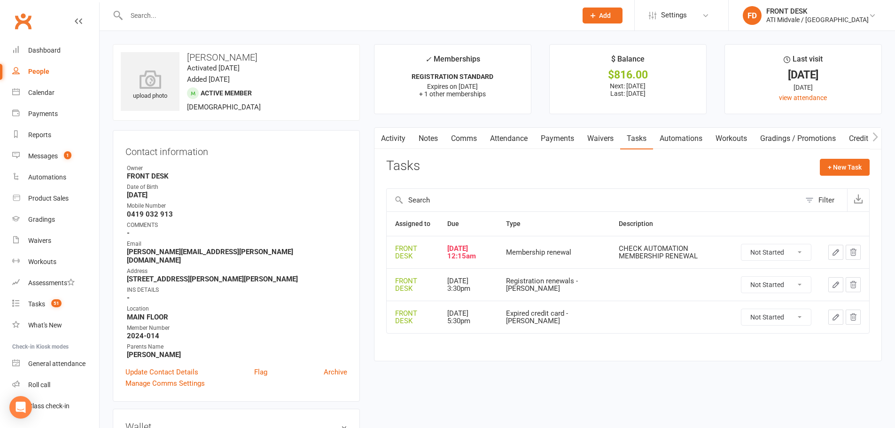
click at [839, 249] on icon "button" at bounding box center [835, 252] width 8 height 8
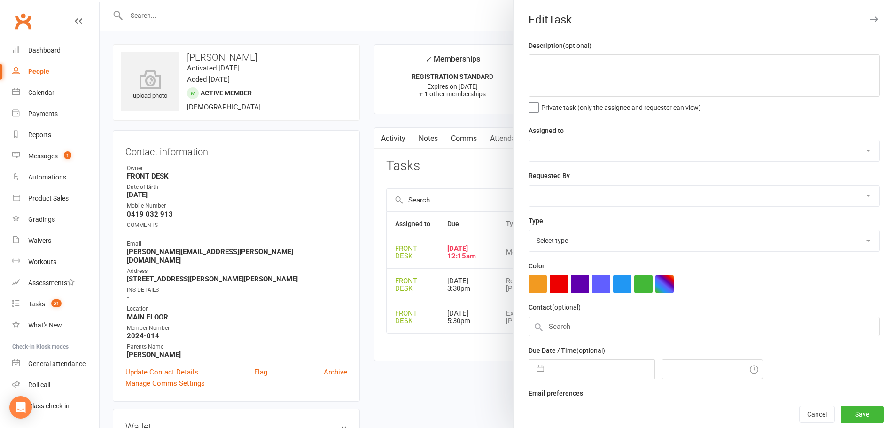
type textarea "CHECK AUTOMATION MEMBERSHIP RENEWAL"
select select "4288"
type input "[DATE]"
type input "12:15am"
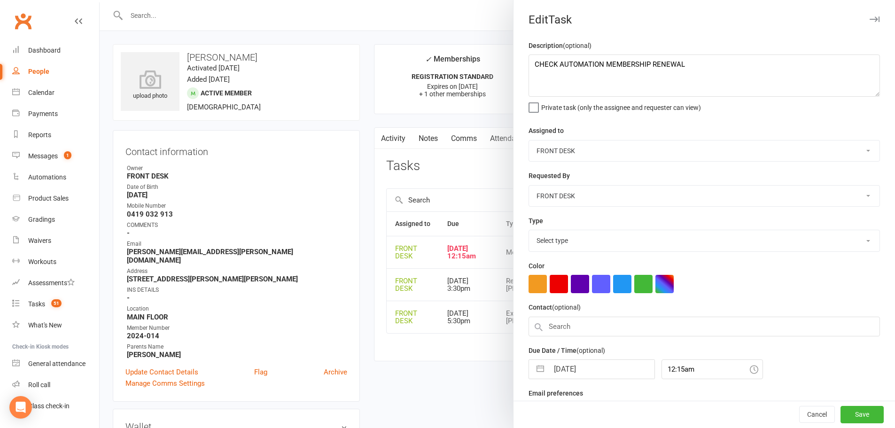
select select "21245"
click at [572, 371] on input "[DATE]" at bounding box center [602, 366] width 106 height 19
select select "7"
select select "2025"
select select "8"
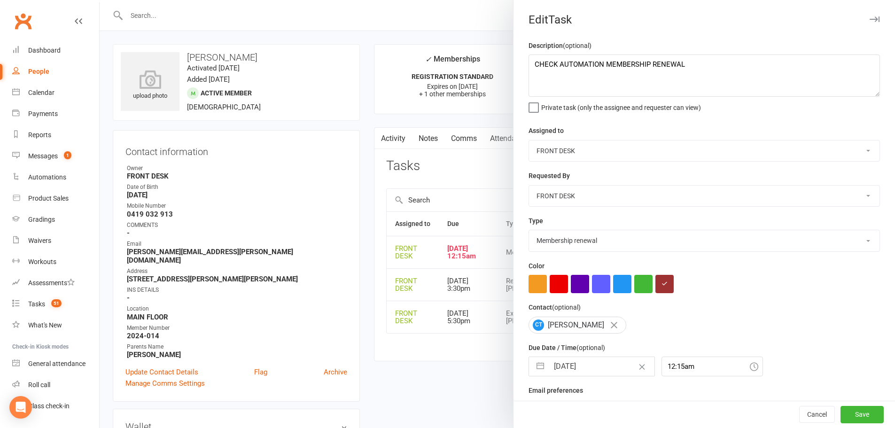
select select "2025"
select select "9"
select select "2025"
click at [543, 369] on button "button" at bounding box center [540, 366] width 17 height 19
click at [629, 400] on div "January February March April May June July August September October November De…" at bounding box center [603, 408] width 129 height 41
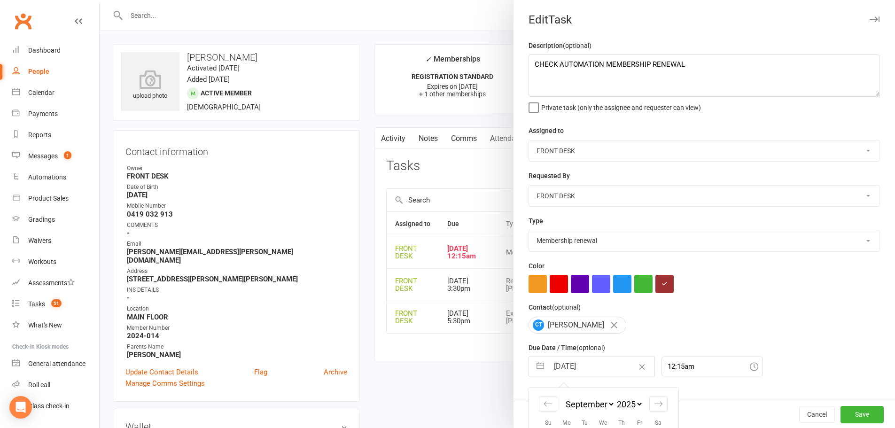
click at [628, 409] on select "2035 2034 2033 2032 2031 2030 2029 2028 2027 2026 2025 2024 2023 2022 2021 2020…" at bounding box center [629, 404] width 28 height 11
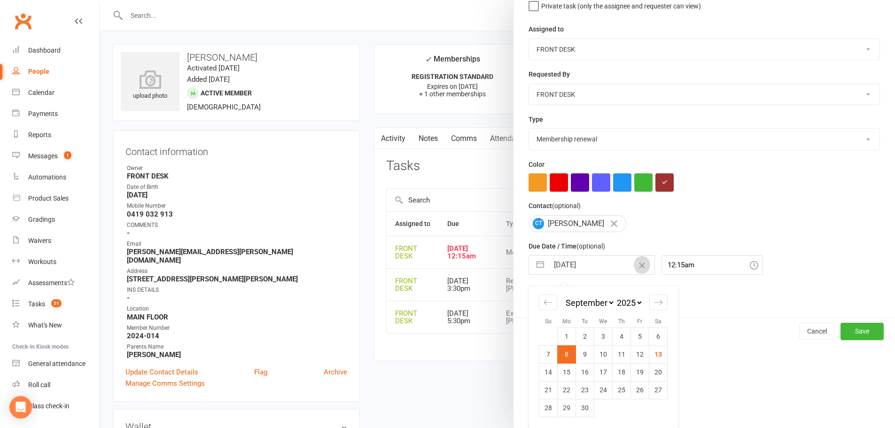
select select "7"
select select "2026"
select select "8"
select select "2026"
select select "9"
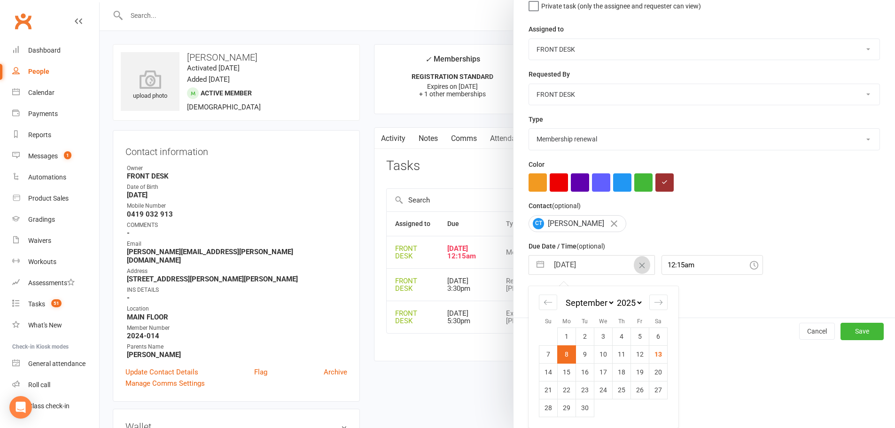
select select "2026"
click at [593, 301] on select "January February March April May June July August September October November De…" at bounding box center [589, 302] width 51 height 11
select select "1"
select select "2026"
select select "2"
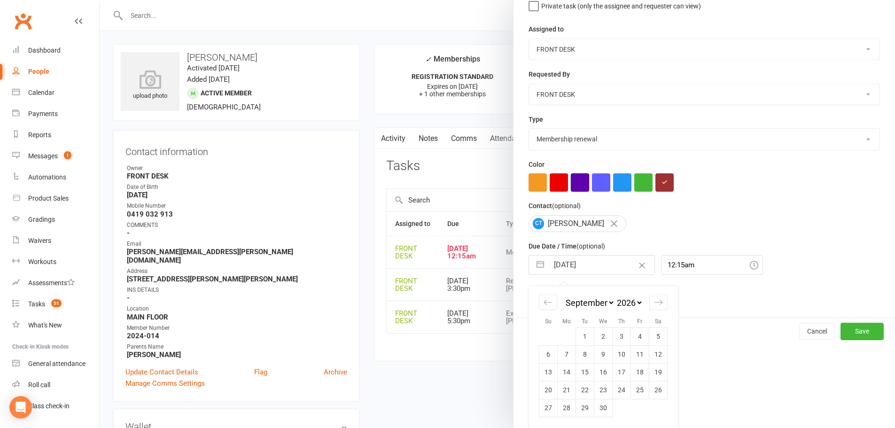
select select "2026"
select select "3"
select select "2026"
click at [558, 359] on td "9" at bounding box center [567, 354] width 18 height 18
type input "09 Mar 2026"
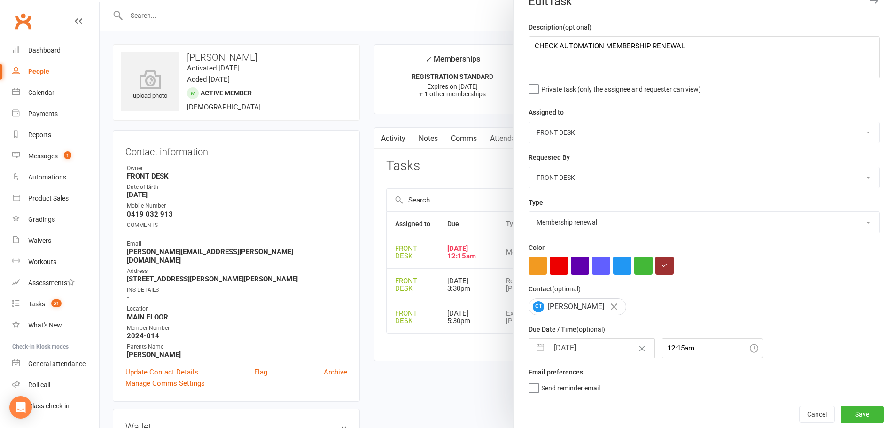
scroll to position [22, 0]
click at [842, 410] on button "Save" at bounding box center [861, 414] width 43 height 17
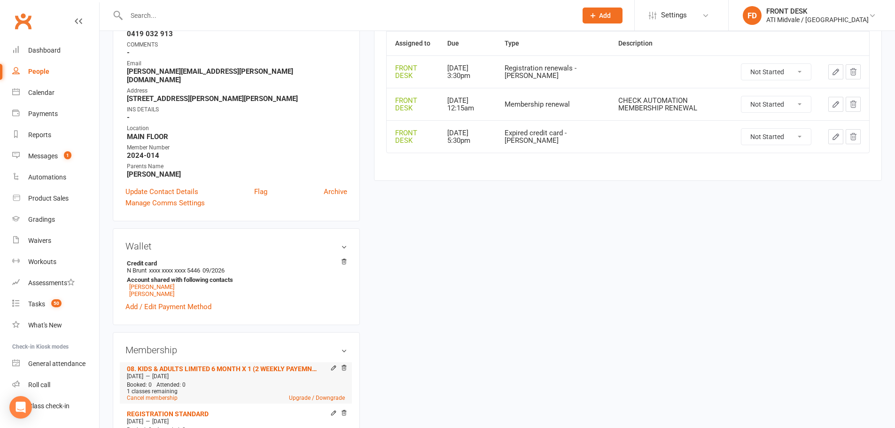
scroll to position [235, 0]
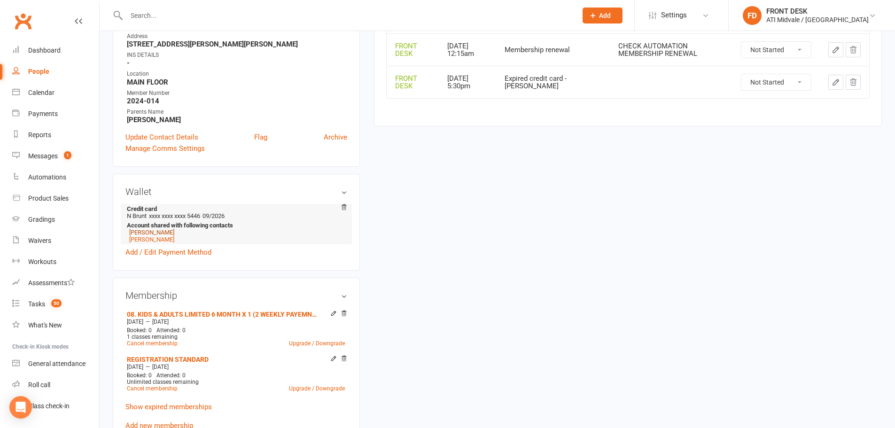
click at [152, 229] on link "Maddison Taylor" at bounding box center [151, 232] width 45 height 7
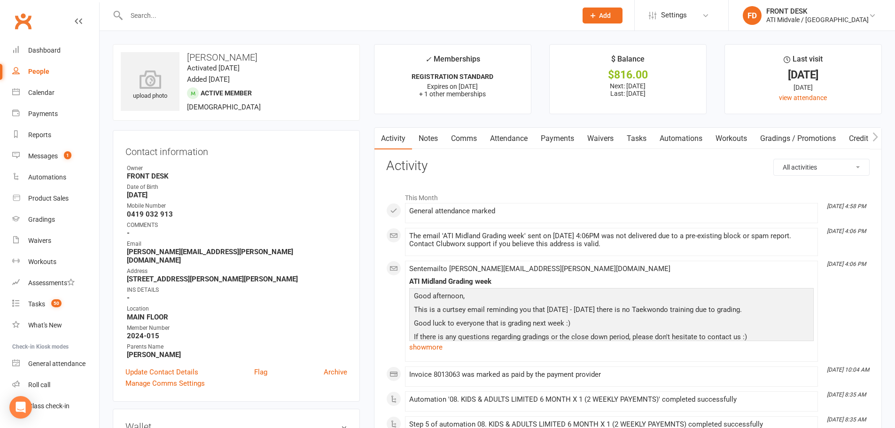
click at [644, 138] on link "Tasks" at bounding box center [636, 139] width 33 height 22
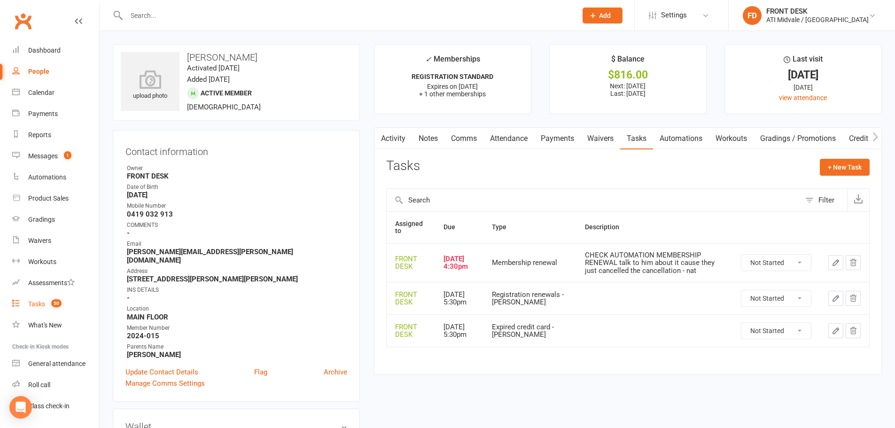
click at [43, 303] on div "Tasks" at bounding box center [36, 304] width 17 height 8
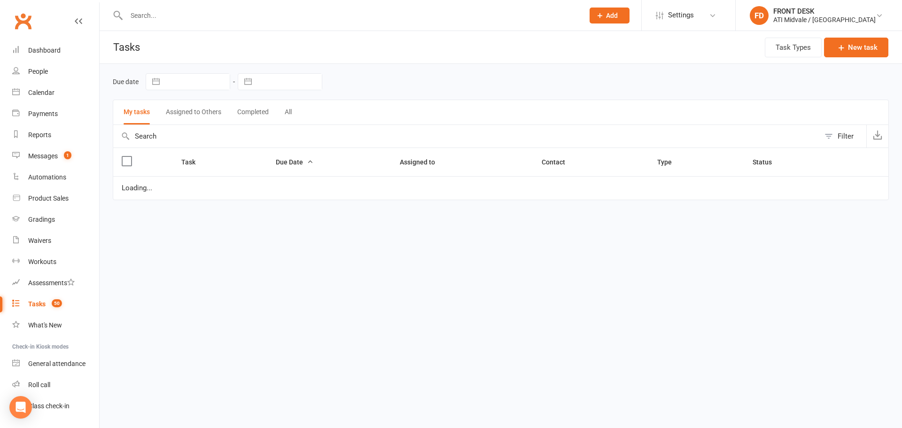
select select "waiting"
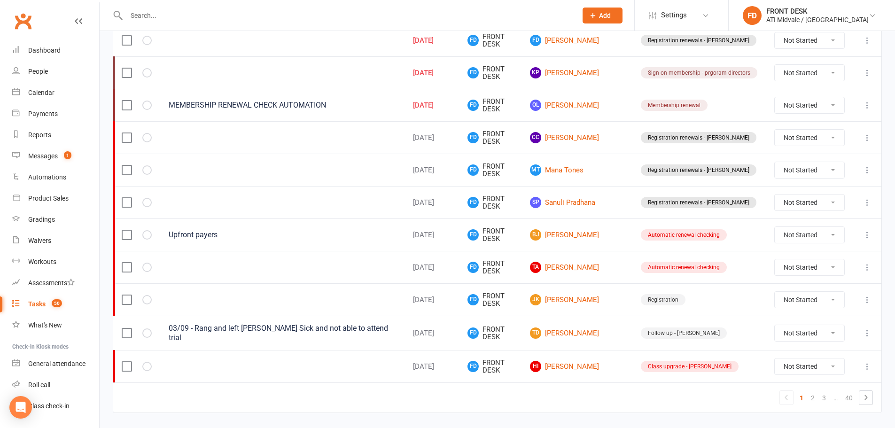
scroll to position [635, 0]
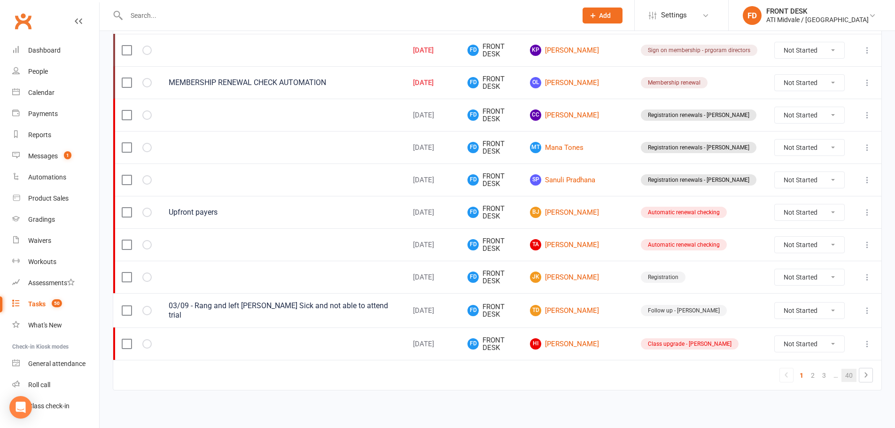
click at [846, 372] on link "40" at bounding box center [848, 375] width 15 height 13
select select "waiting"
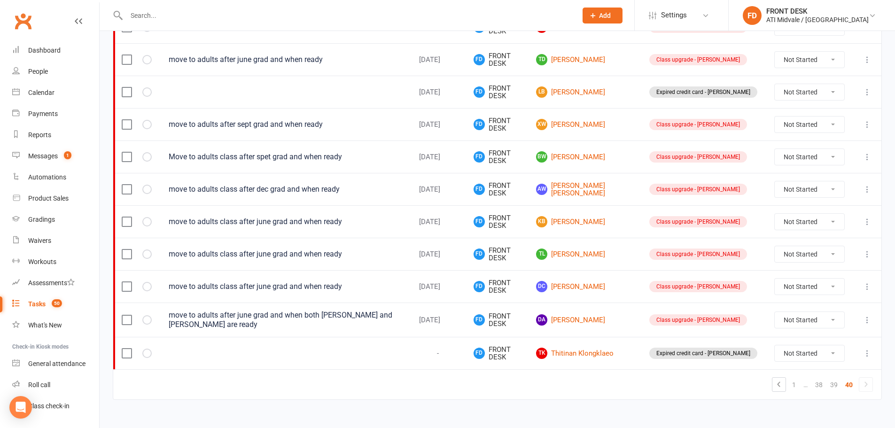
scroll to position [629, 0]
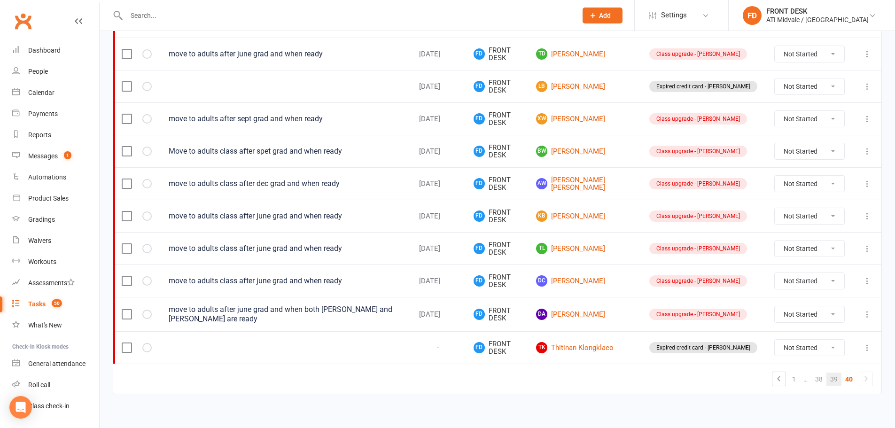
click at [833, 373] on link "39" at bounding box center [833, 379] width 15 height 13
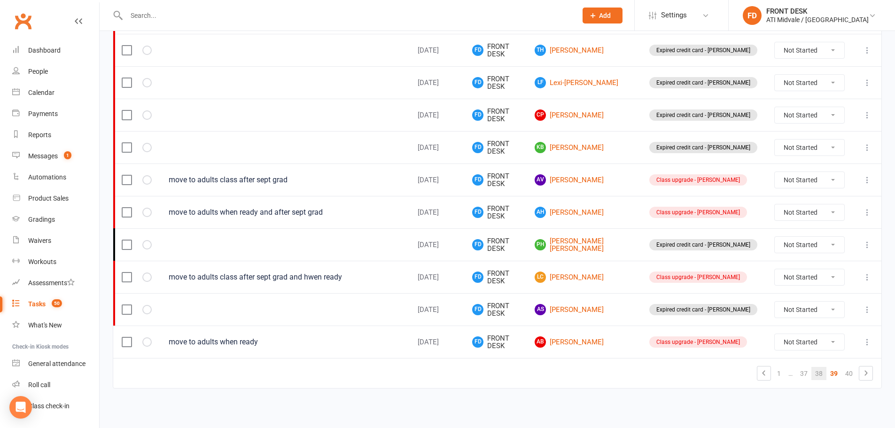
click at [814, 372] on link "38" at bounding box center [818, 373] width 15 height 13
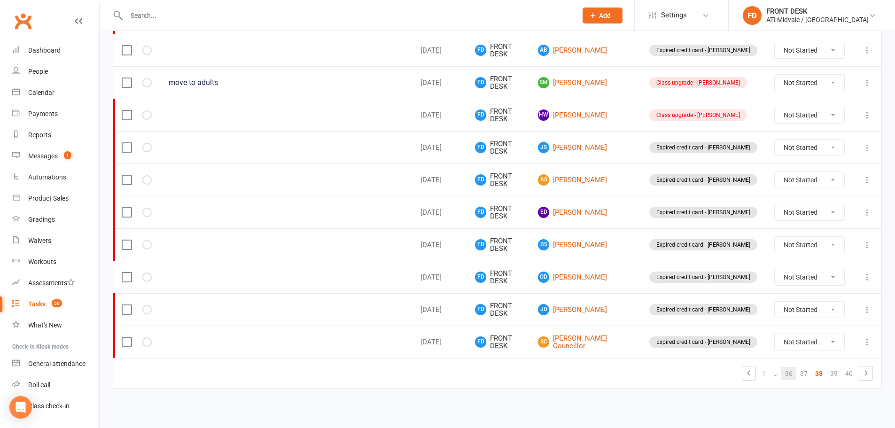
click at [789, 375] on link "36" at bounding box center [788, 373] width 15 height 13
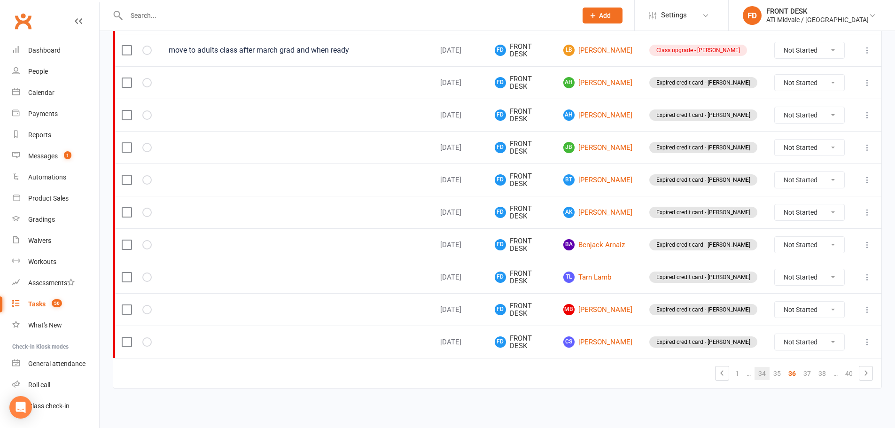
click at [765, 375] on link "34" at bounding box center [761, 373] width 15 height 13
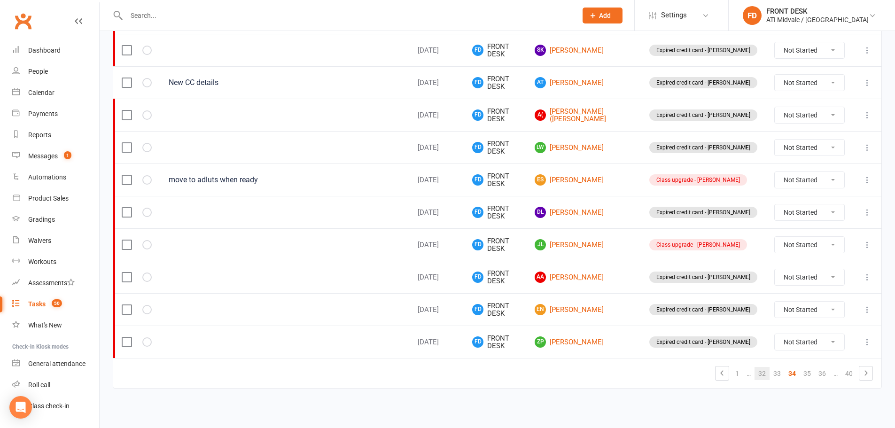
click at [755, 375] on link "32" at bounding box center [761, 373] width 15 height 13
select select "waiting"
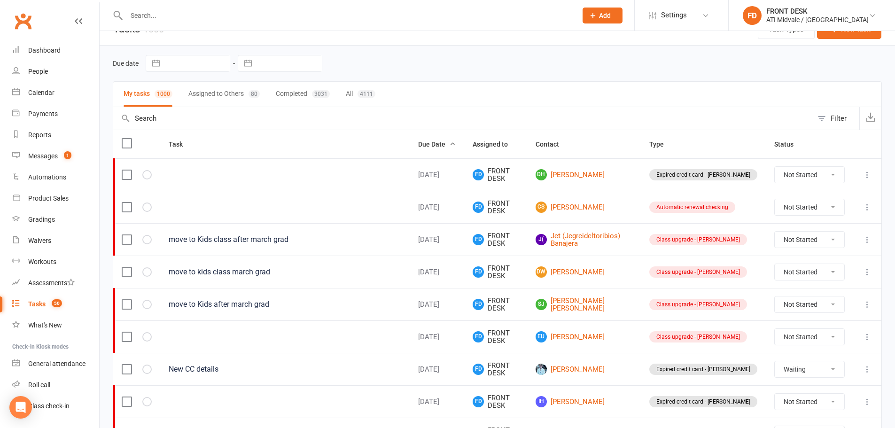
scroll to position [0, 0]
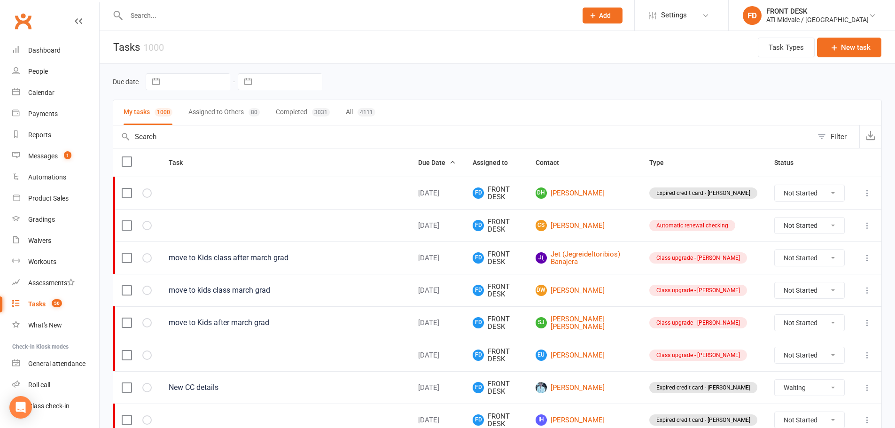
click at [184, 22] on div at bounding box center [342, 15] width 458 height 31
click at [183, 21] on input "text" at bounding box center [347, 15] width 447 height 13
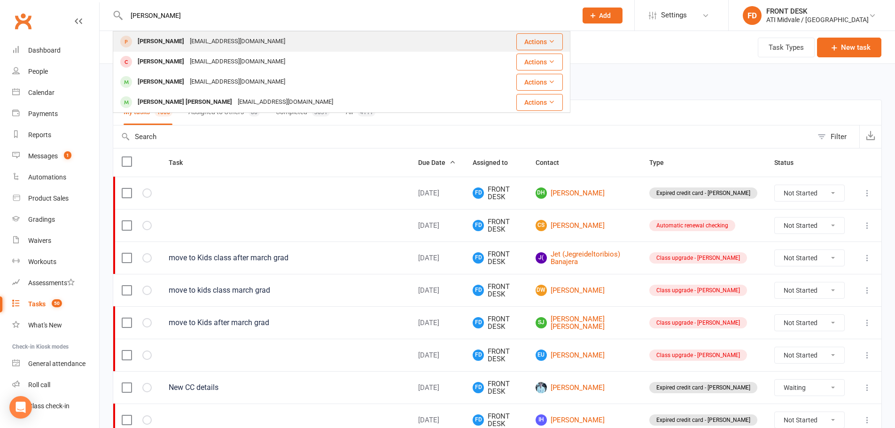
type input "adam"
click at [196, 44] on div "hodoelmi@gmail.com" at bounding box center [237, 42] width 101 height 14
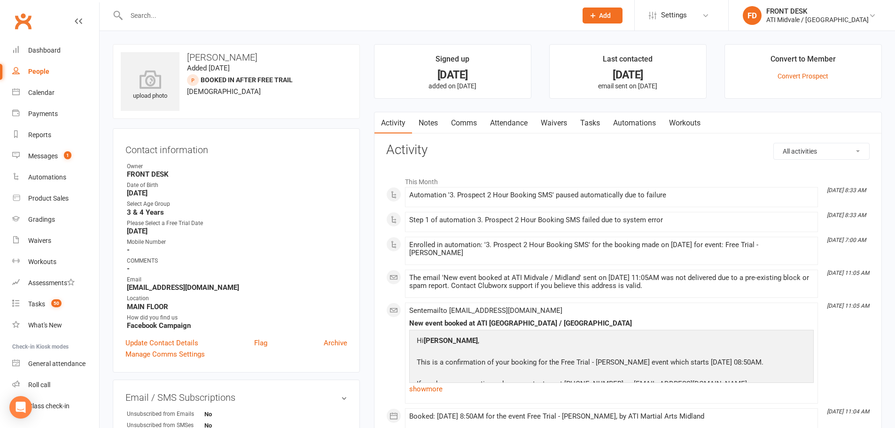
click at [506, 124] on link "Attendance" at bounding box center [508, 123] width 51 height 22
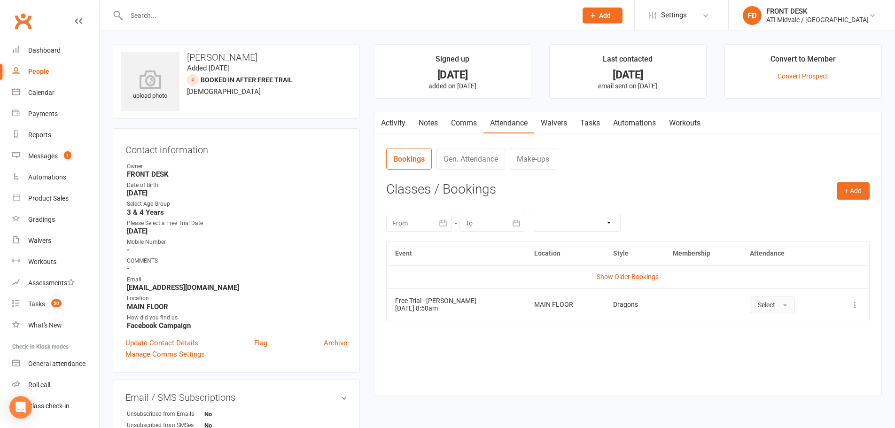
click at [769, 309] on button "Select" at bounding box center [772, 304] width 45 height 17
click at [774, 331] on link "Attended" at bounding box center [796, 326] width 93 height 19
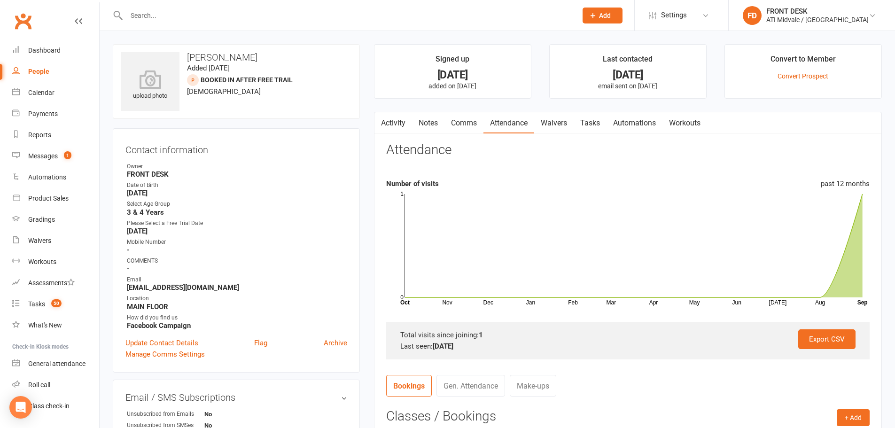
click at [581, 121] on link "Tasks" at bounding box center [590, 123] width 33 height 22
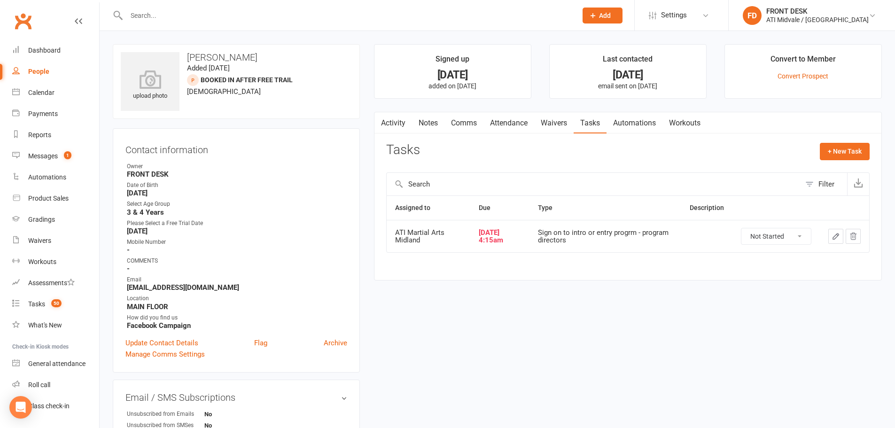
click at [519, 119] on link "Attendance" at bounding box center [508, 123] width 51 height 22
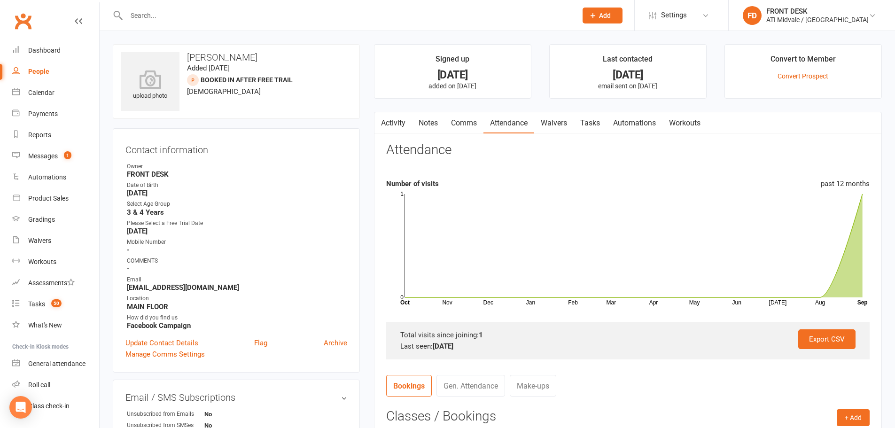
click at [220, 18] on input "text" at bounding box center [347, 15] width 447 height 13
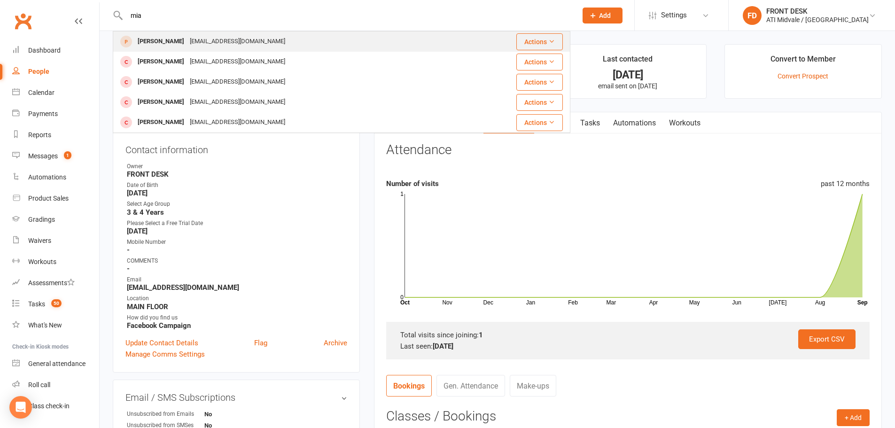
type input "mia"
click at [226, 36] on div "steeve.maugy@gmail.com" at bounding box center [237, 42] width 101 height 14
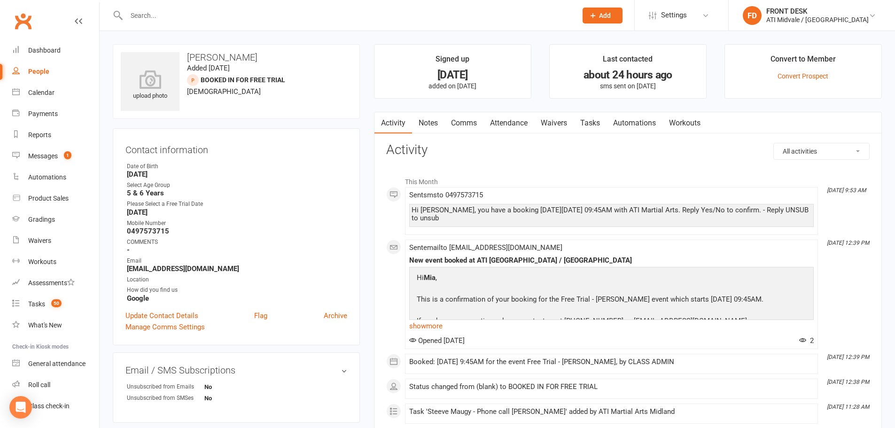
click at [528, 124] on link "Attendance" at bounding box center [508, 123] width 51 height 22
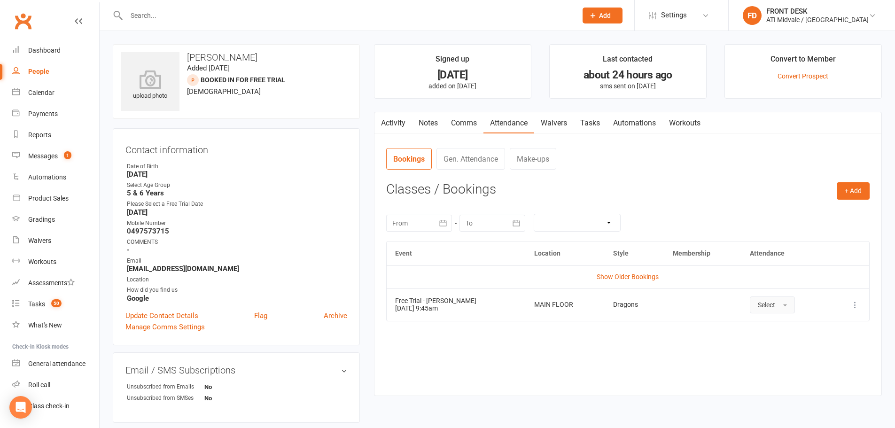
click at [769, 311] on button "Select" at bounding box center [772, 304] width 45 height 17
click at [767, 326] on span "Attended" at bounding box center [772, 326] width 28 height 8
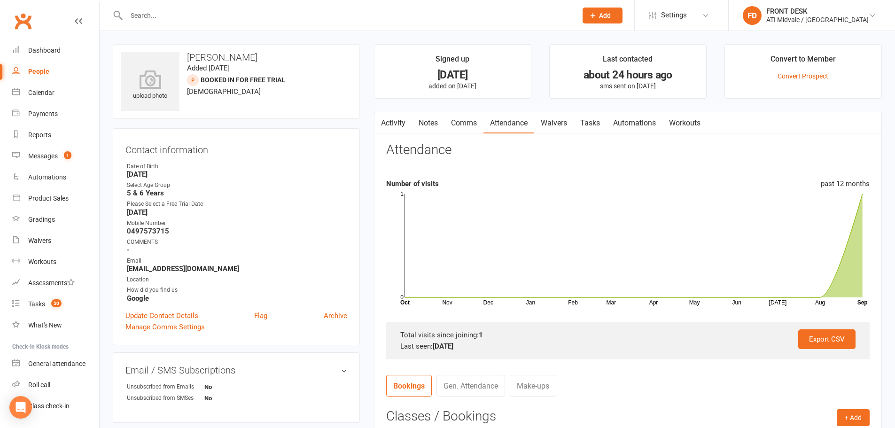
click at [244, 20] on input "text" at bounding box center [347, 15] width 447 height 13
click at [215, 20] on input "text" at bounding box center [347, 15] width 447 height 13
click at [216, 18] on input "text" at bounding box center [347, 15] width 447 height 13
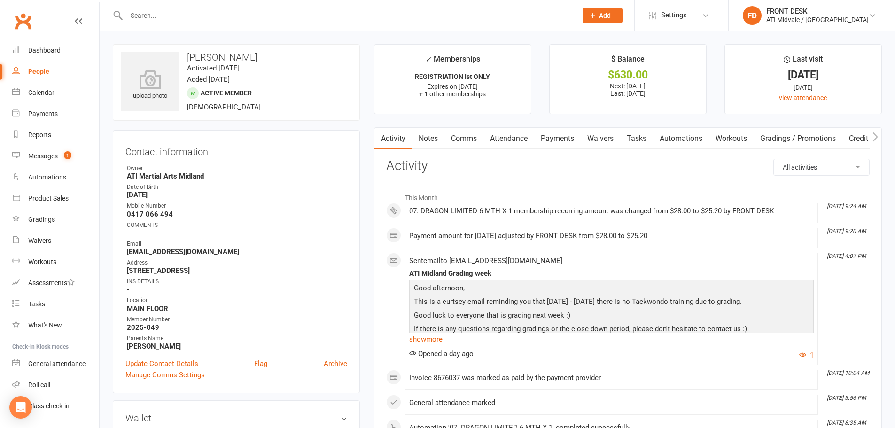
click at [557, 139] on link "Payments" at bounding box center [557, 139] width 47 height 22
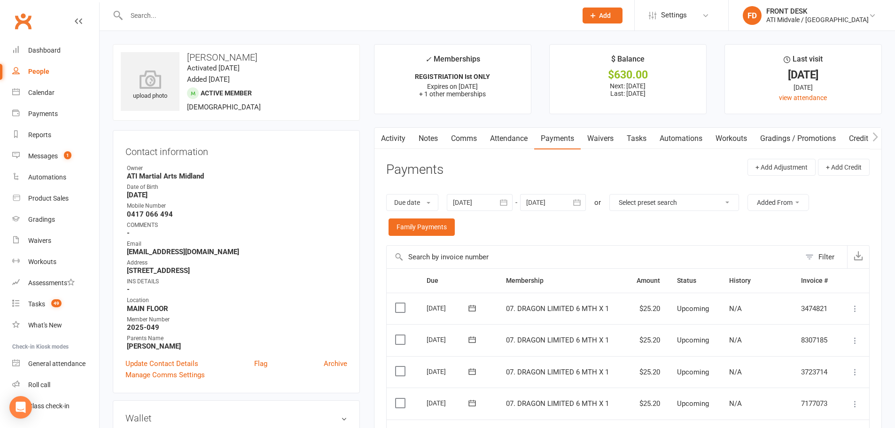
click at [637, 140] on link "Tasks" at bounding box center [636, 139] width 33 height 22
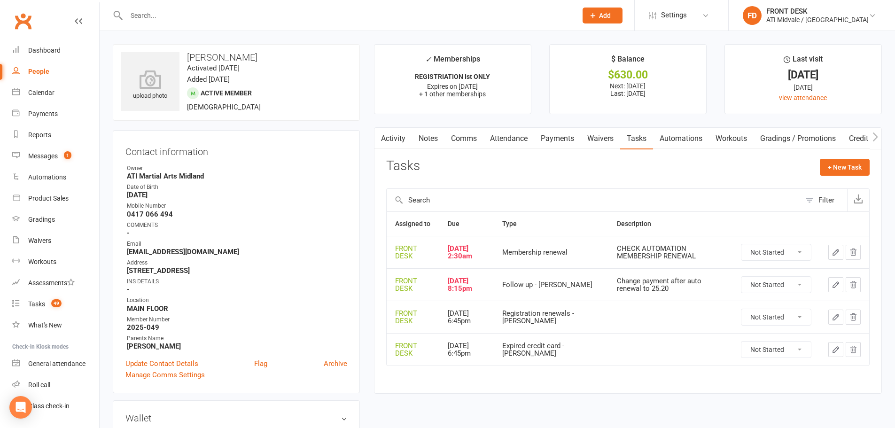
click at [779, 284] on select "Not Started In Progress Waiting Complete" at bounding box center [776, 285] width 70 height 16
click at [741, 277] on select "Not Started In Progress Waiting Complete" at bounding box center [776, 285] width 70 height 16
select select "unstarted"
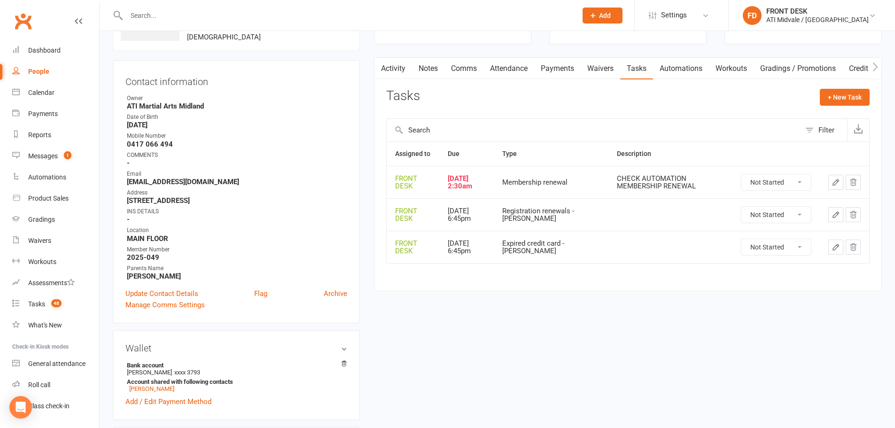
scroll to position [47, 0]
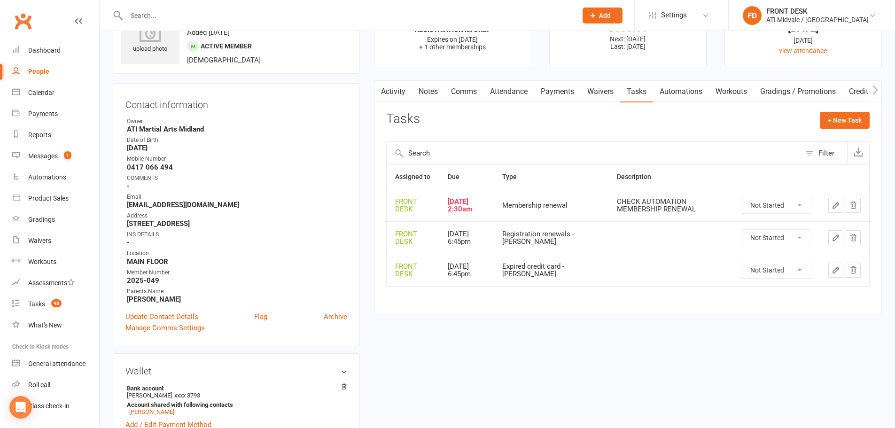
click at [815, 149] on button "Filter" at bounding box center [823, 153] width 47 height 23
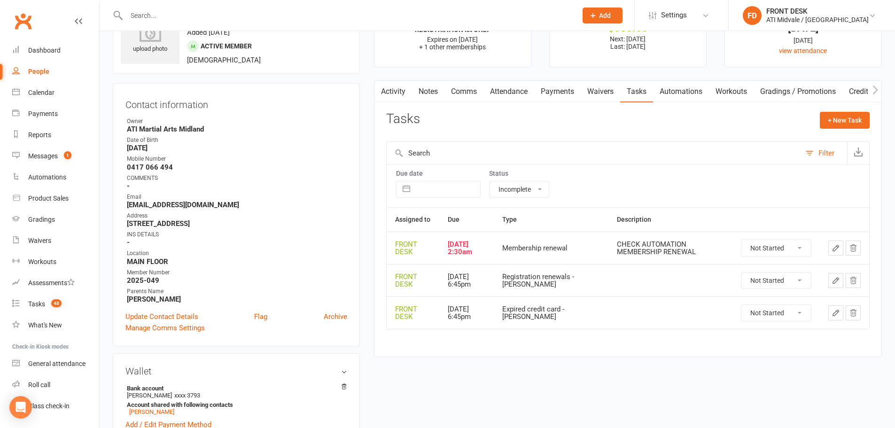
click at [544, 186] on select "All statuses Incomplete Not Started In Progress Waiting Complete" at bounding box center [518, 189] width 59 height 16
select select "finished"
click at [489, 181] on select "All statuses Incomplete Not Started In Progress Waiting Complete" at bounding box center [518, 189] width 59 height 16
select select "finished"
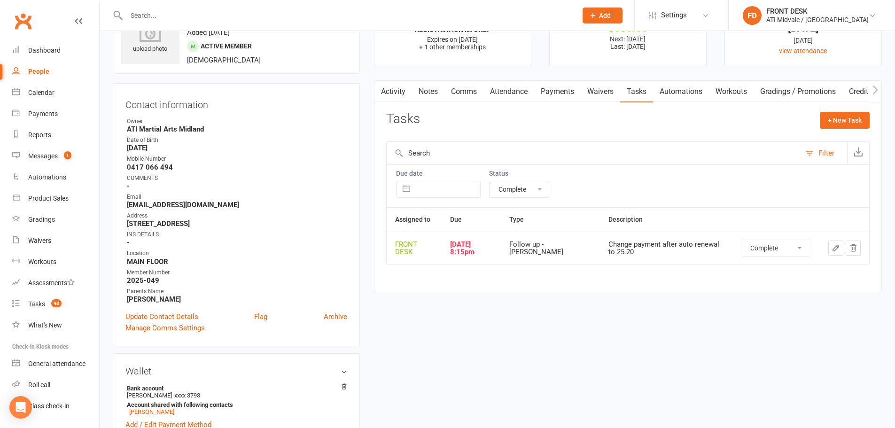
click at [830, 248] on button "button" at bounding box center [835, 248] width 15 height 15
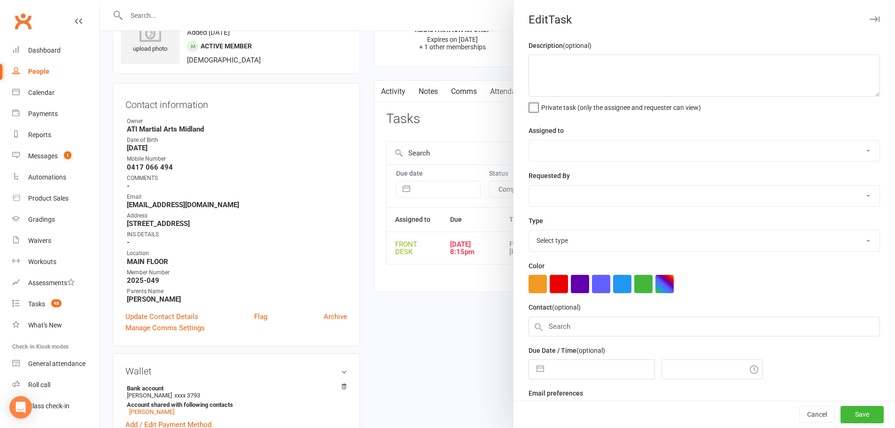
type textarea "Change payment after auto renewal to 25.20"
select select "4288"
select select "47058"
type input "[DATE]"
type input "8:15pm"
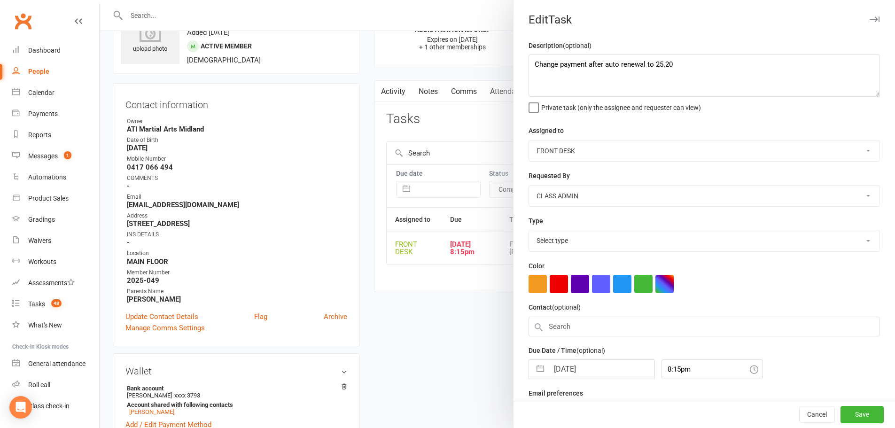
select select "29486"
